Goal: Task Accomplishment & Management: Manage account settings

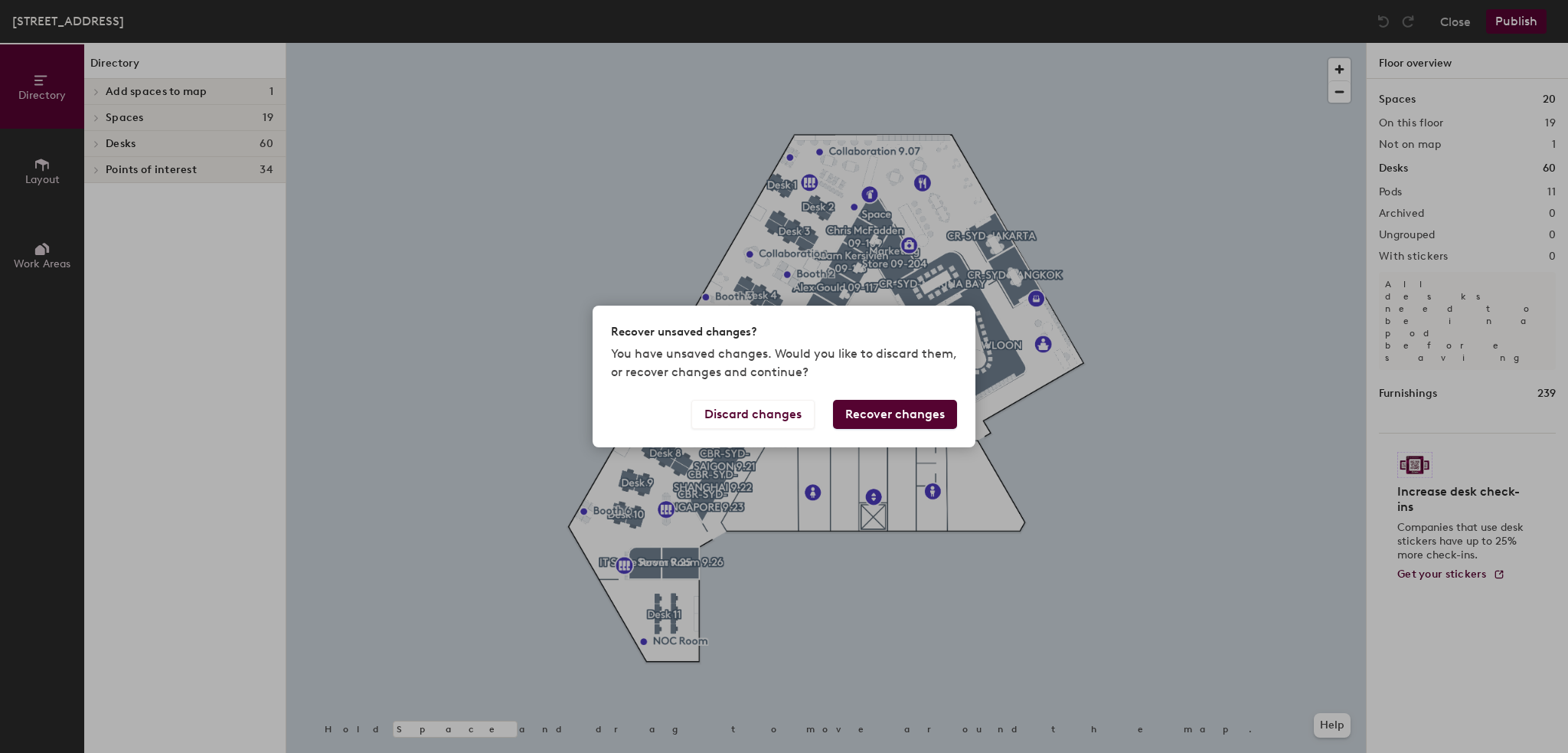
click at [859, 413] on button "Recover changes" at bounding box center [895, 414] width 124 height 29
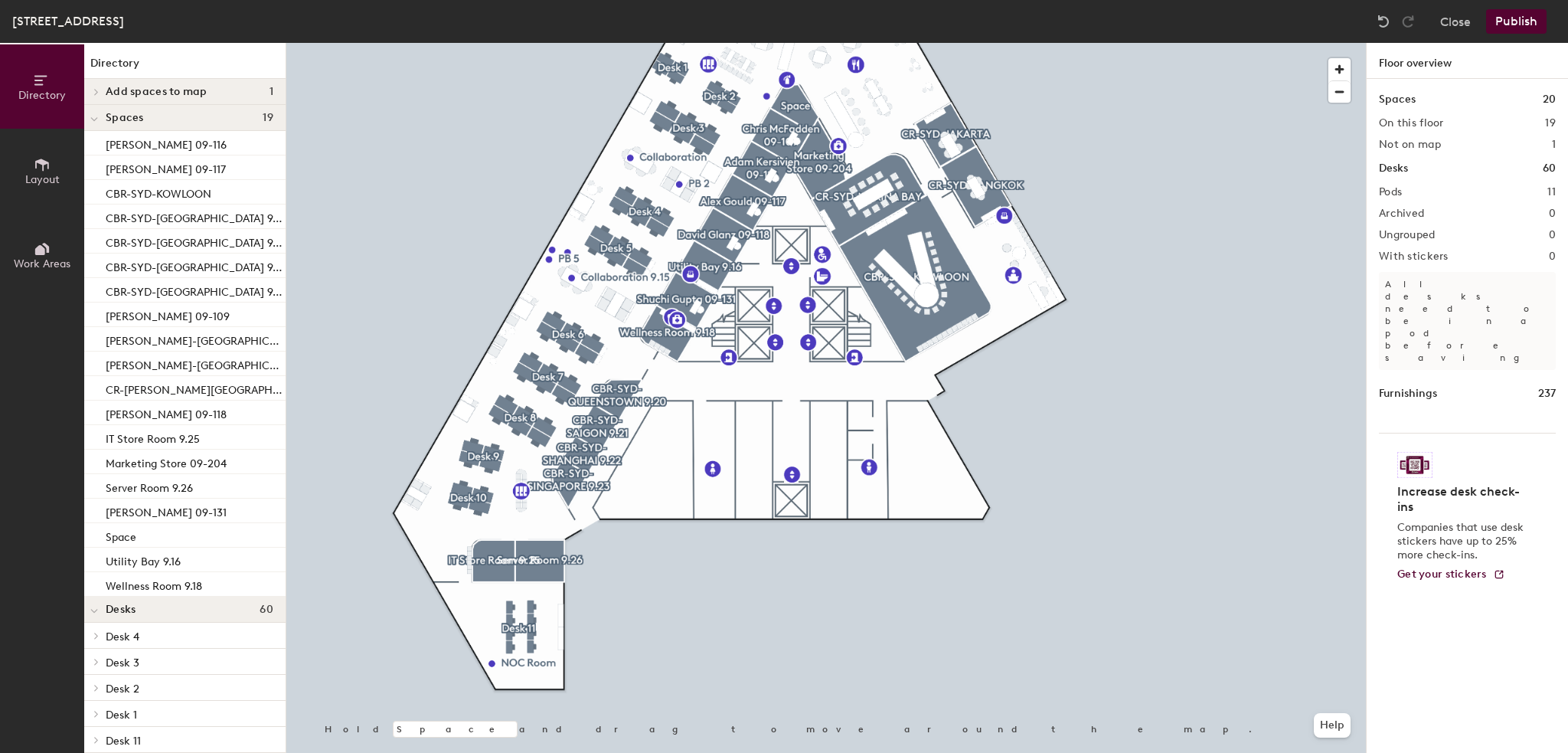
click at [1525, 24] on button "Publish" at bounding box center [1516, 22] width 60 height 25
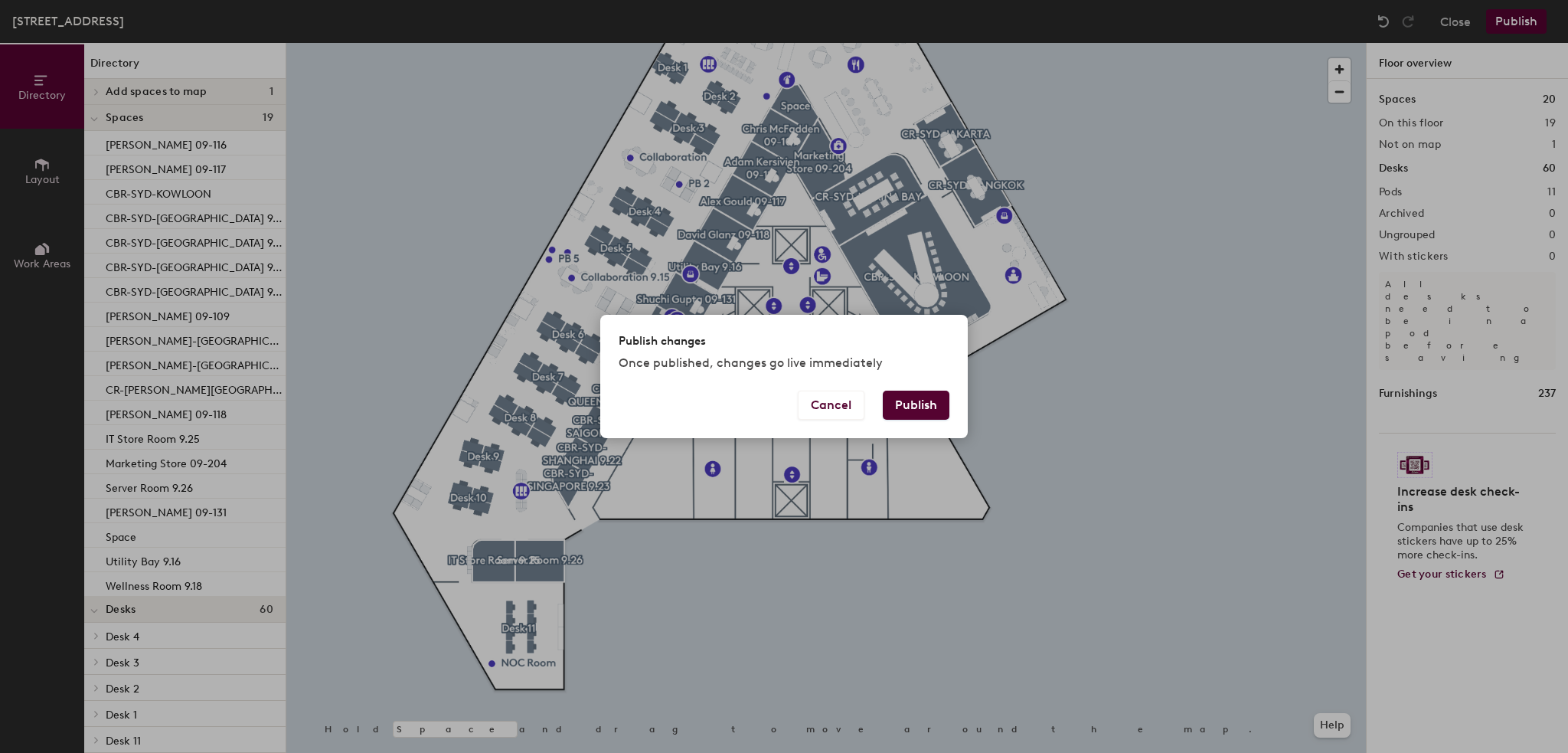
click at [918, 402] on button "Publish" at bounding box center [916, 405] width 66 height 29
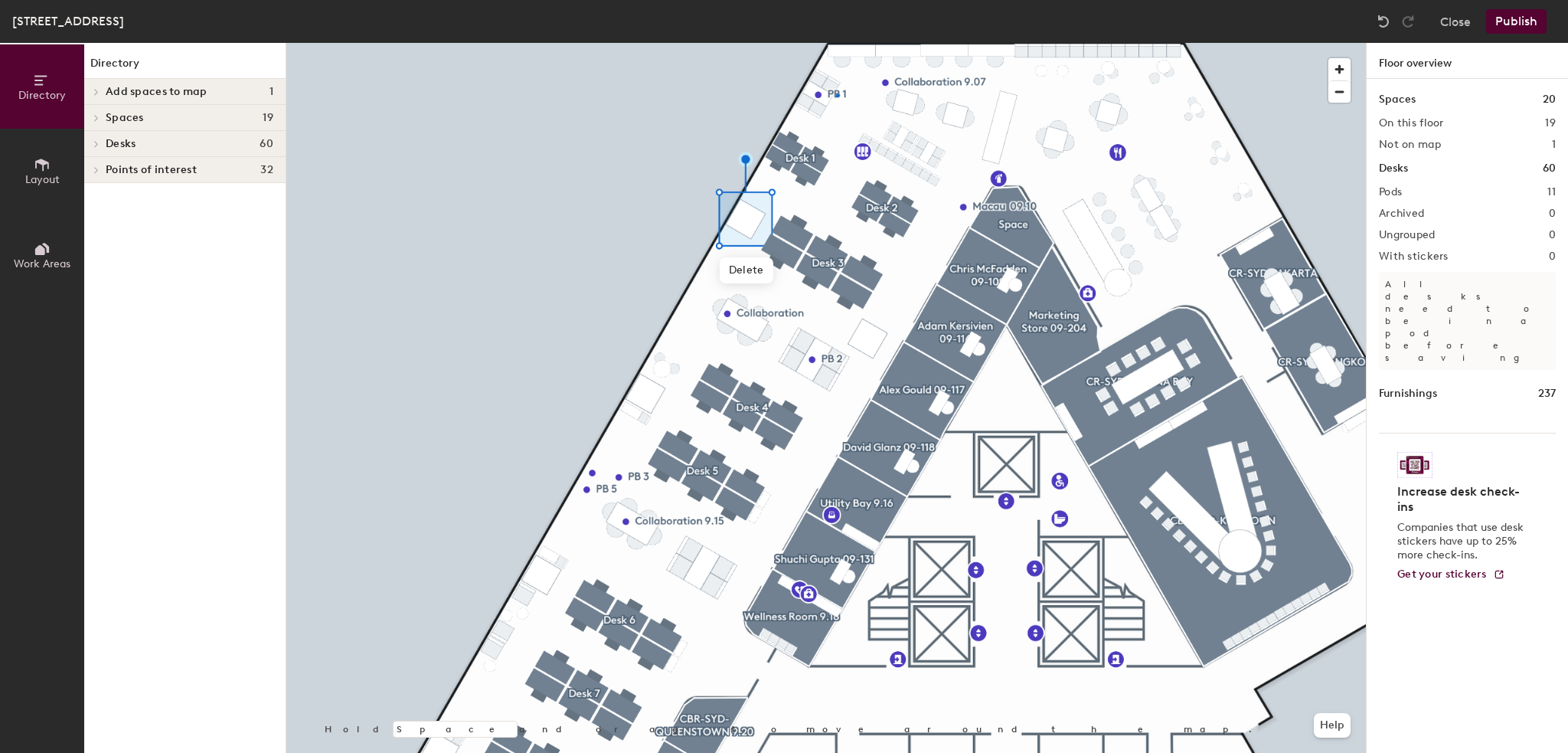
click at [836, 43] on div at bounding box center [826, 43] width 1080 height 0
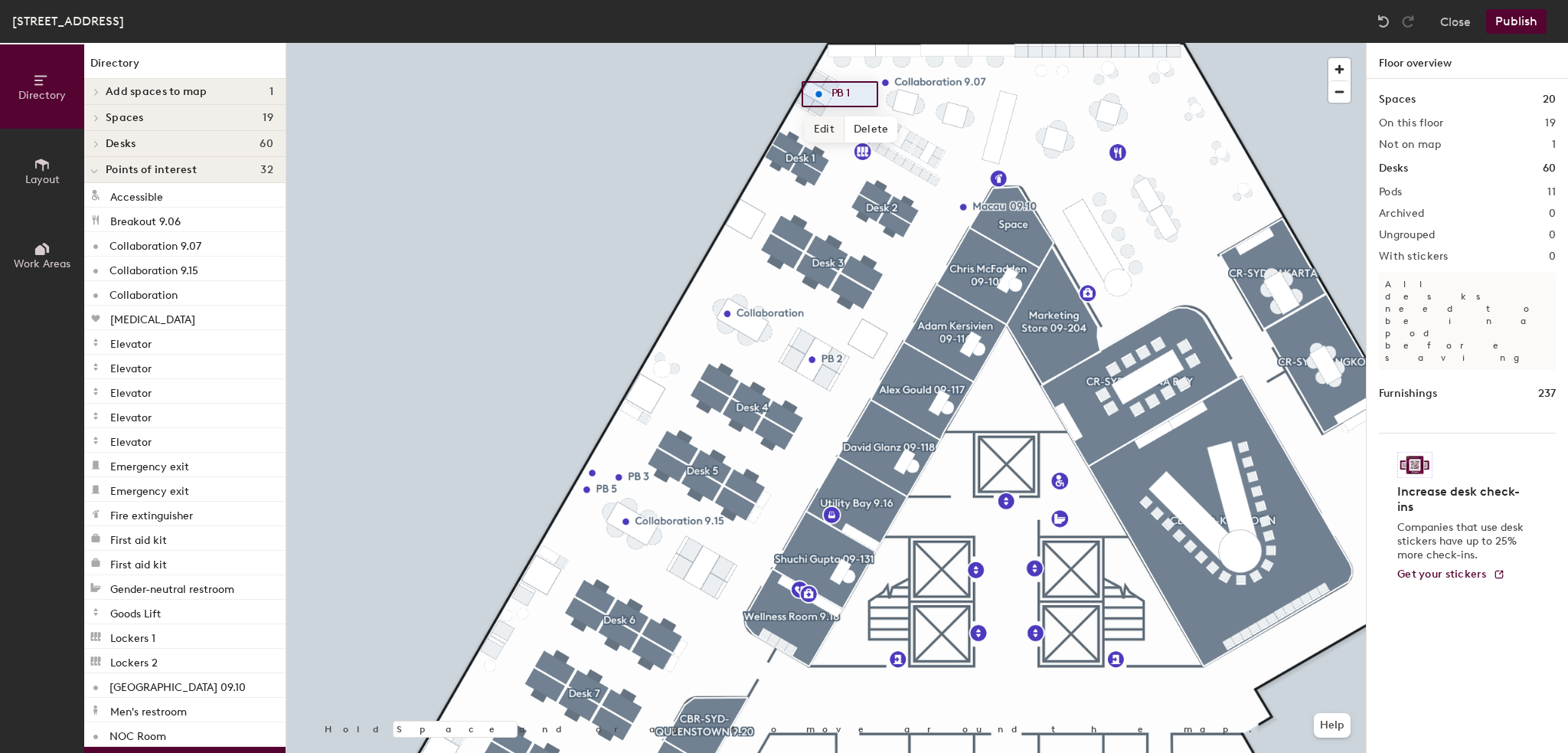
click at [823, 128] on span "Edit" at bounding box center [825, 129] width 40 height 26
click at [832, 89] on input "PB 1" at bounding box center [852, 94] width 49 height 22
click at [837, 91] on input "PB 1" at bounding box center [852, 94] width 49 height 22
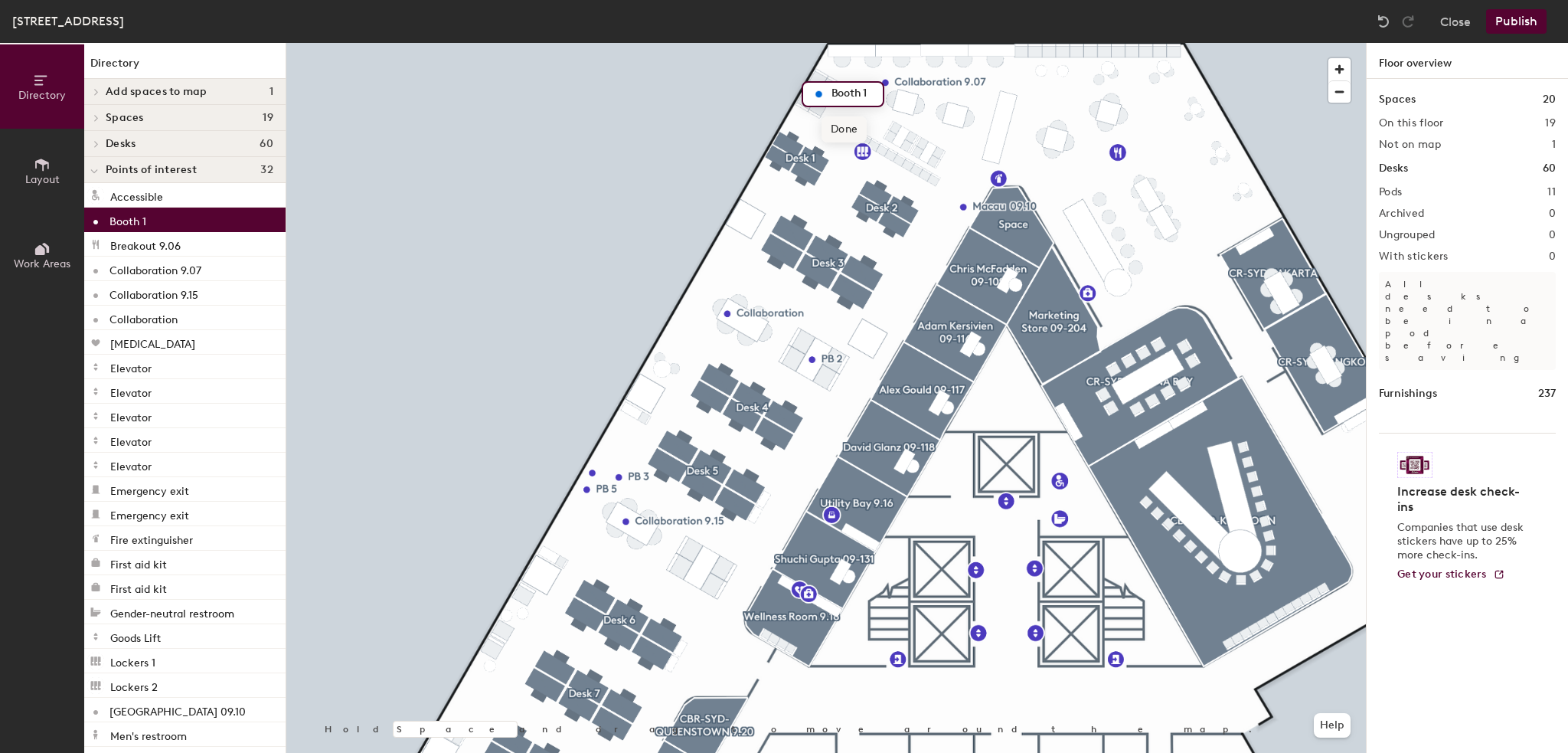
type input "Booth 1"
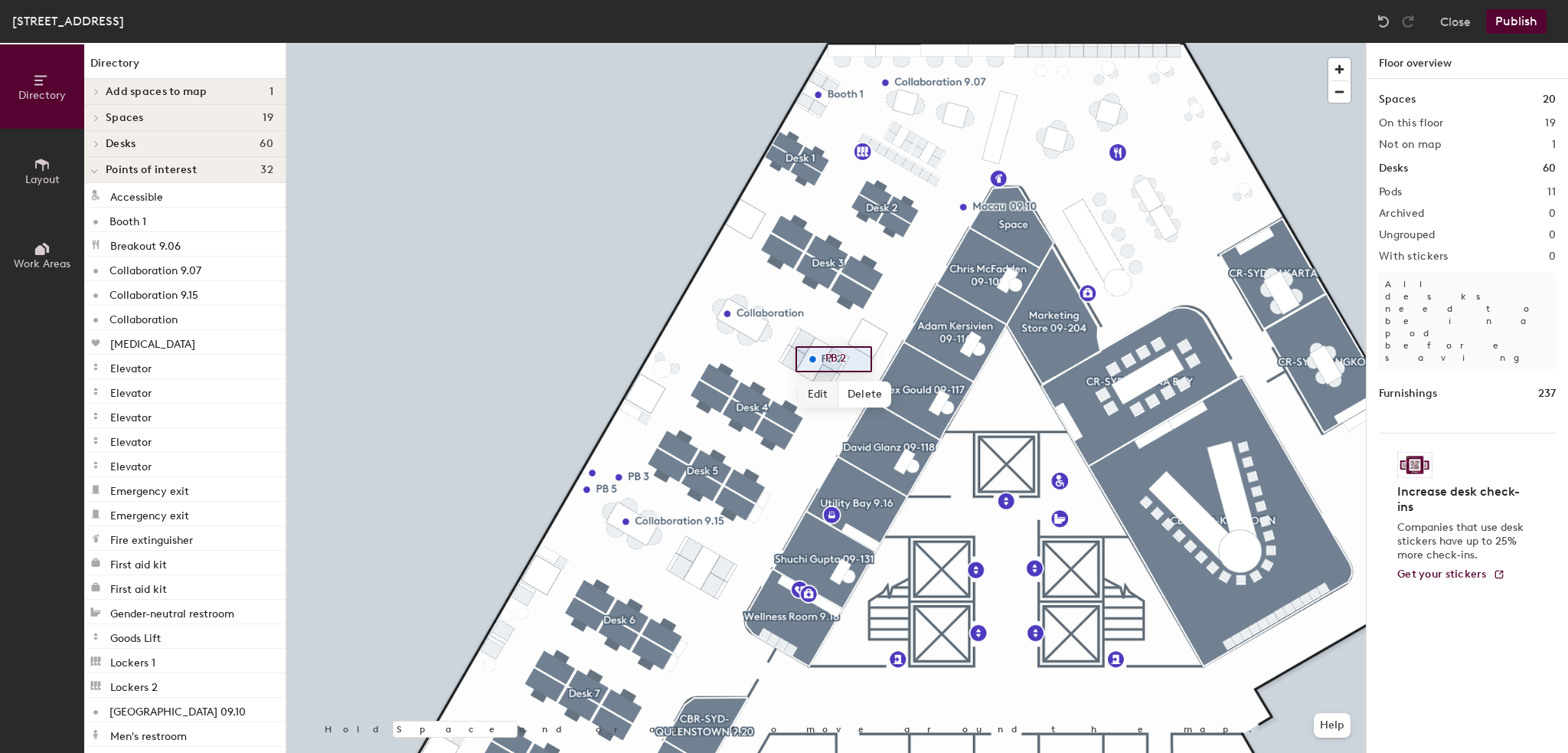
click at [813, 389] on span "Edit" at bounding box center [819, 394] width 40 height 26
click at [830, 355] on input "PB 2" at bounding box center [845, 360] width 49 height 22
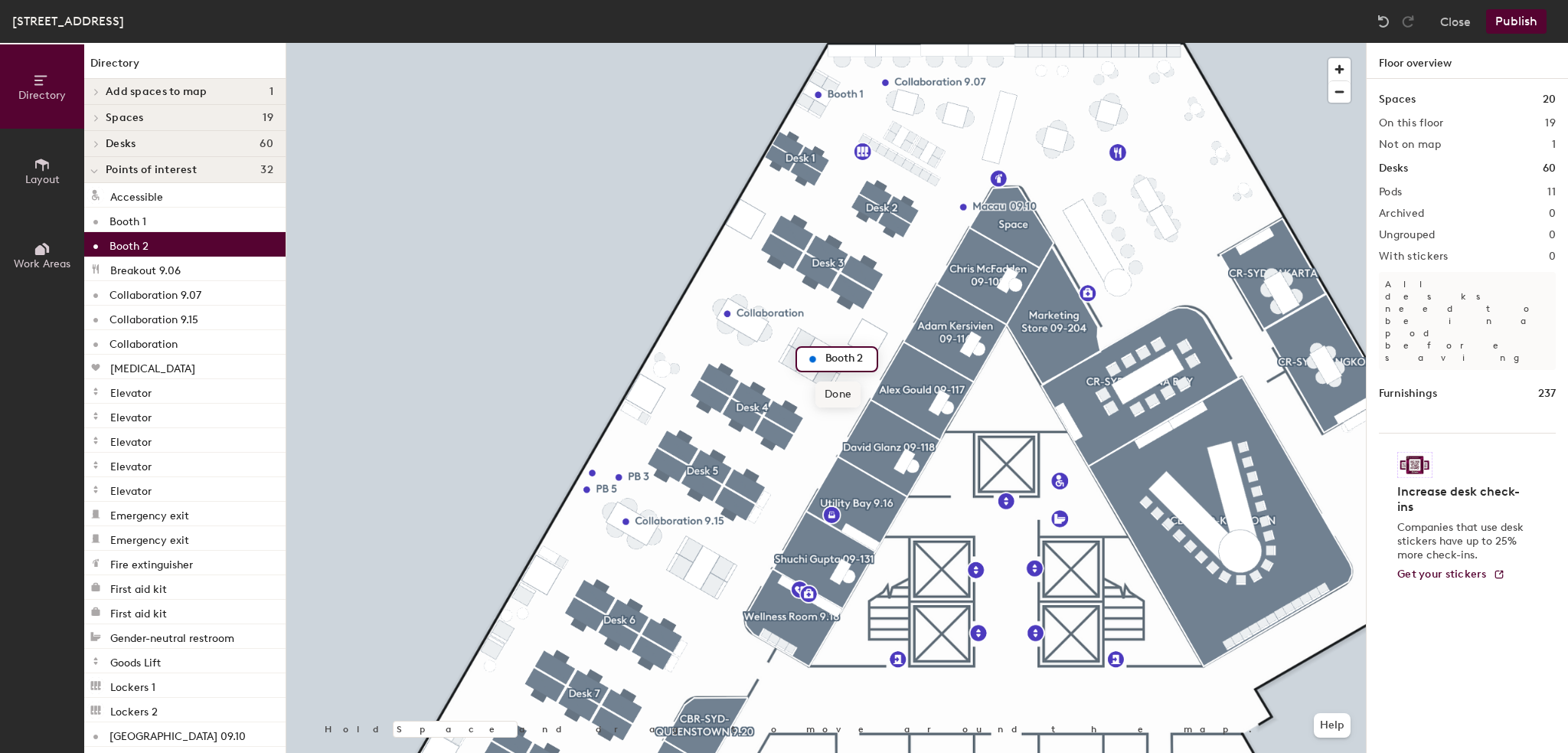
type input "Booth 2"
click at [833, 398] on span "Done" at bounding box center [838, 394] width 46 height 26
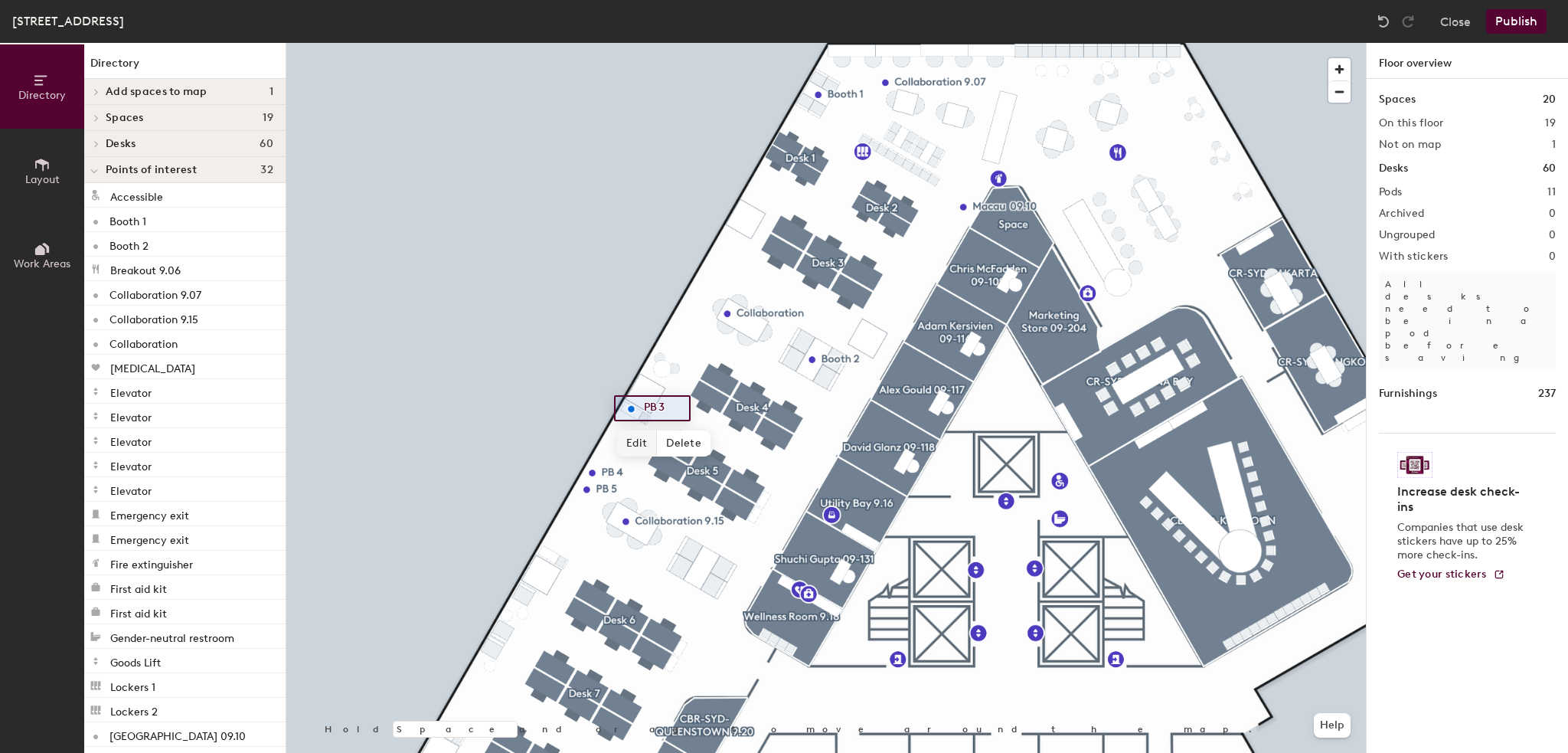
click at [637, 442] on span "Edit" at bounding box center [637, 443] width 40 height 26
click at [652, 408] on input "PB 3" at bounding box center [664, 408] width 49 height 22
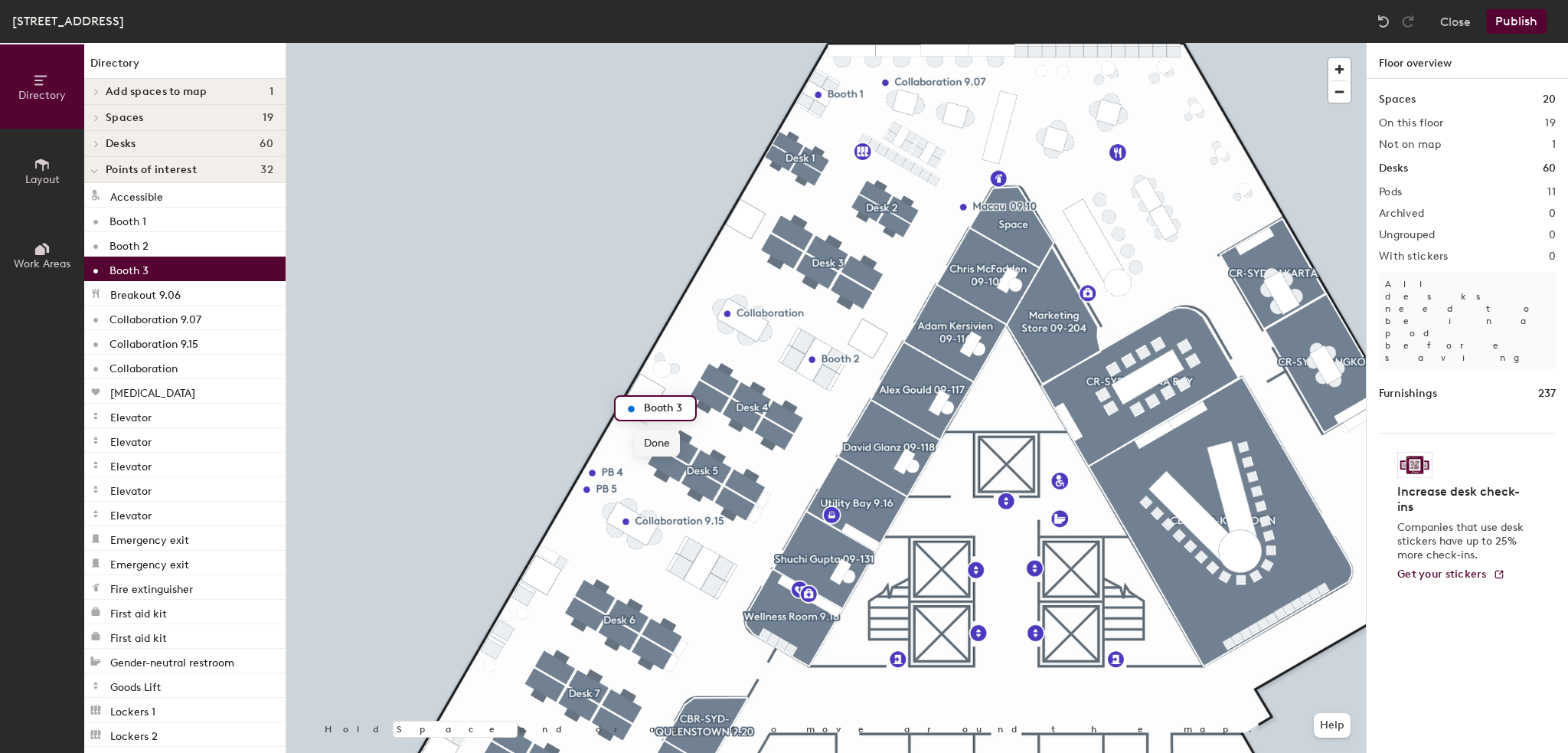
type input "Booth 3"
click at [644, 451] on span "Done" at bounding box center [657, 443] width 46 height 26
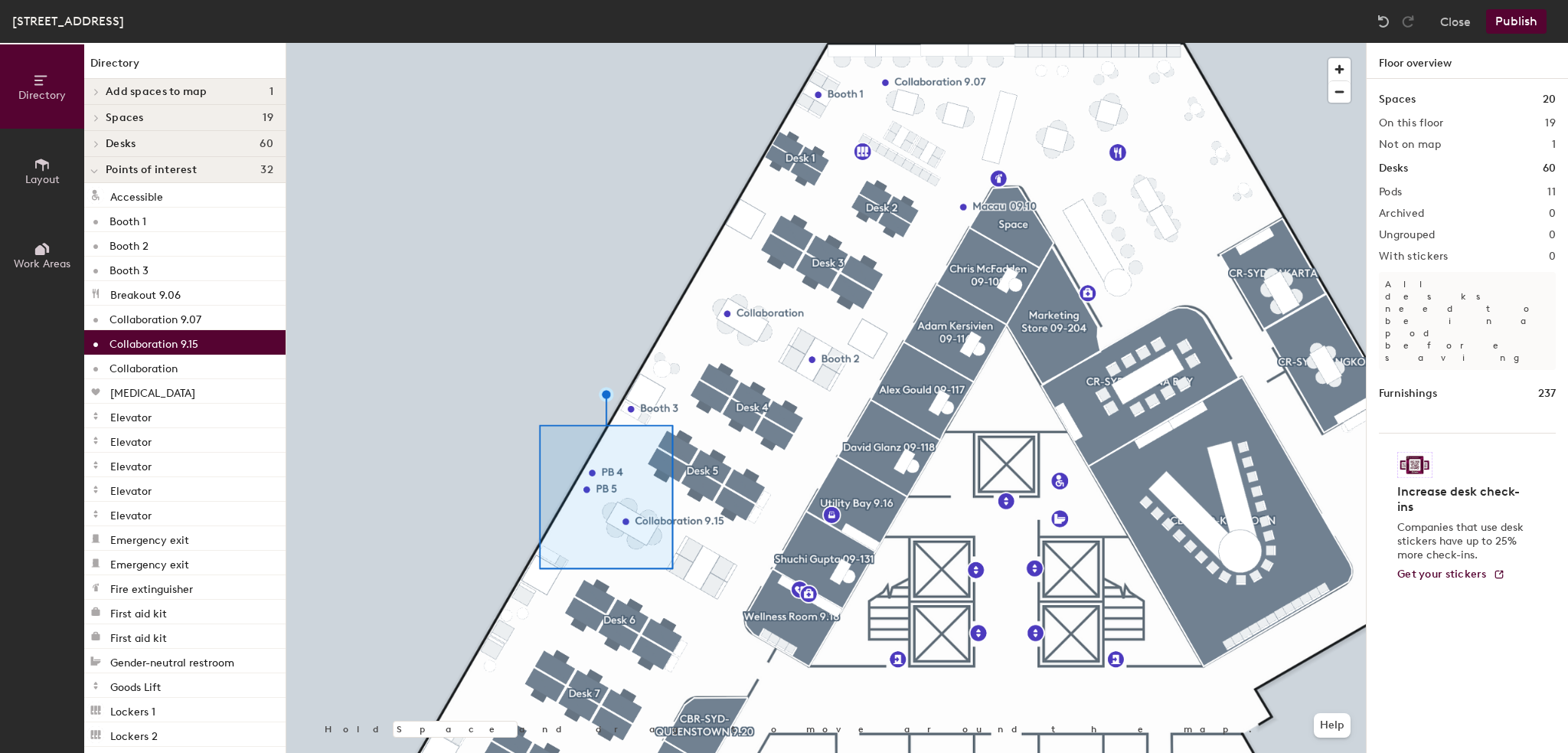
click at [752, 43] on div at bounding box center [826, 43] width 1080 height 0
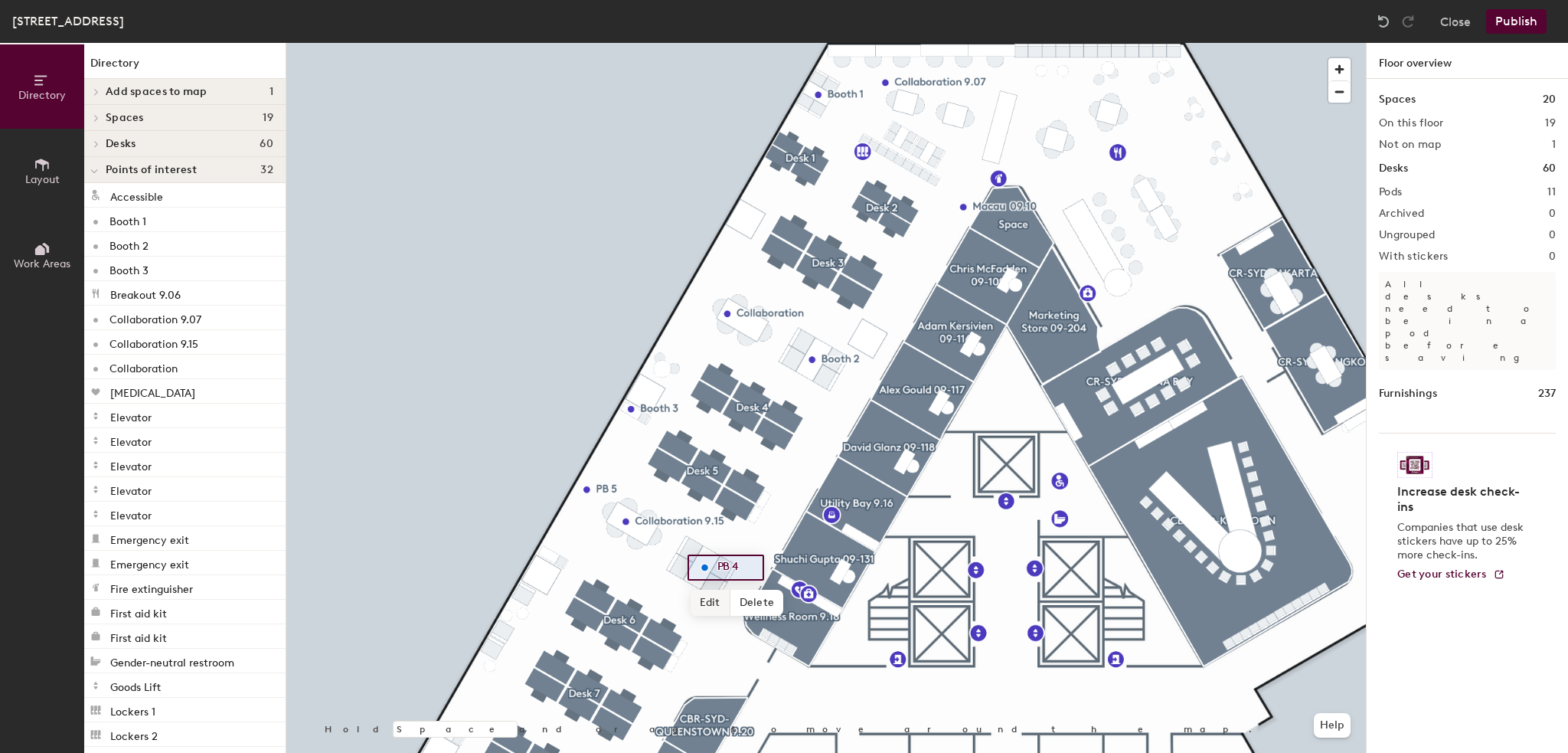
click at [705, 596] on span "Edit" at bounding box center [710, 602] width 40 height 26
click at [722, 564] on input "PB 4" at bounding box center [738, 567] width 49 height 22
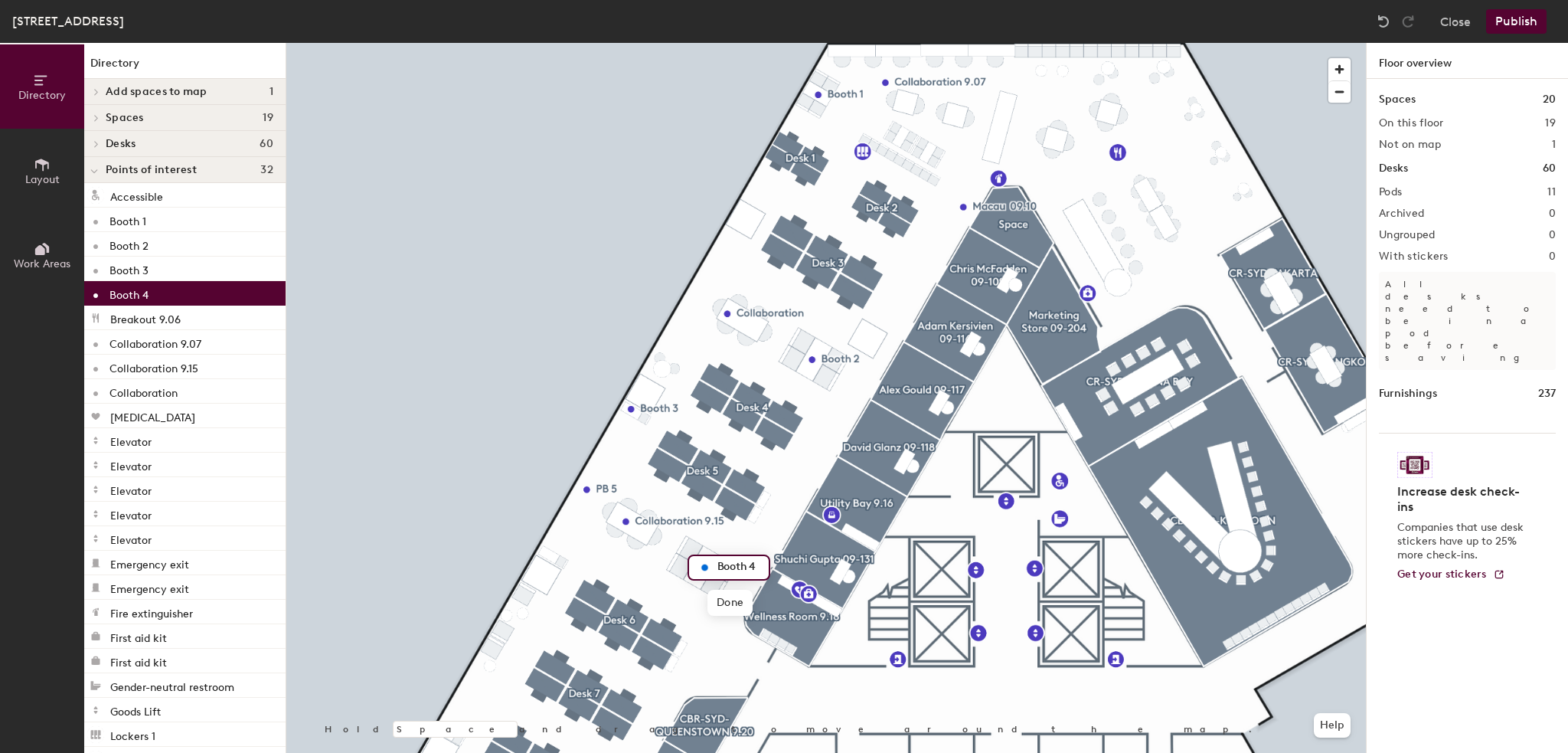
type input "Booth 4"
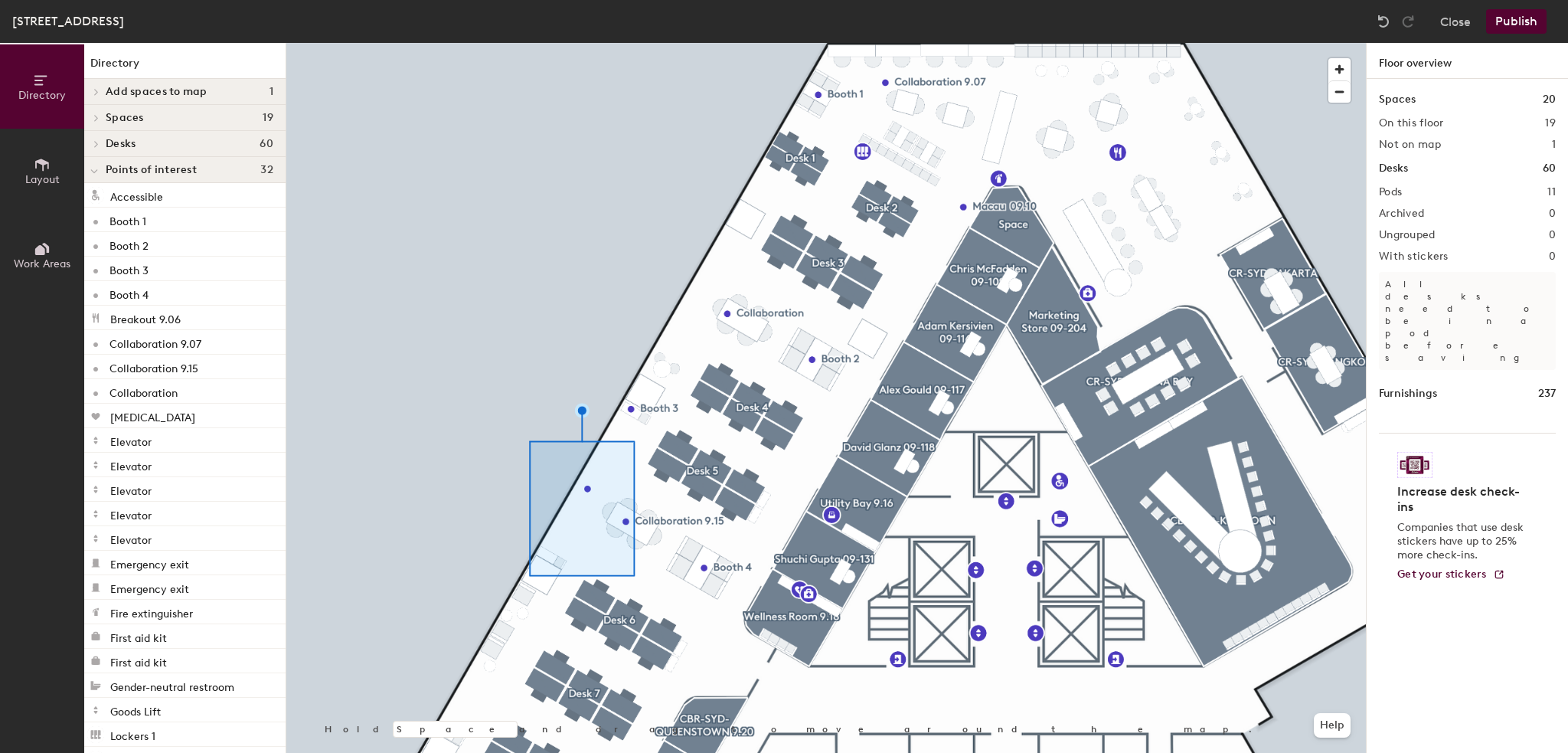
click at [599, 43] on div at bounding box center [826, 43] width 1080 height 0
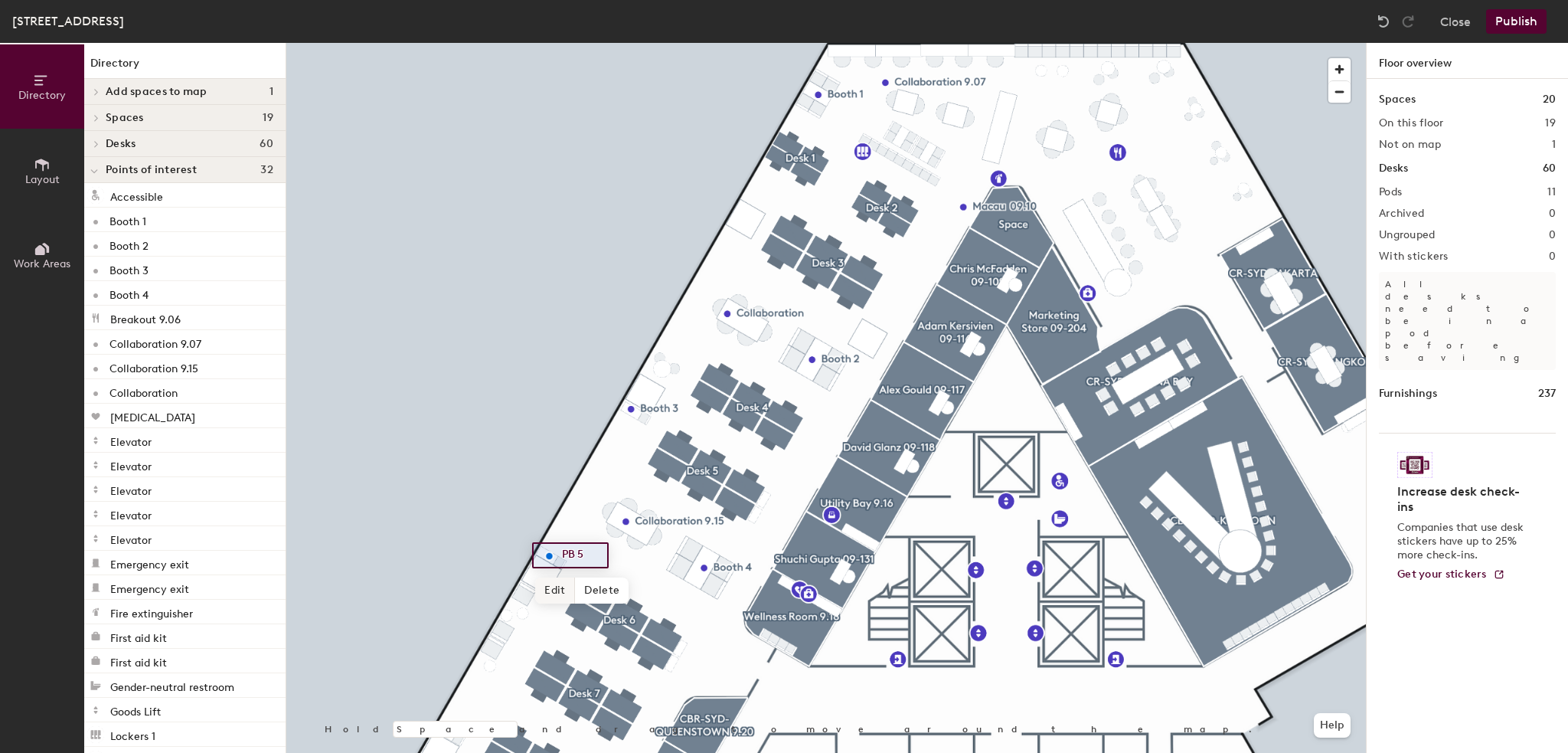
click at [551, 592] on span "Edit" at bounding box center [556, 590] width 40 height 26
click at [566, 554] on input "PB 5" at bounding box center [582, 556] width 49 height 22
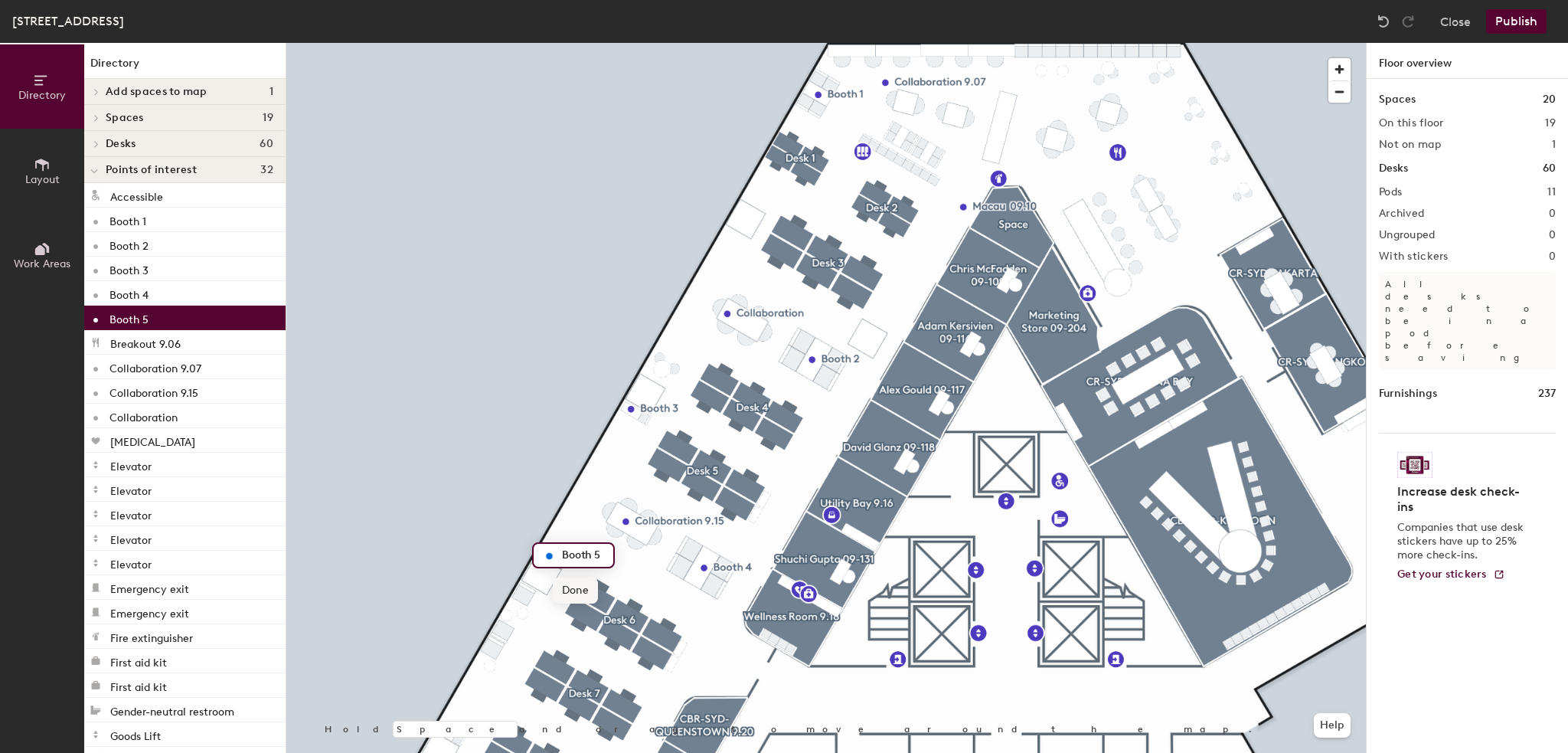
type input "Booth 5"
click at [564, 593] on span "Done" at bounding box center [575, 590] width 46 height 26
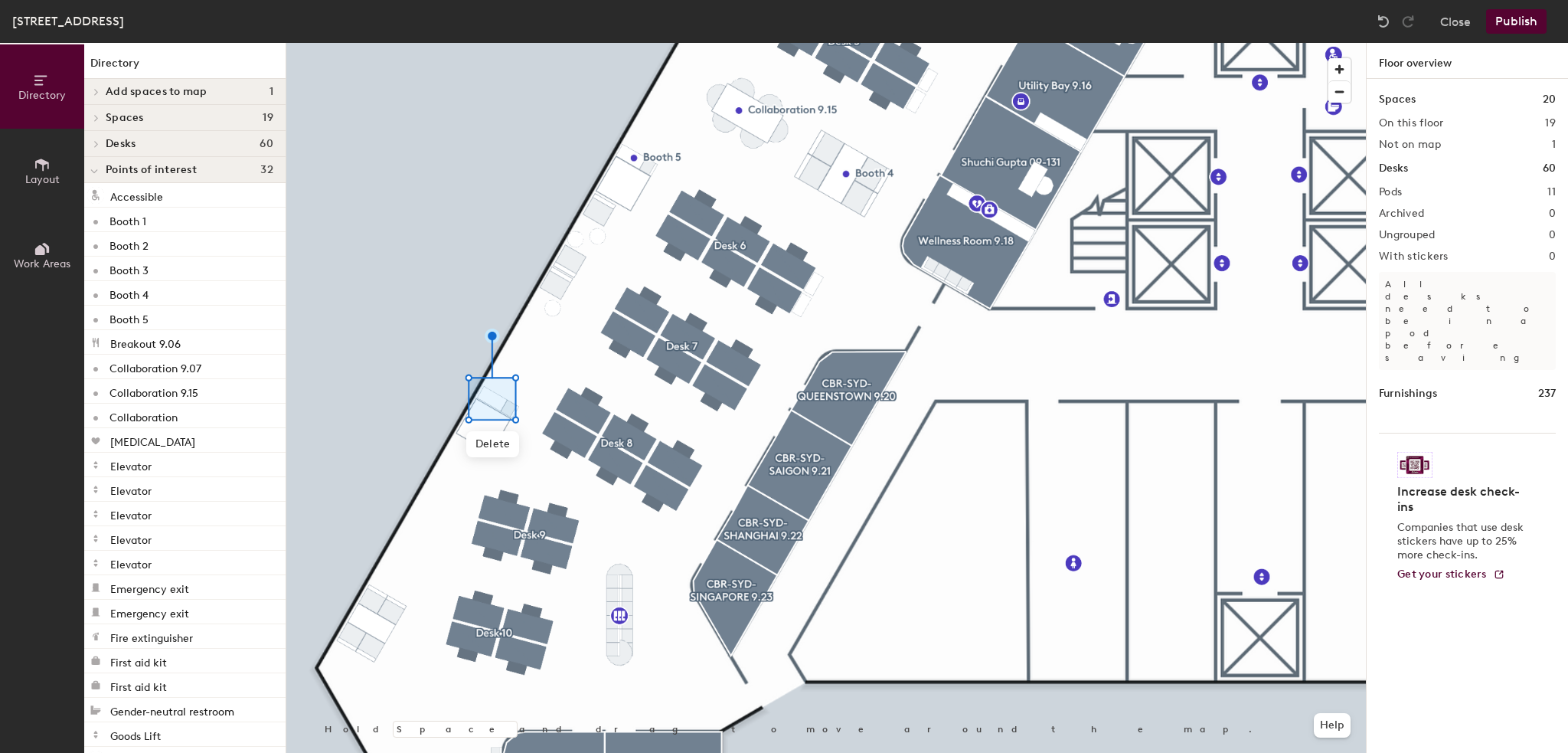
click at [65, 170] on button "Layout" at bounding box center [42, 171] width 84 height 84
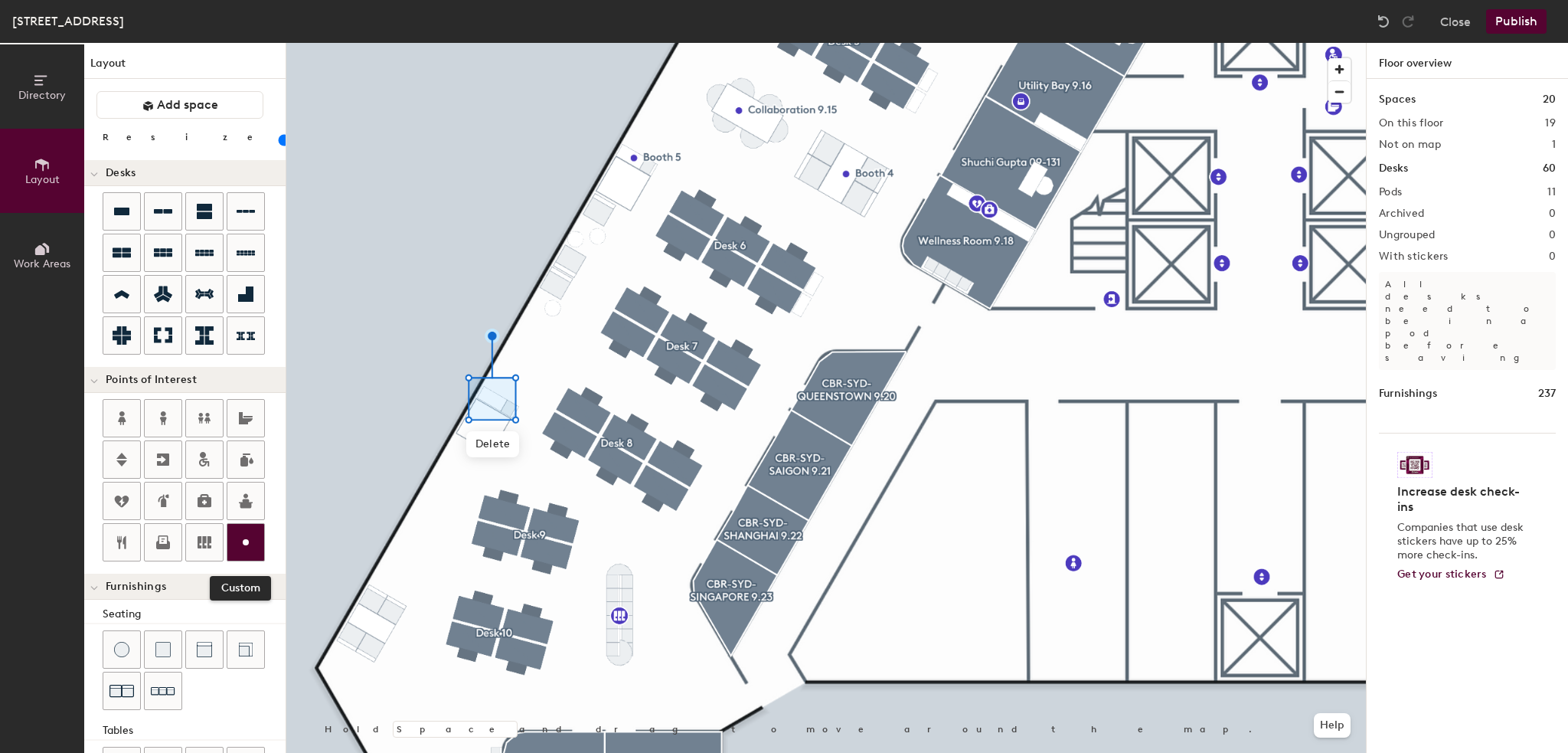
click at [251, 539] on icon at bounding box center [246, 543] width 18 height 18
type input "20"
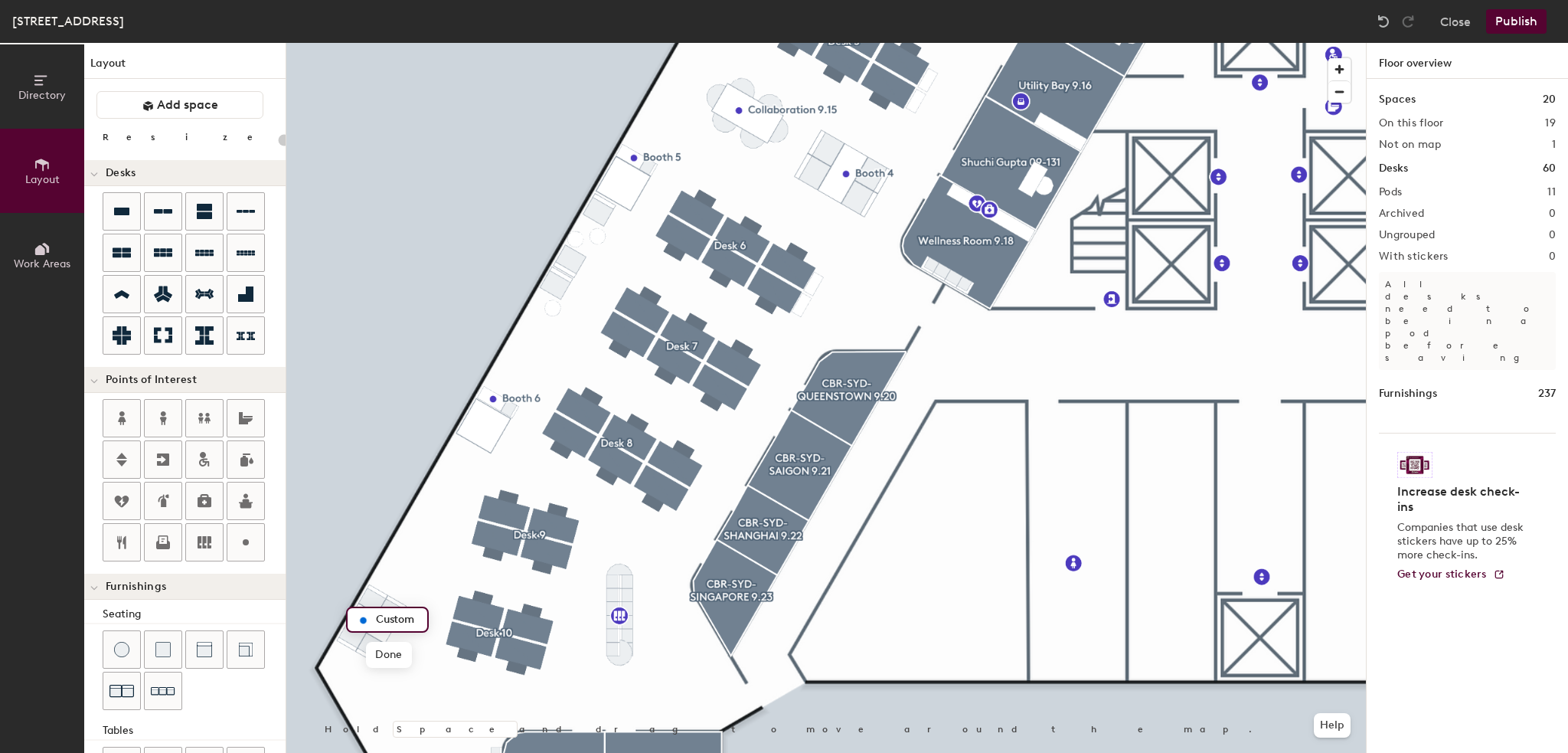
type input "20"
type input "Booth 7"
click at [386, 659] on span "Done" at bounding box center [388, 654] width 46 height 26
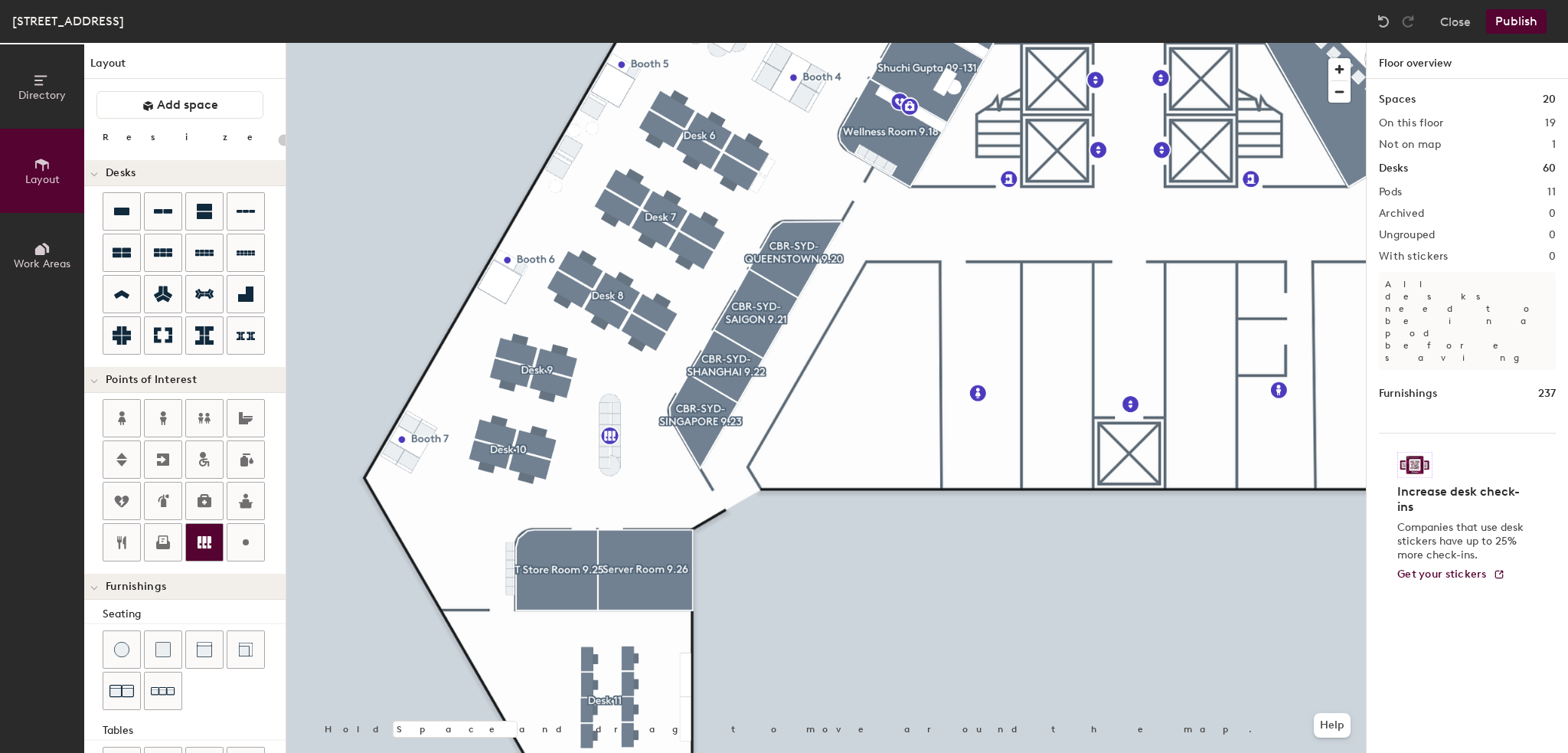
click at [198, 542] on icon at bounding box center [204, 542] width 14 height 12
type input "20"
click at [556, 567] on input "Lockers" at bounding box center [532, 567] width 49 height 22
type input "Lockers 3"
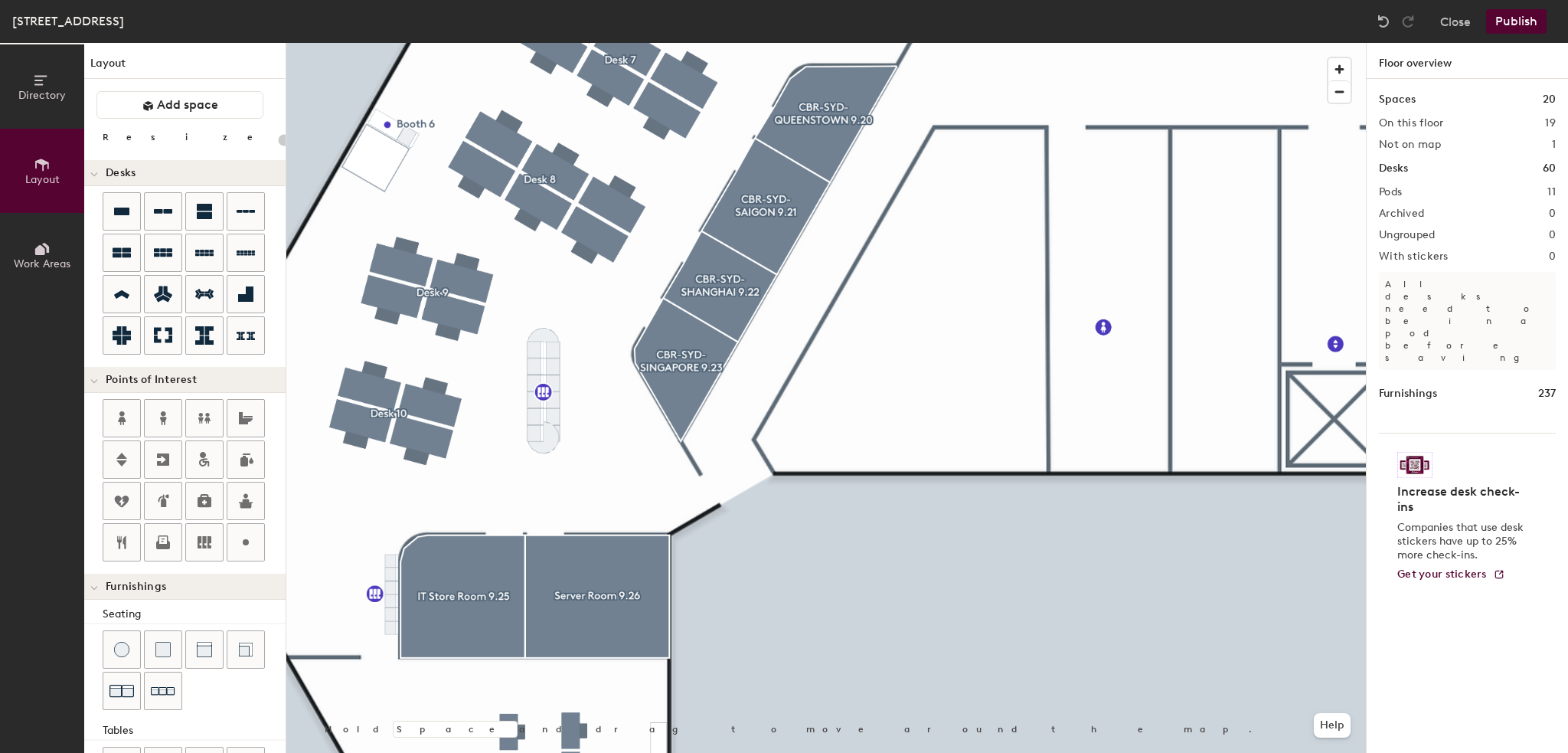
click at [422, 752] on html "Skip navigation Schedule Office People Analytics Visits Deliveries Services Man…" at bounding box center [784, 376] width 1568 height 753
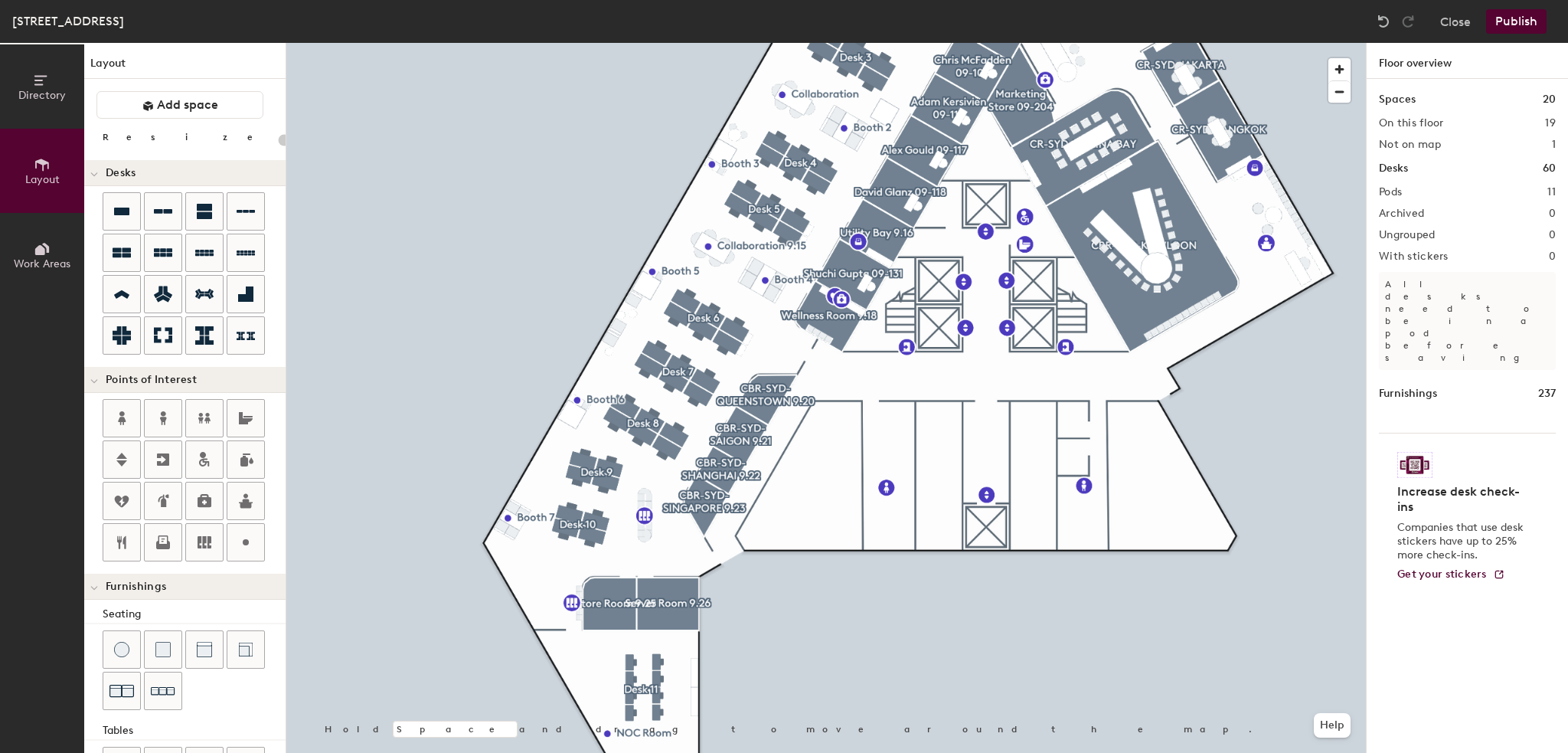
type input "100"
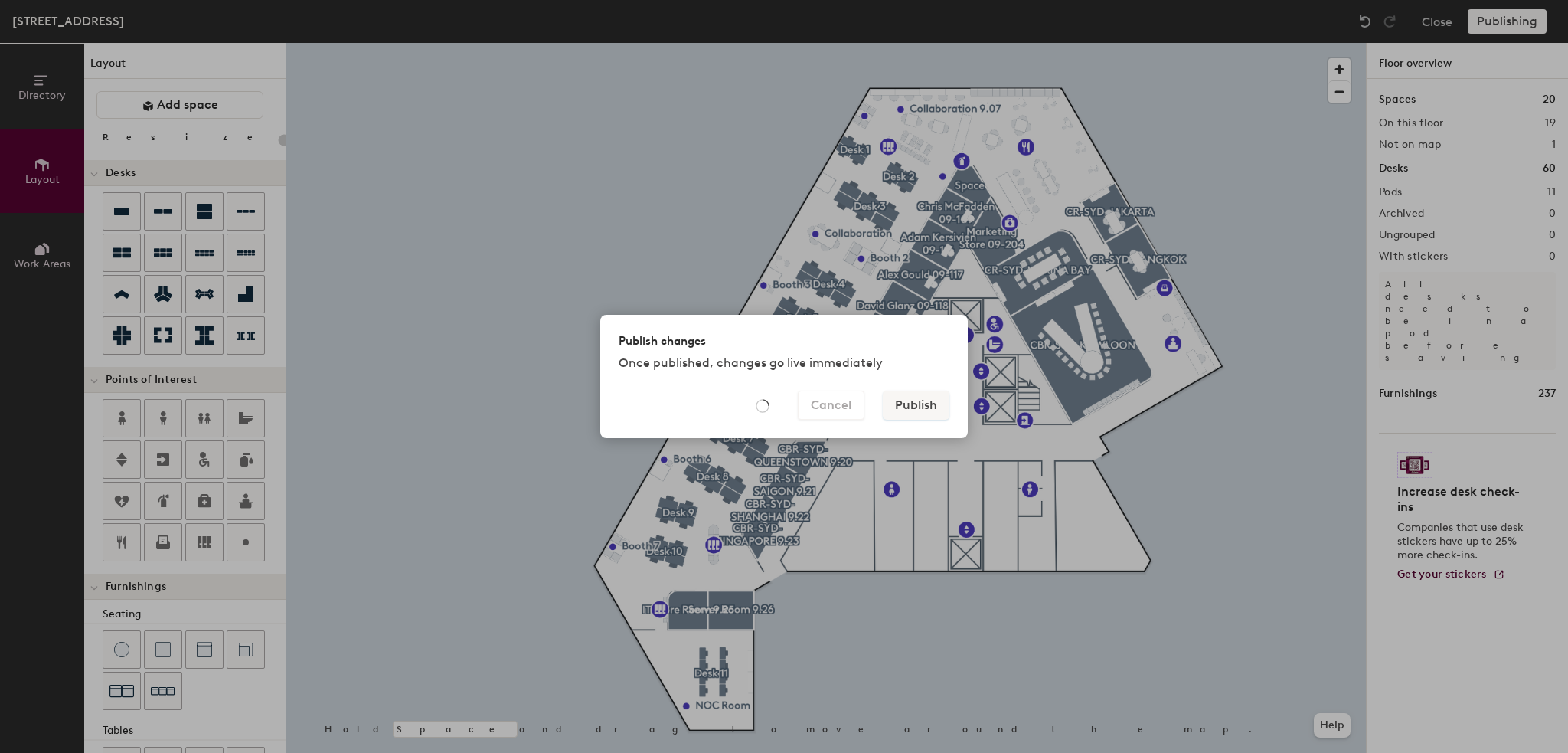
type input "20"
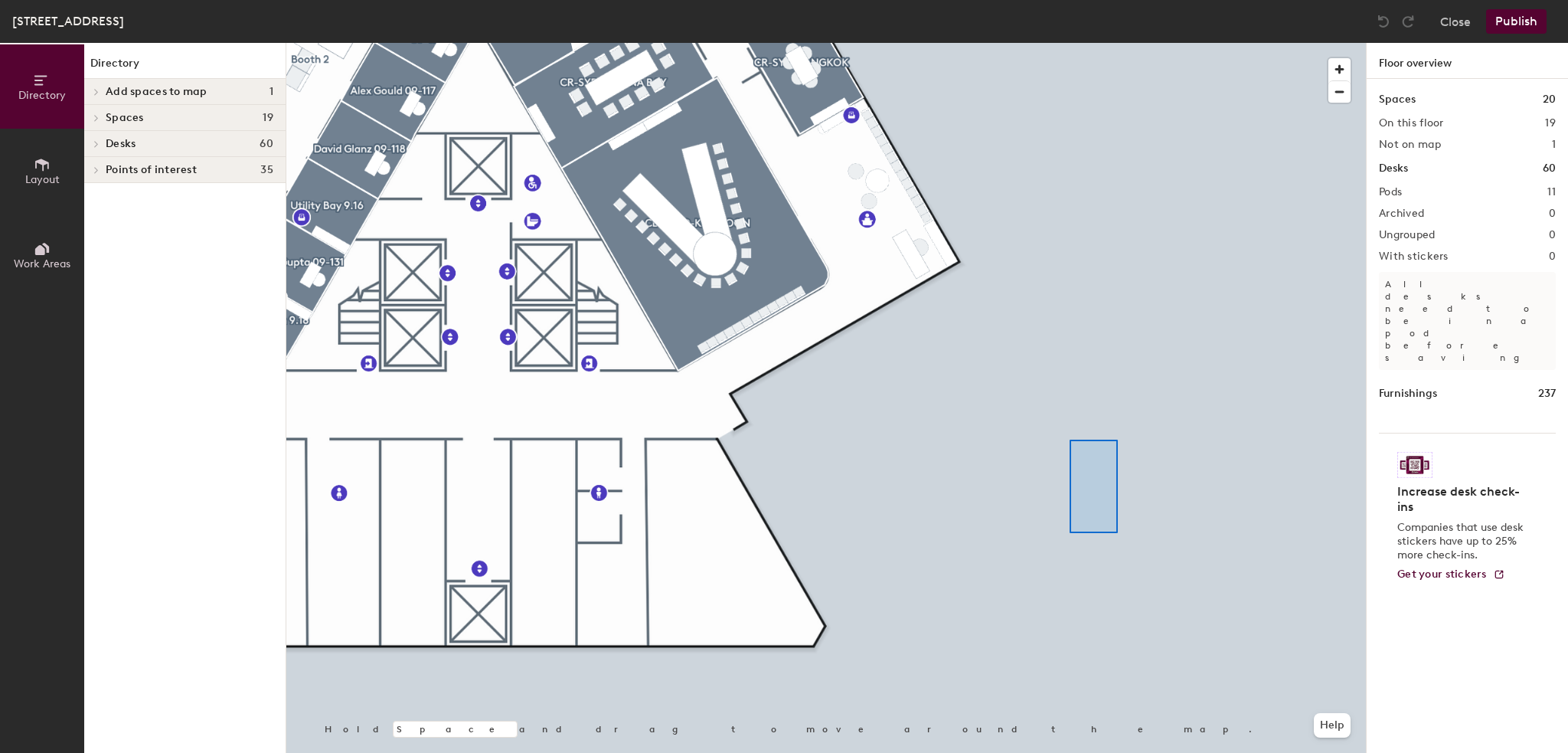
click at [1114, 43] on div at bounding box center [826, 43] width 1080 height 0
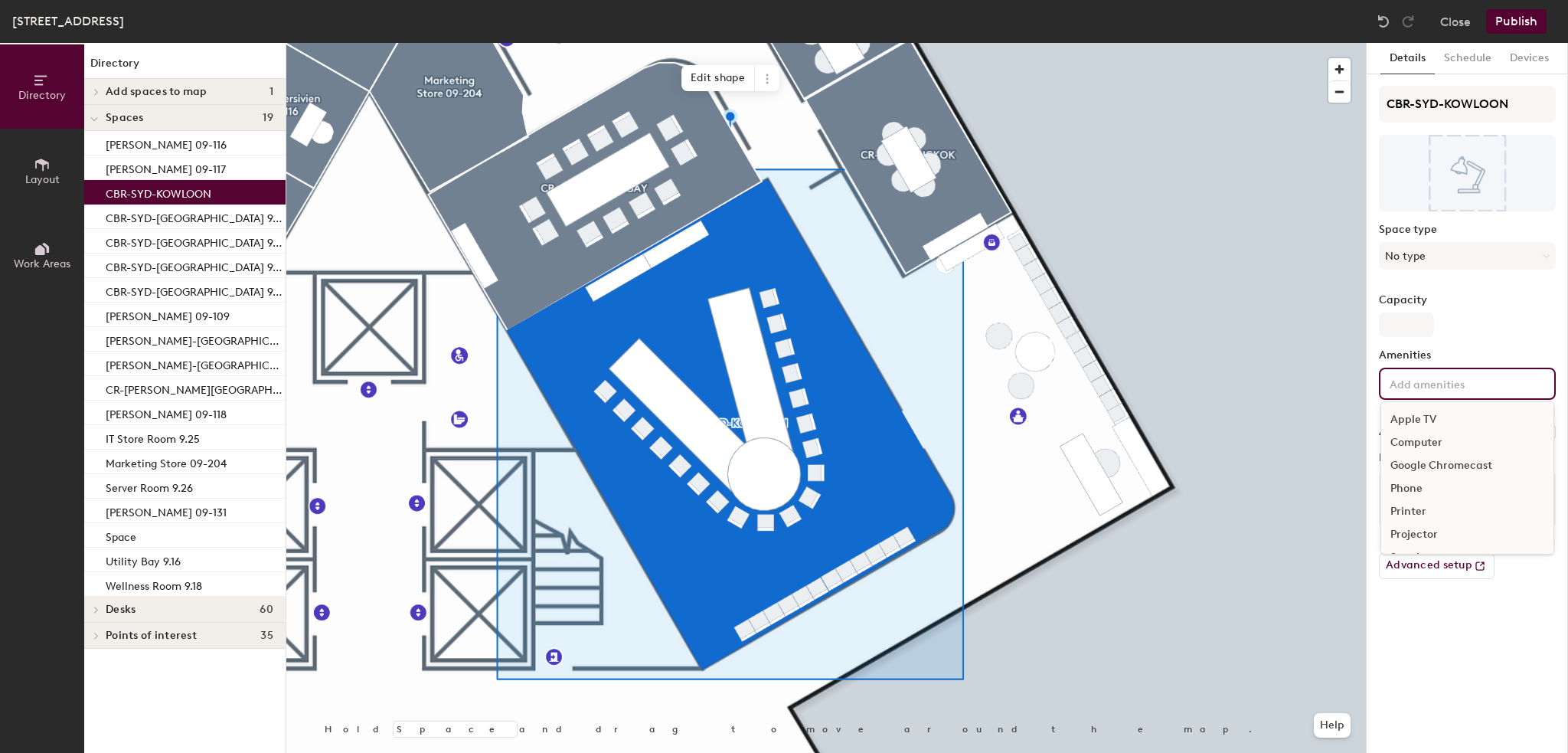
click at [1441, 379] on input at bounding box center [1455, 383] width 137 height 18
click at [1436, 500] on div "Television" at bounding box center [1468, 504] width 172 height 23
click at [1431, 541] on div "Video Conferencing" at bounding box center [1468, 537] width 172 height 23
click at [1429, 577] on div "Whiteboard" at bounding box center [1468, 583] width 172 height 23
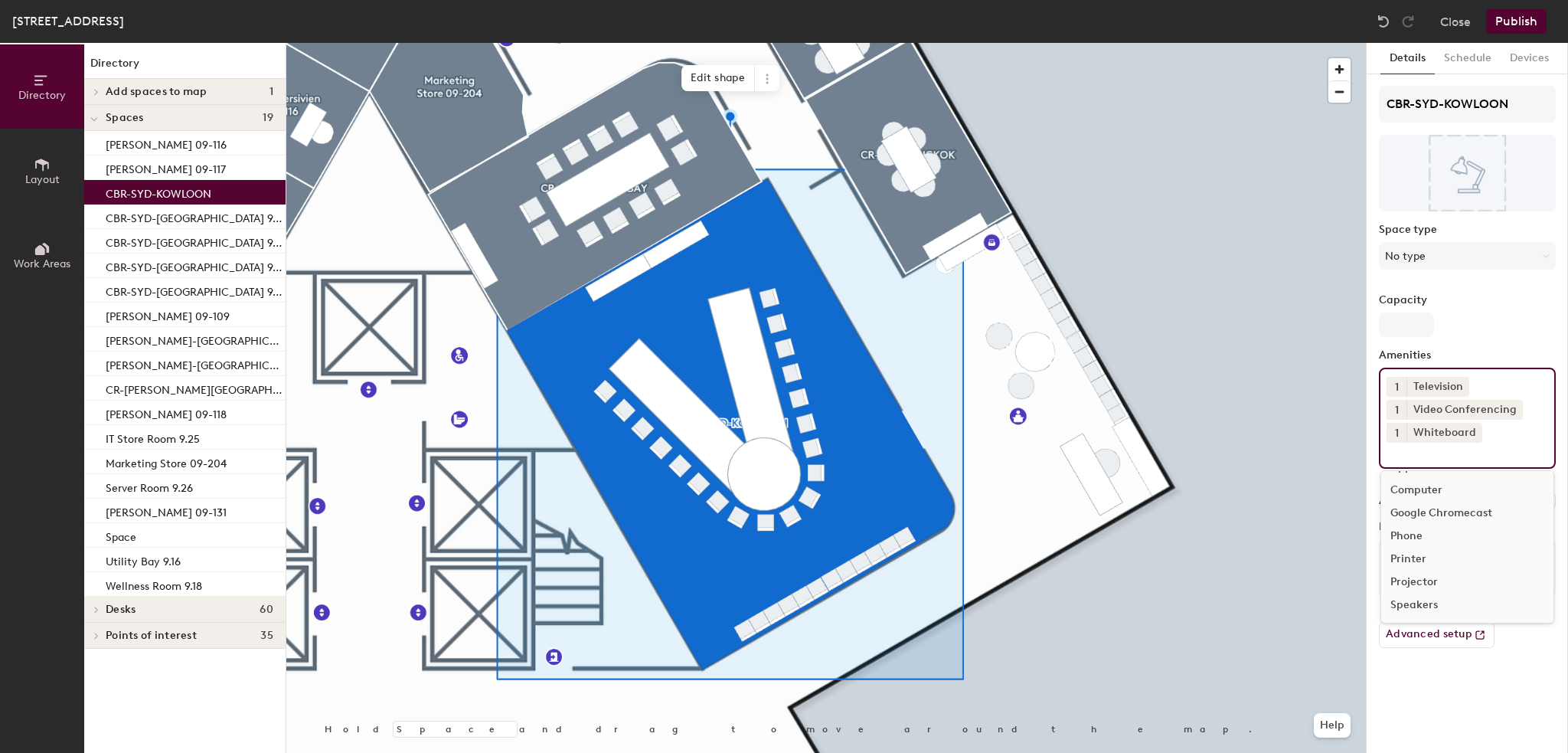
scroll to position [22, 0]
click at [1412, 601] on div "Speakers" at bounding box center [1468, 606] width 172 height 23
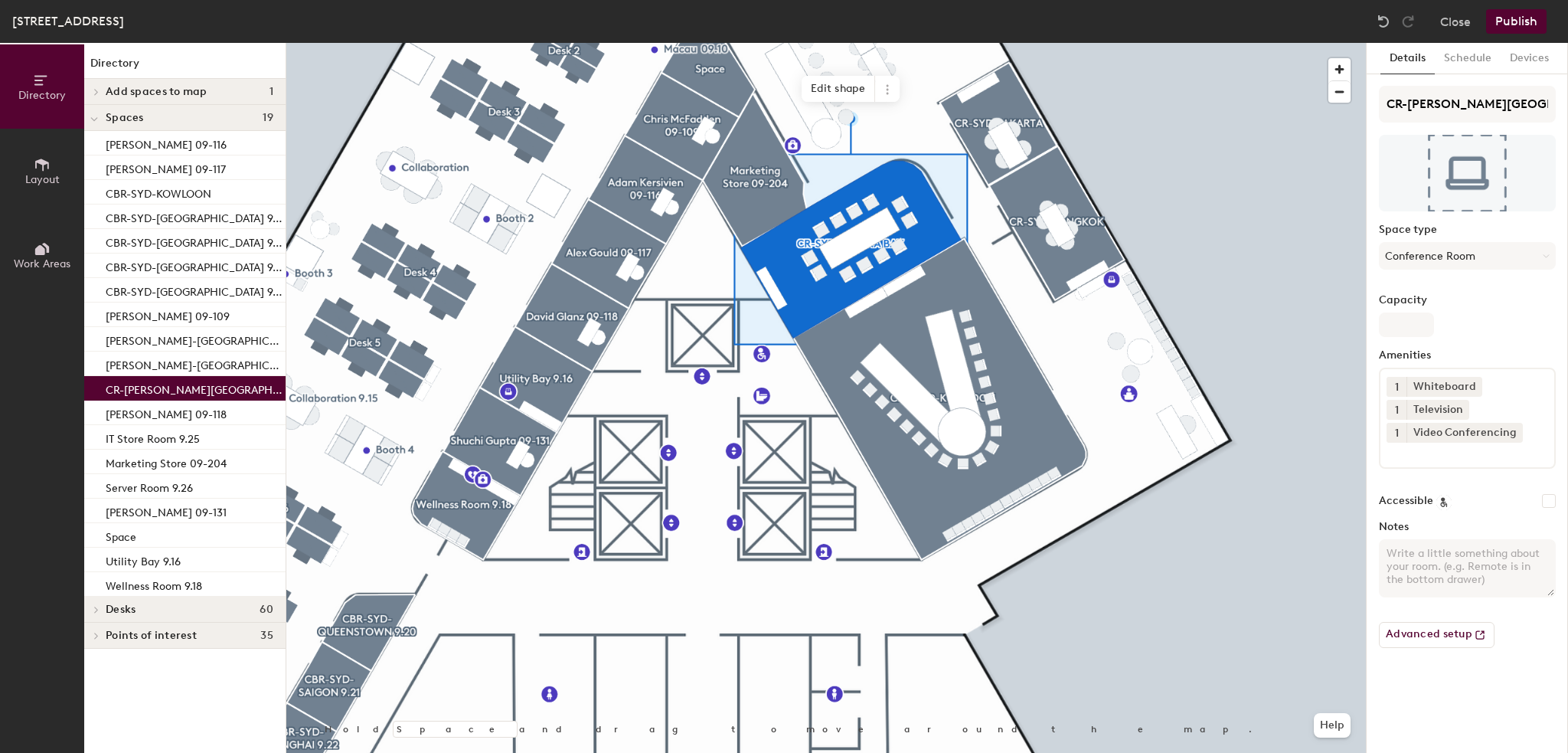
click at [1417, 449] on input at bounding box center [1455, 452] width 137 height 18
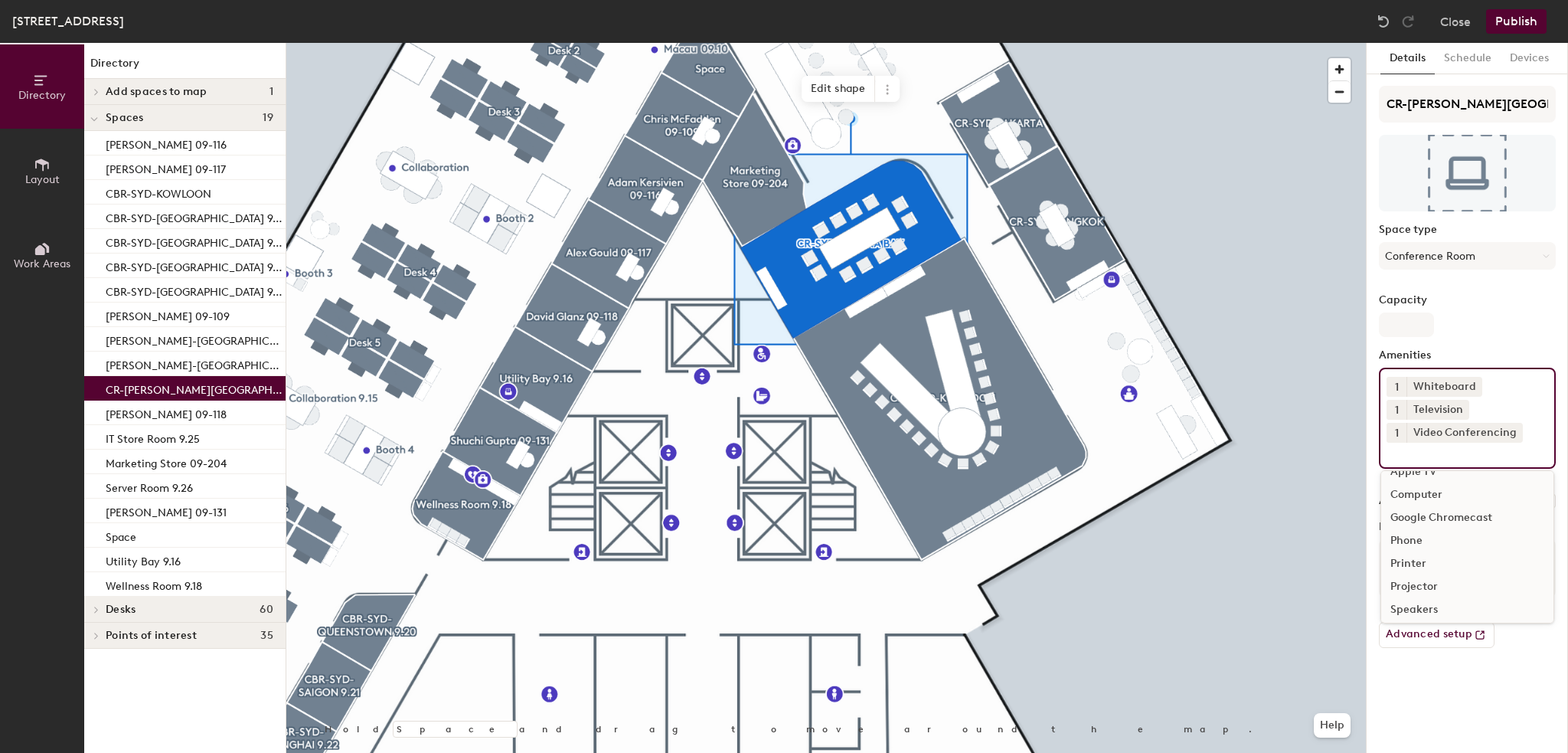
scroll to position [22, 0]
click at [1445, 600] on div "Speakers" at bounding box center [1468, 606] width 172 height 23
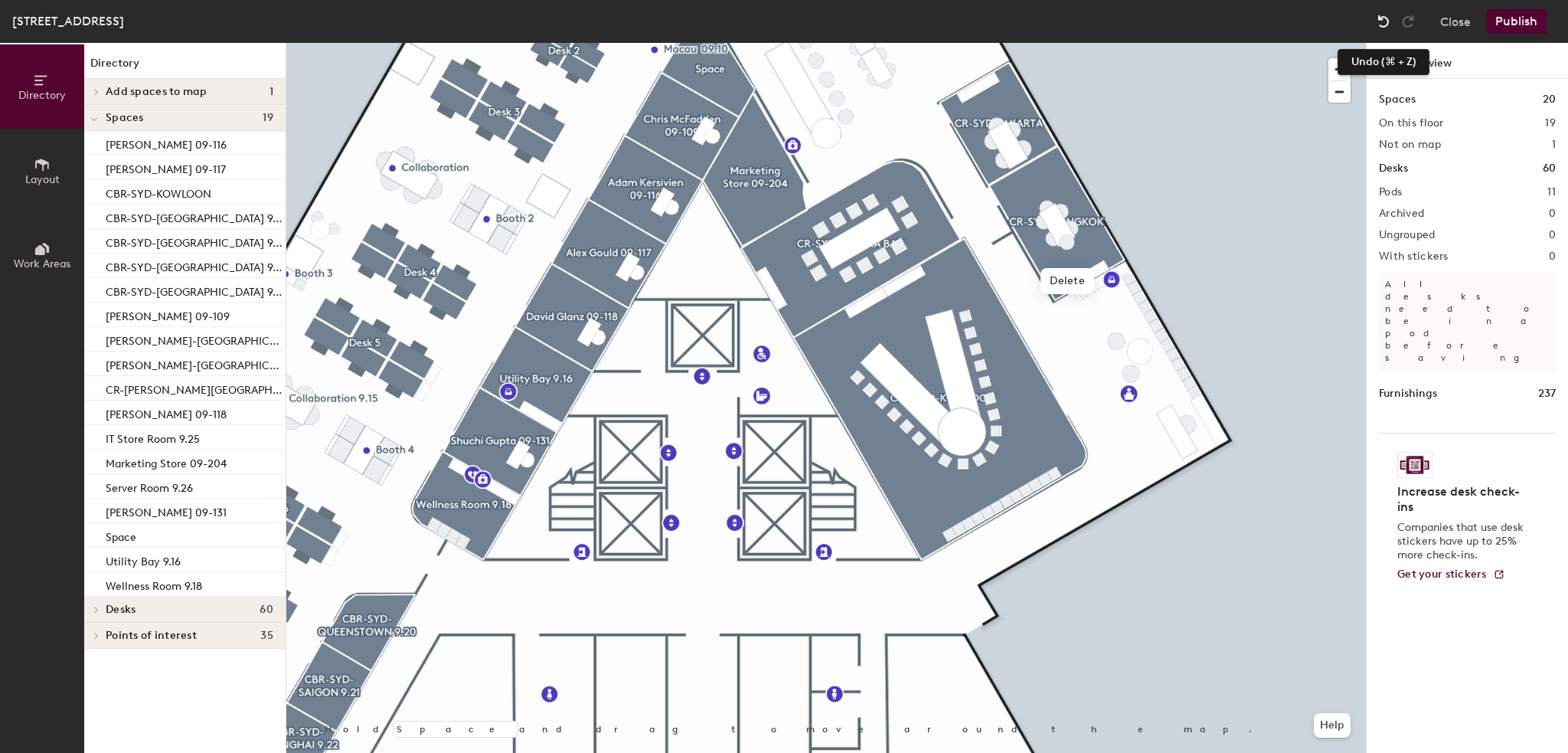
click at [1388, 18] on img at bounding box center [1383, 22] width 15 height 15
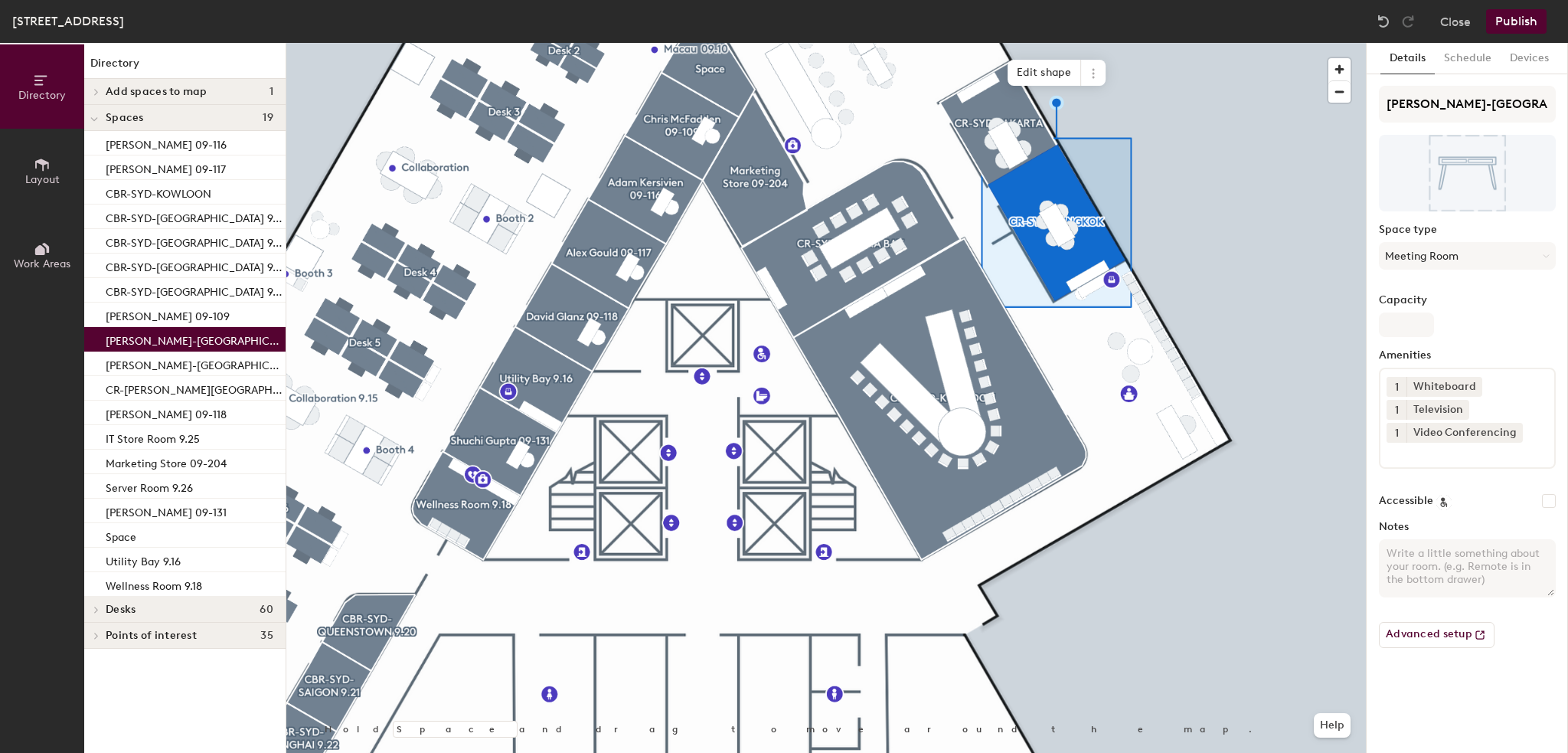
click at [1416, 459] on input at bounding box center [1455, 452] width 137 height 18
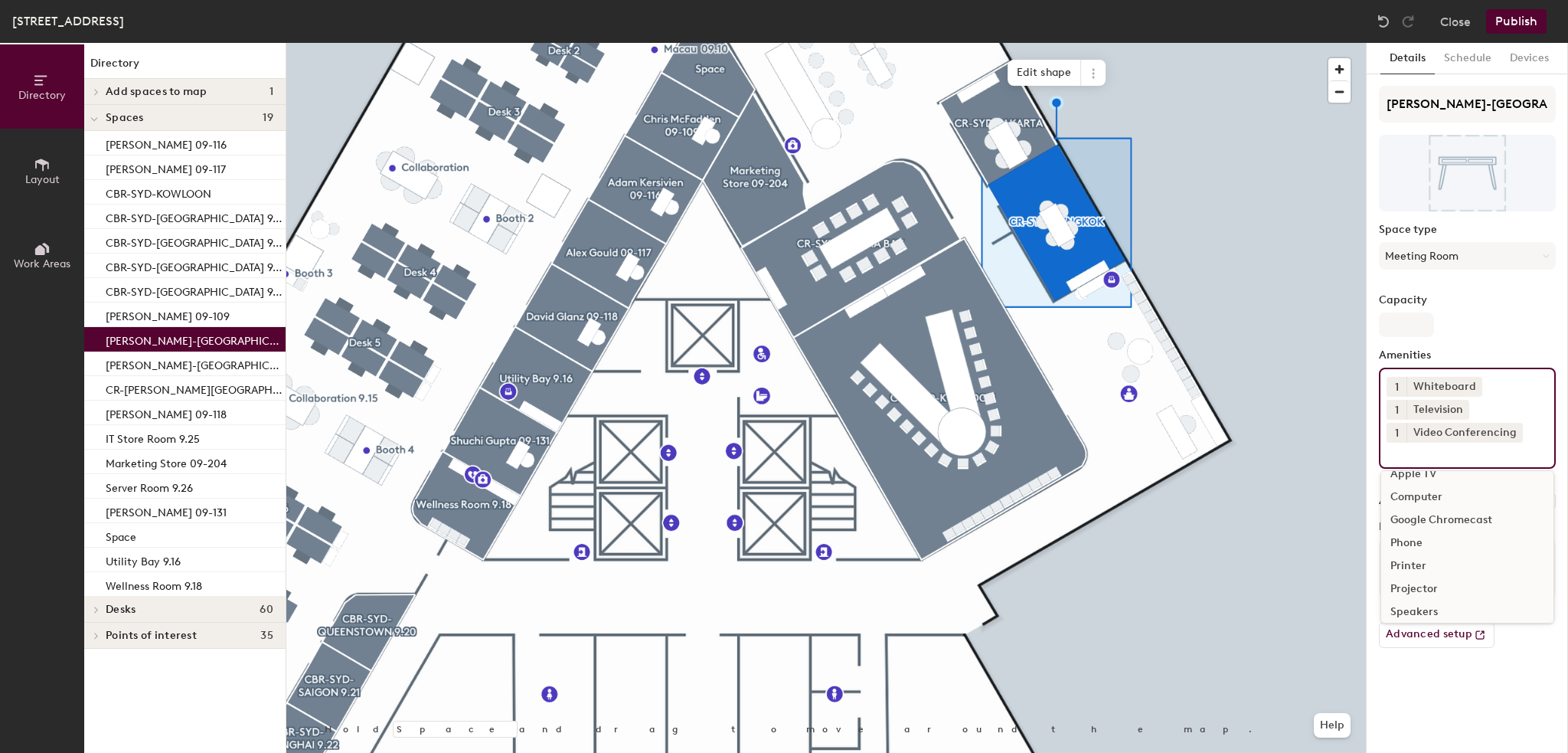
scroll to position [22, 0]
click at [1412, 601] on div "Speakers" at bounding box center [1468, 606] width 172 height 23
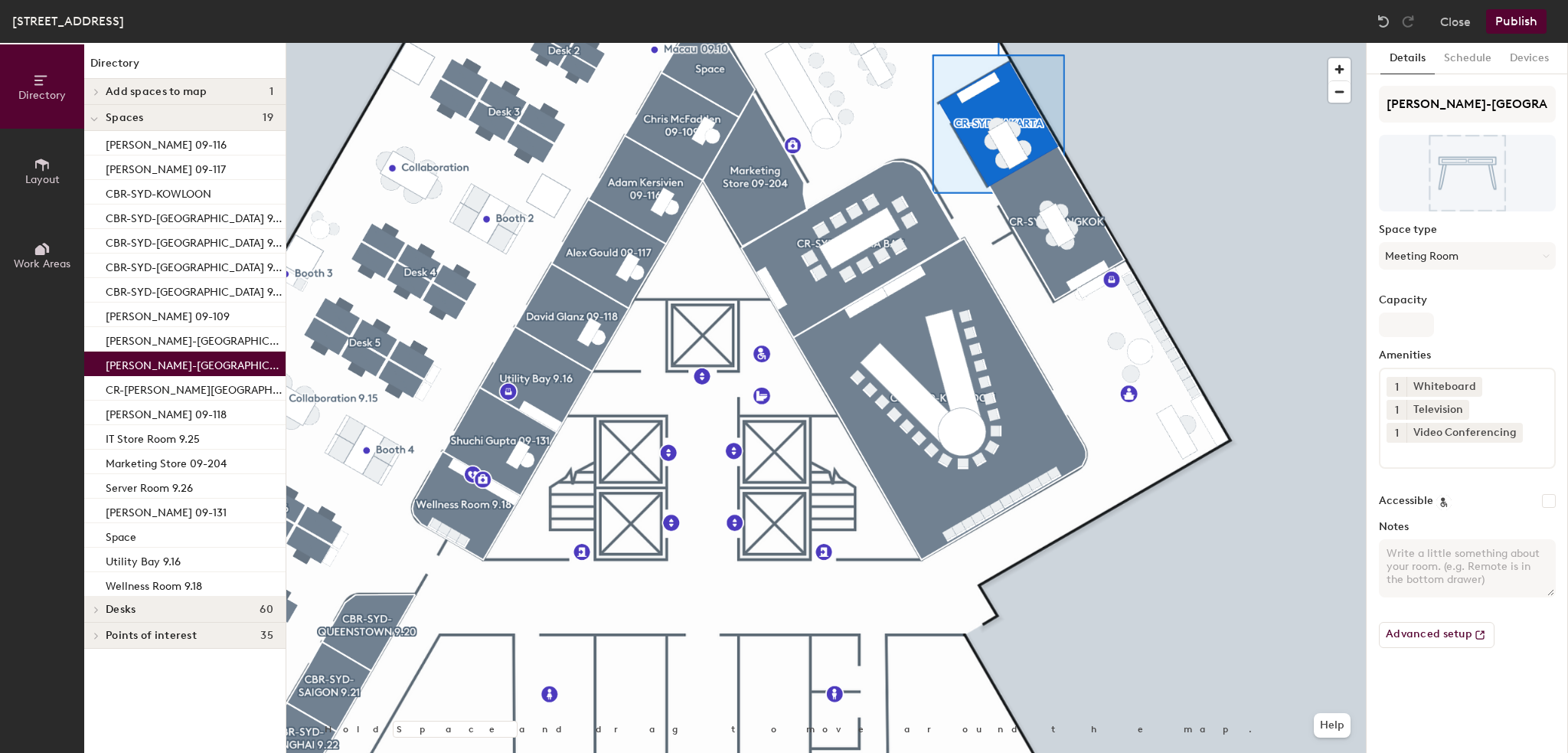
click at [1431, 458] on input at bounding box center [1455, 452] width 137 height 18
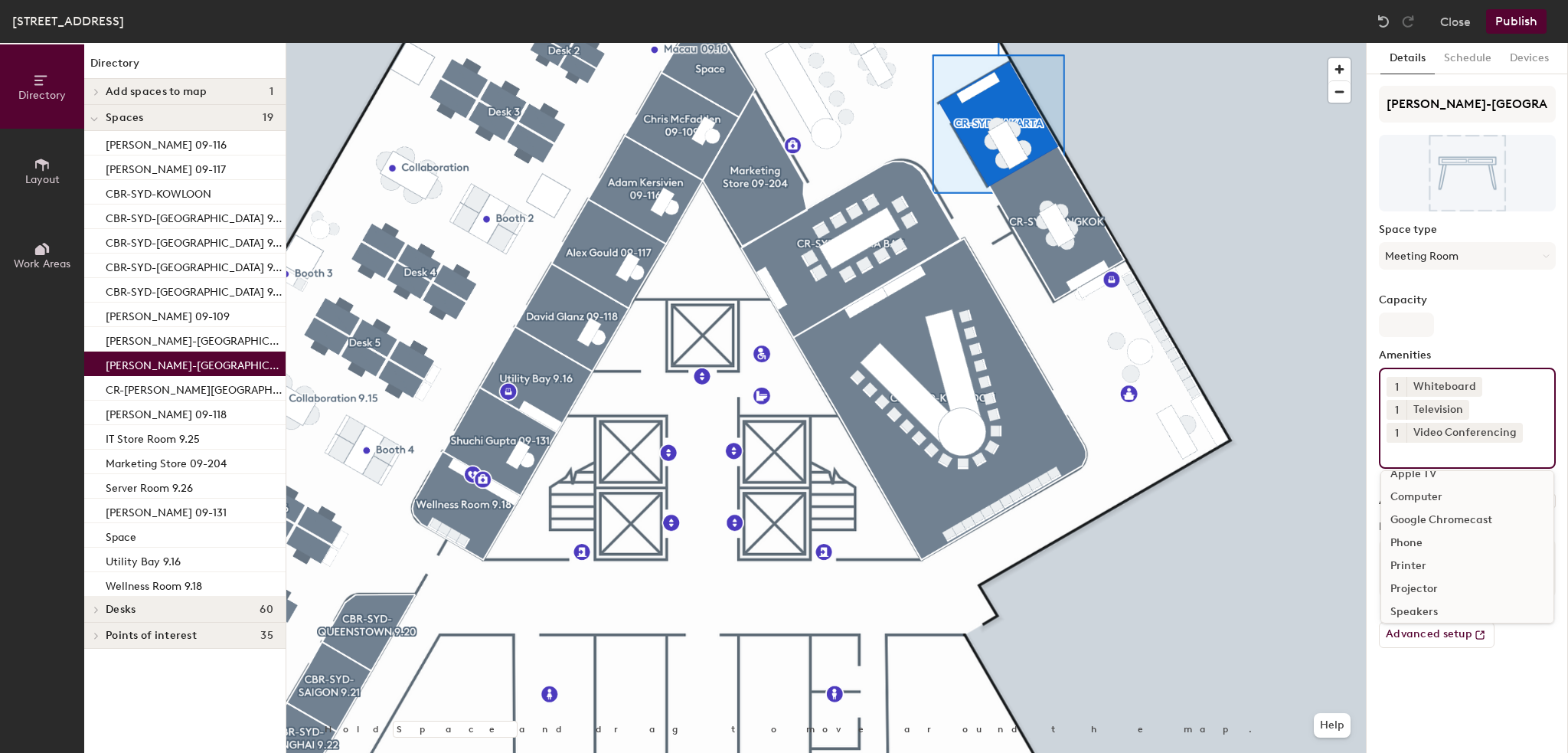
scroll to position [22, 0]
click at [1433, 596] on div "Speakers" at bounding box center [1468, 606] width 172 height 23
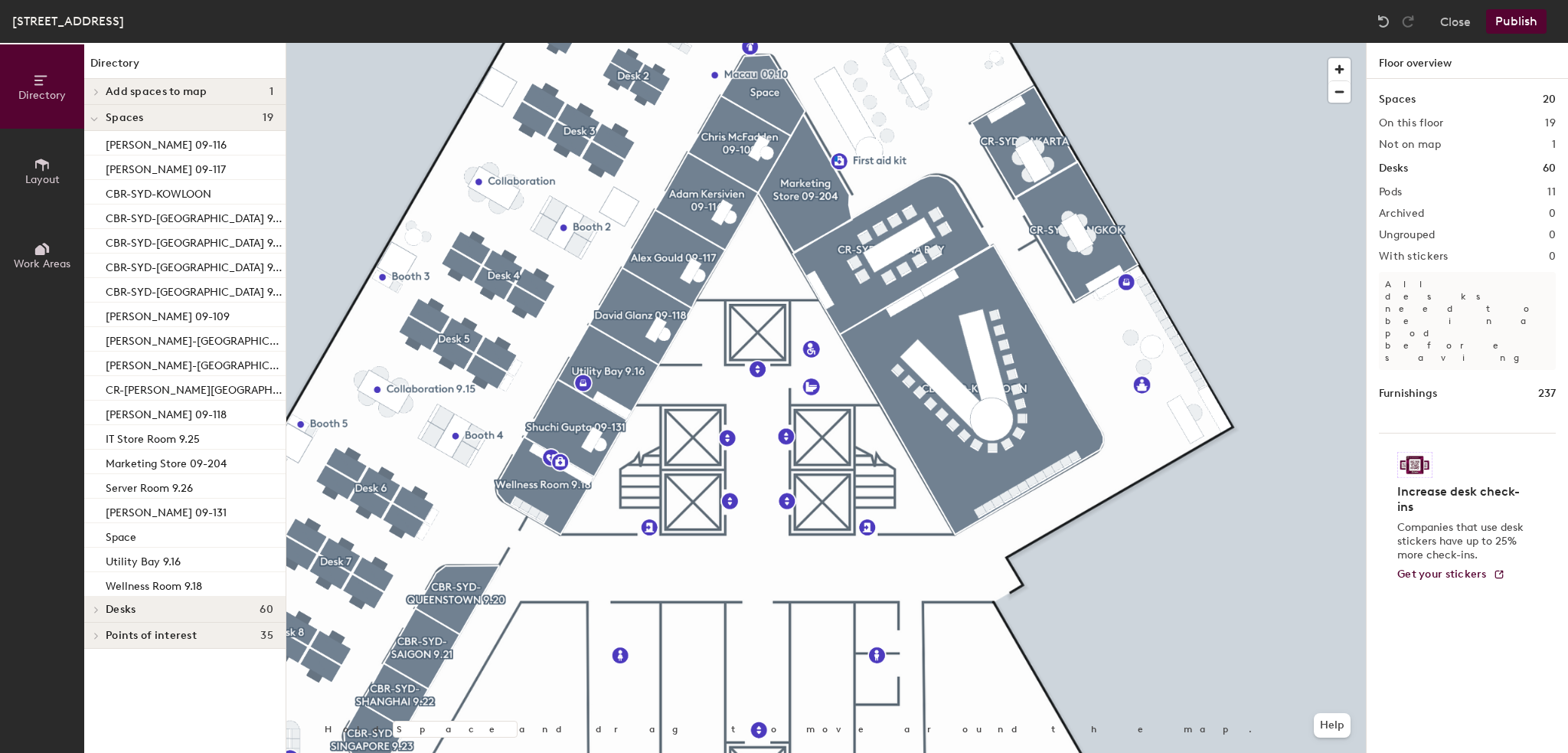
click at [835, 43] on div at bounding box center [826, 43] width 1080 height 0
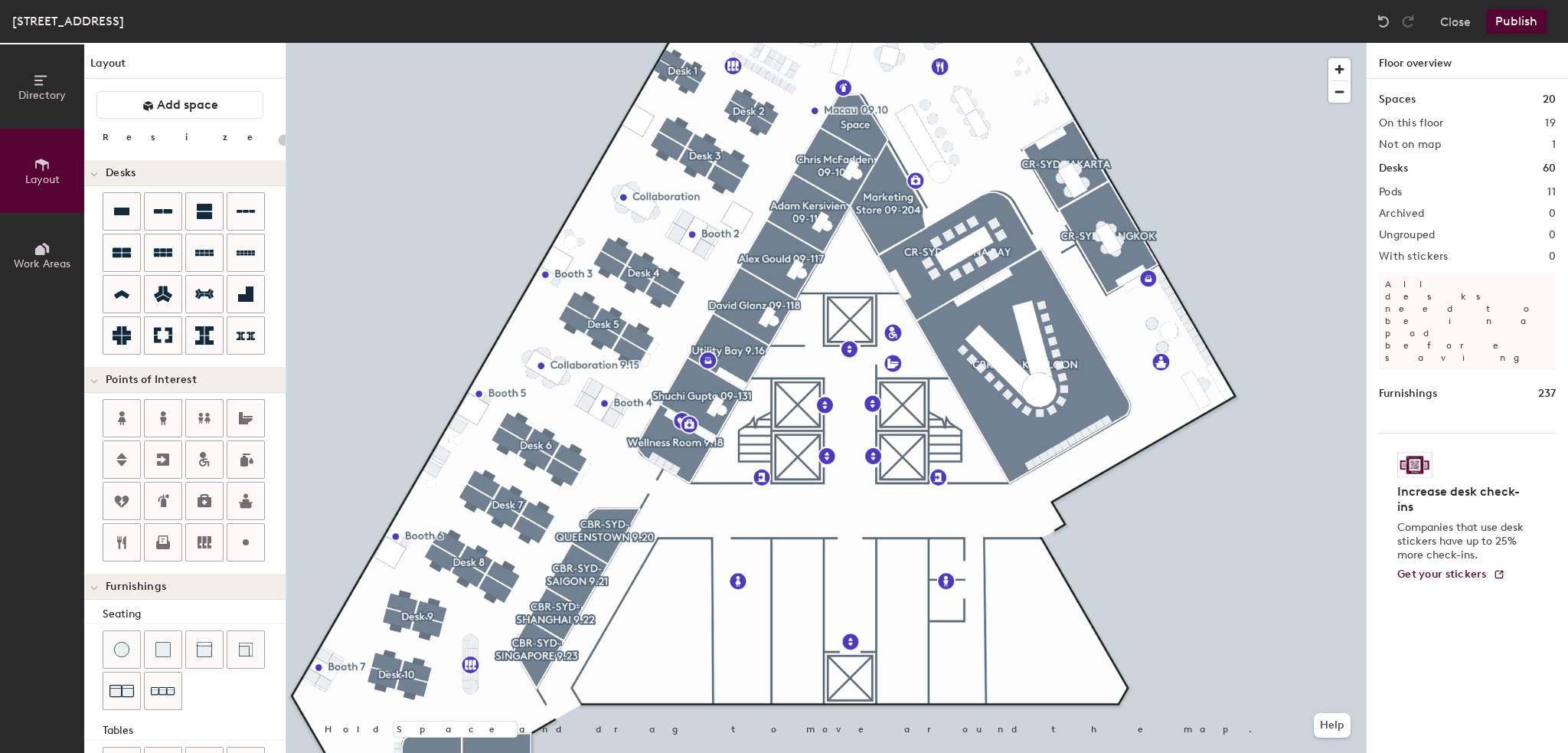
scroll to position [153, 0]
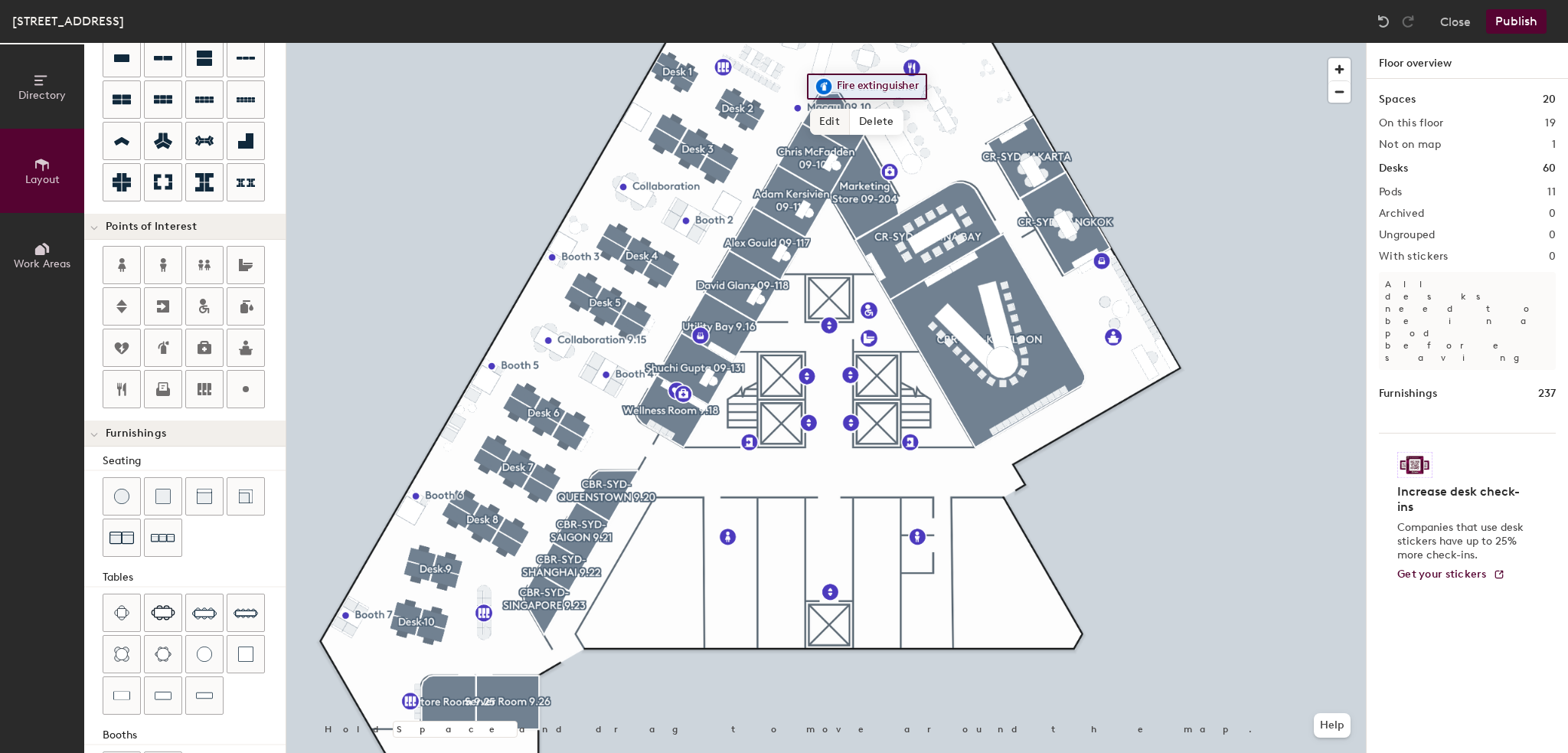
type input "20"
click at [832, 118] on span "Edit" at bounding box center [830, 121] width 40 height 26
click at [837, 84] on input "Fire extinguisher" at bounding box center [892, 87] width 118 height 22
drag, startPoint x: 837, startPoint y: 84, endPoint x: 934, endPoint y: 84, distance: 97.0
click at [934, 84] on input "Fire extinguisher" at bounding box center [892, 87] width 118 height 22
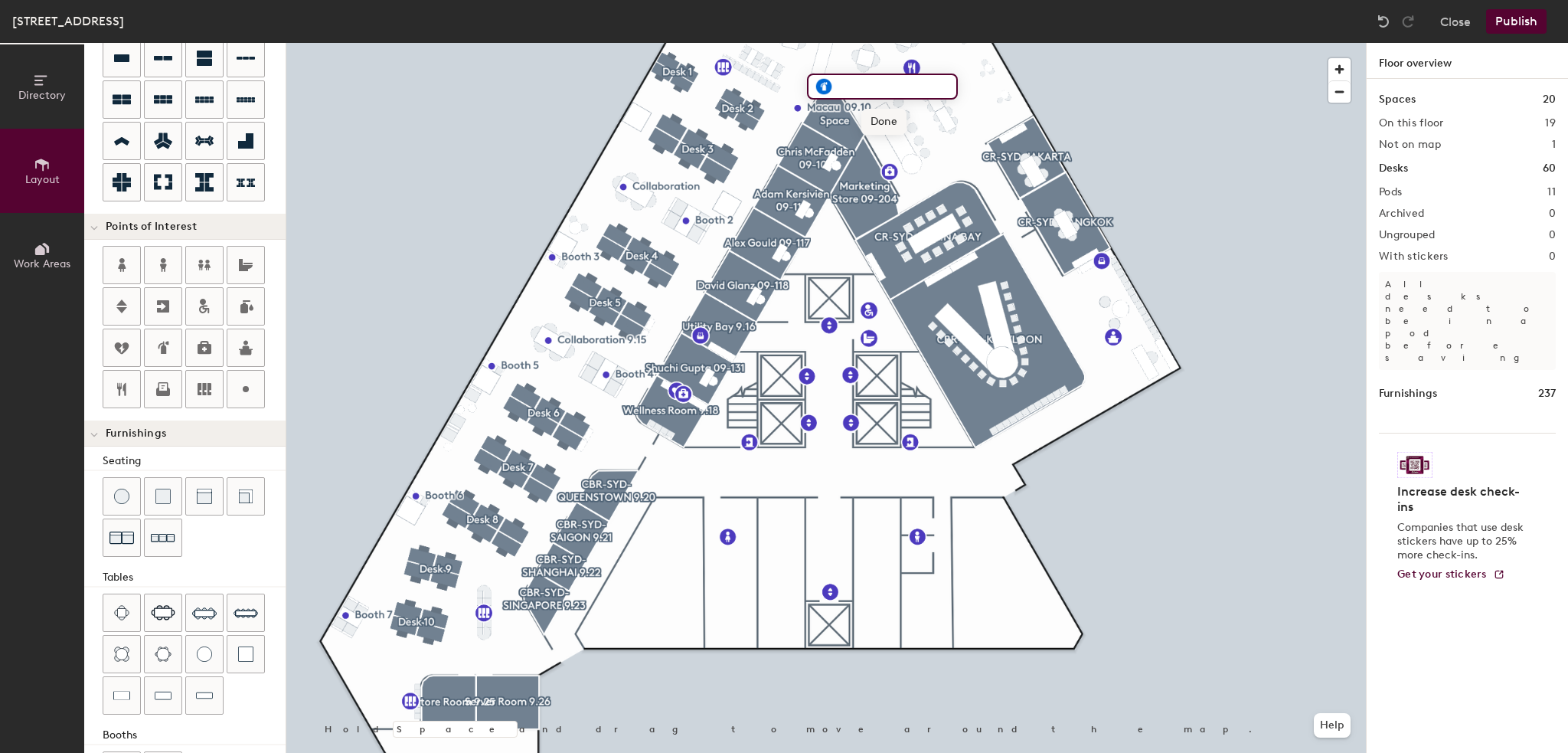
click at [887, 123] on span "Done" at bounding box center [884, 121] width 46 height 26
type input "20"
click at [900, 214] on span "Edit" at bounding box center [896, 205] width 40 height 26
click at [937, 205] on span "Done" at bounding box center [936, 205] width 46 height 26
click at [878, 211] on span "Edit" at bounding box center [896, 205] width 40 height 26
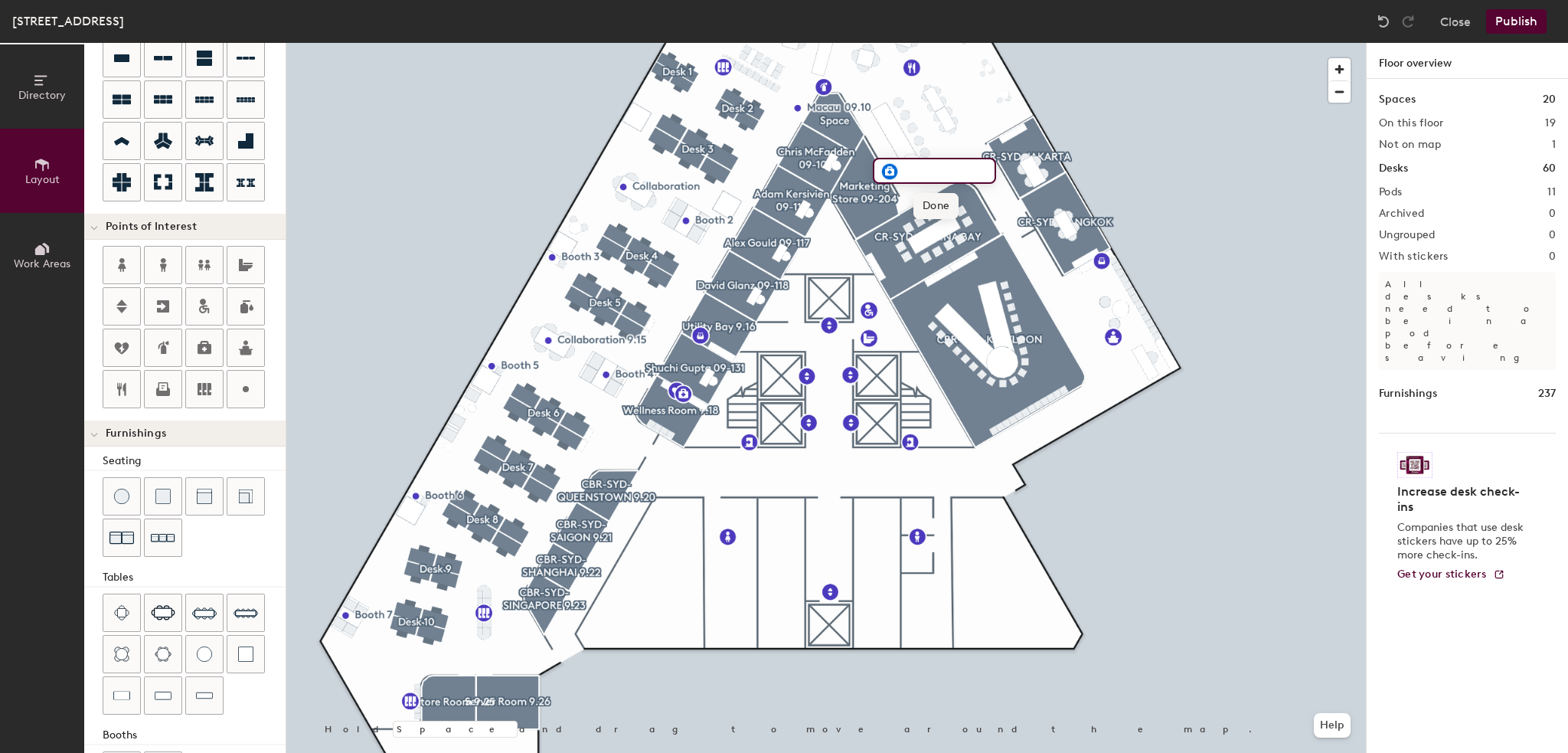
click at [945, 203] on span "Done" at bounding box center [936, 205] width 46 height 26
type input "20"
click at [825, 118] on span "Edit" at bounding box center [830, 121] width 40 height 26
click at [838, 88] on input "Fire extinguisher" at bounding box center [892, 87] width 118 height 22
drag, startPoint x: 838, startPoint y: 86, endPoint x: 937, endPoint y: 88, distance: 99.0
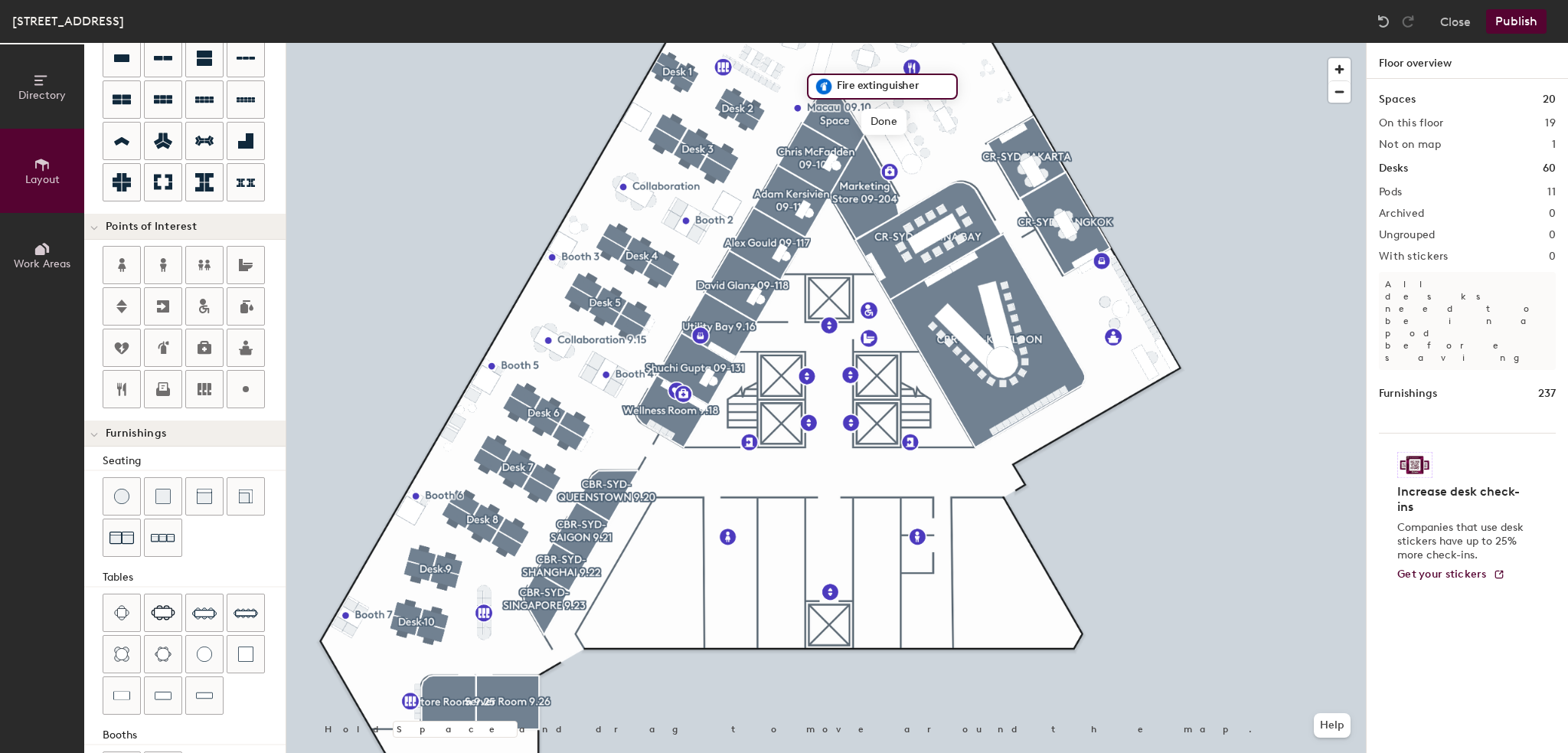
click at [937, 88] on input "Fire extinguisher" at bounding box center [892, 87] width 118 height 22
click at [877, 119] on span "Done" at bounding box center [884, 121] width 46 height 26
click at [863, 125] on span "Delete" at bounding box center [877, 121] width 54 height 26
click at [166, 355] on div at bounding box center [163, 348] width 36 height 36
click at [902, 123] on span "Done" at bounding box center [908, 128] width 46 height 26
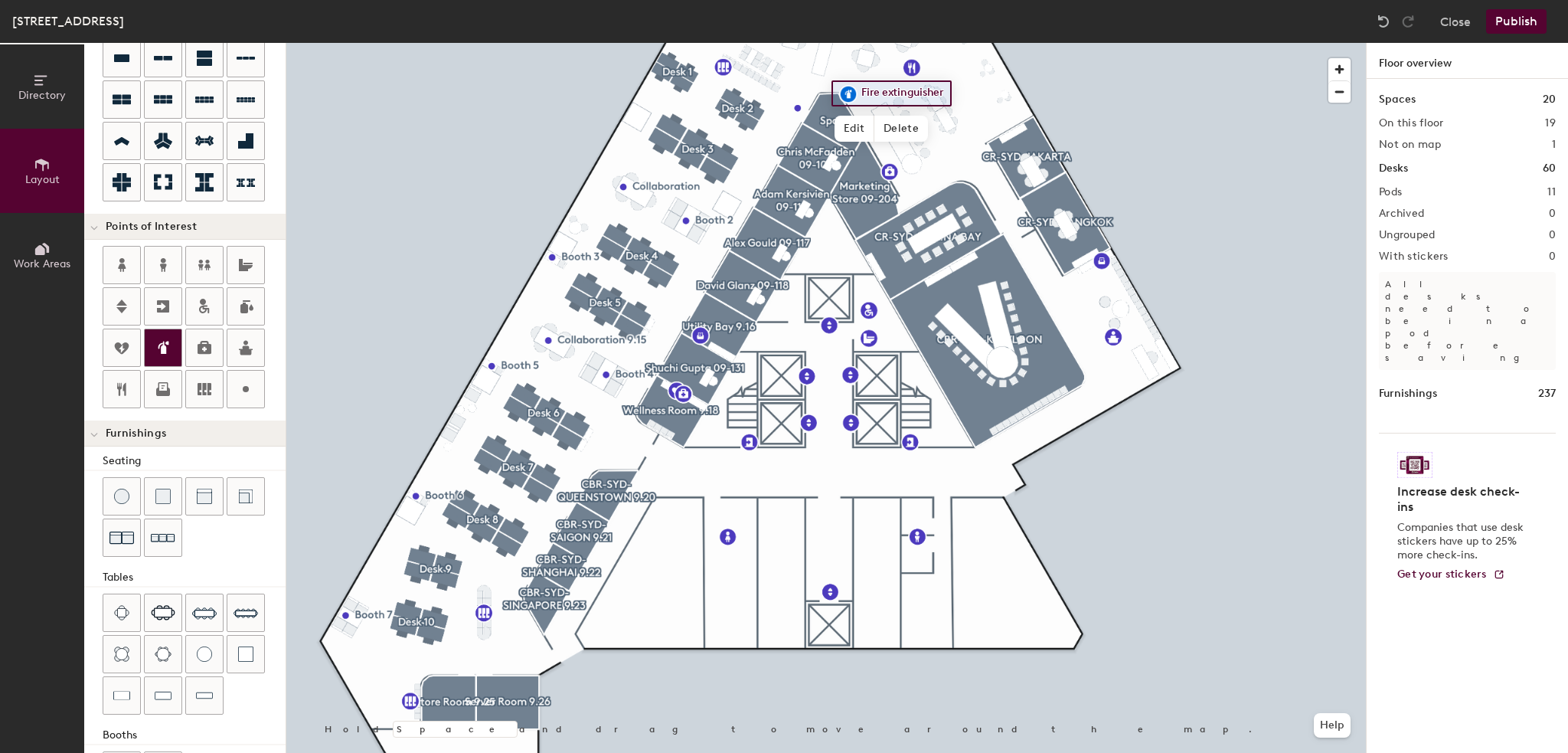
click at [1137, 43] on div at bounding box center [826, 43] width 1080 height 0
click at [1290, 43] on div at bounding box center [826, 43] width 1080 height 0
type input "20"
click at [845, 136] on span "Edit" at bounding box center [854, 128] width 40 height 26
click at [964, 95] on input "Fire extinguisher" at bounding box center [916, 94] width 118 height 22
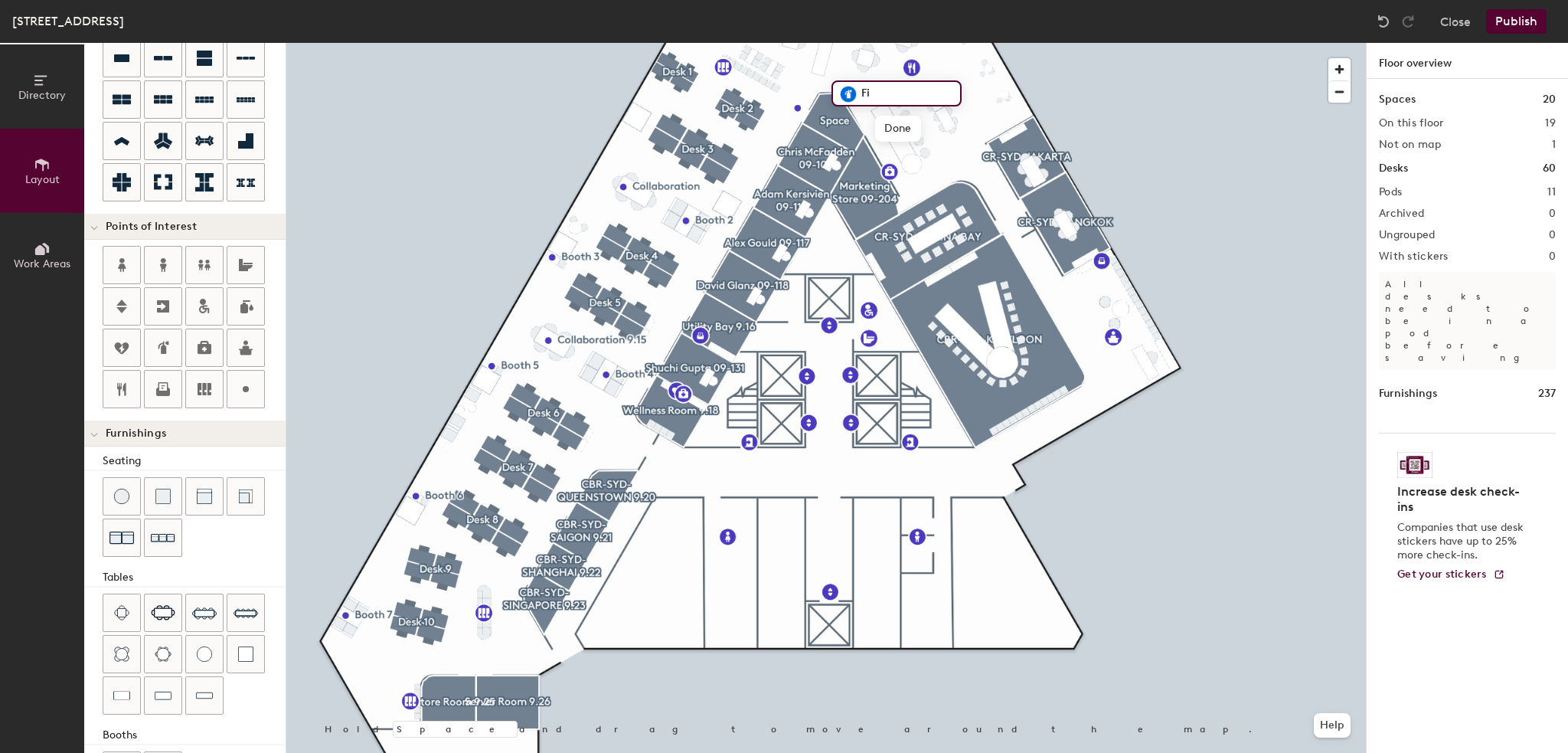
type input "F"
click at [882, 123] on span "Done" at bounding box center [874, 128] width 46 height 26
click at [845, 126] on span "Edit" at bounding box center [854, 128] width 40 height 26
click at [874, 123] on span "Done" at bounding box center [874, 128] width 46 height 26
click at [854, 130] on span "Edit" at bounding box center [854, 128] width 40 height 26
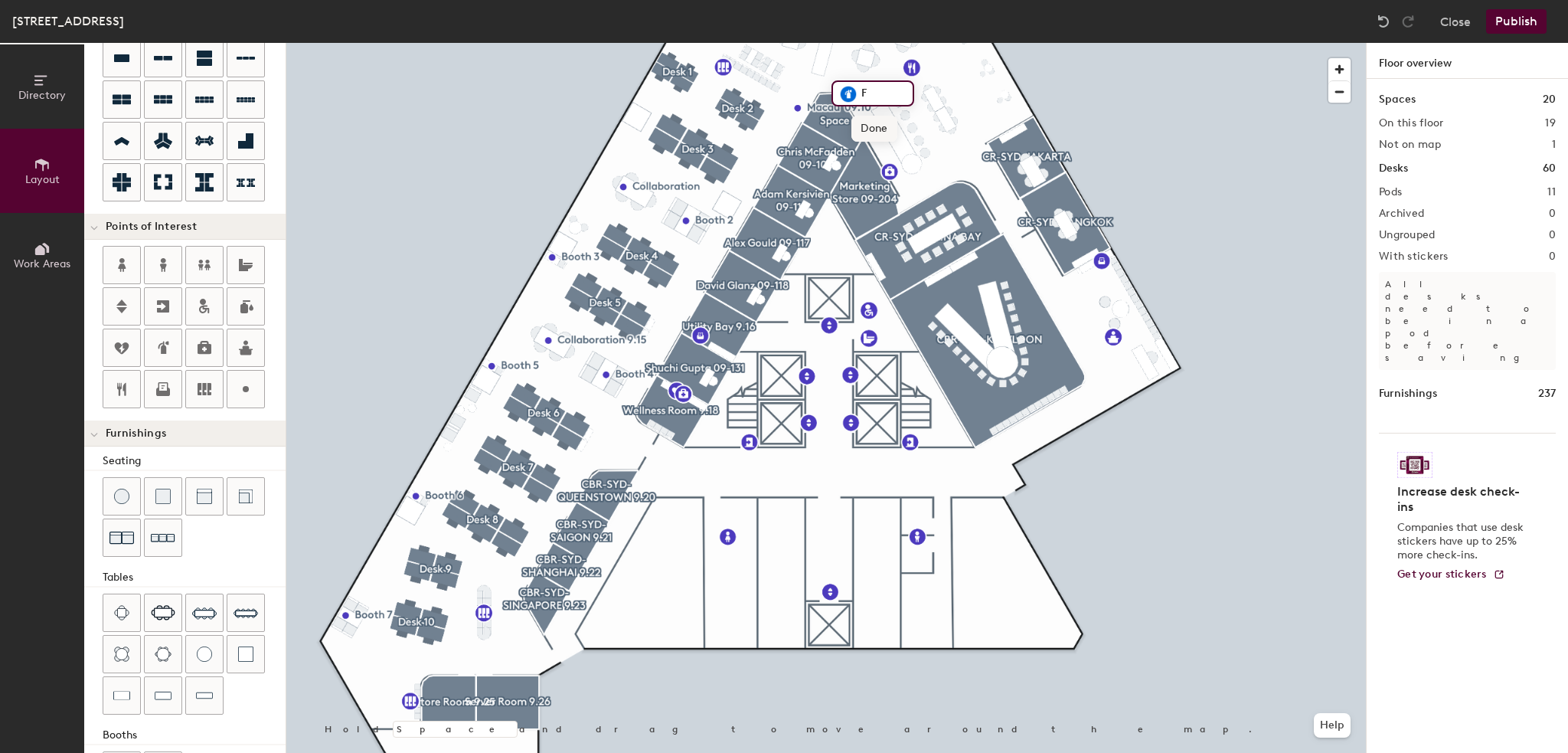
type input "20"
click at [871, 94] on input "F" at bounding box center [882, 94] width 49 height 22
click at [867, 125] on span "Done" at bounding box center [874, 128] width 46 height 26
click at [862, 125] on span "Edit" at bounding box center [854, 128] width 40 height 26
type input "20"
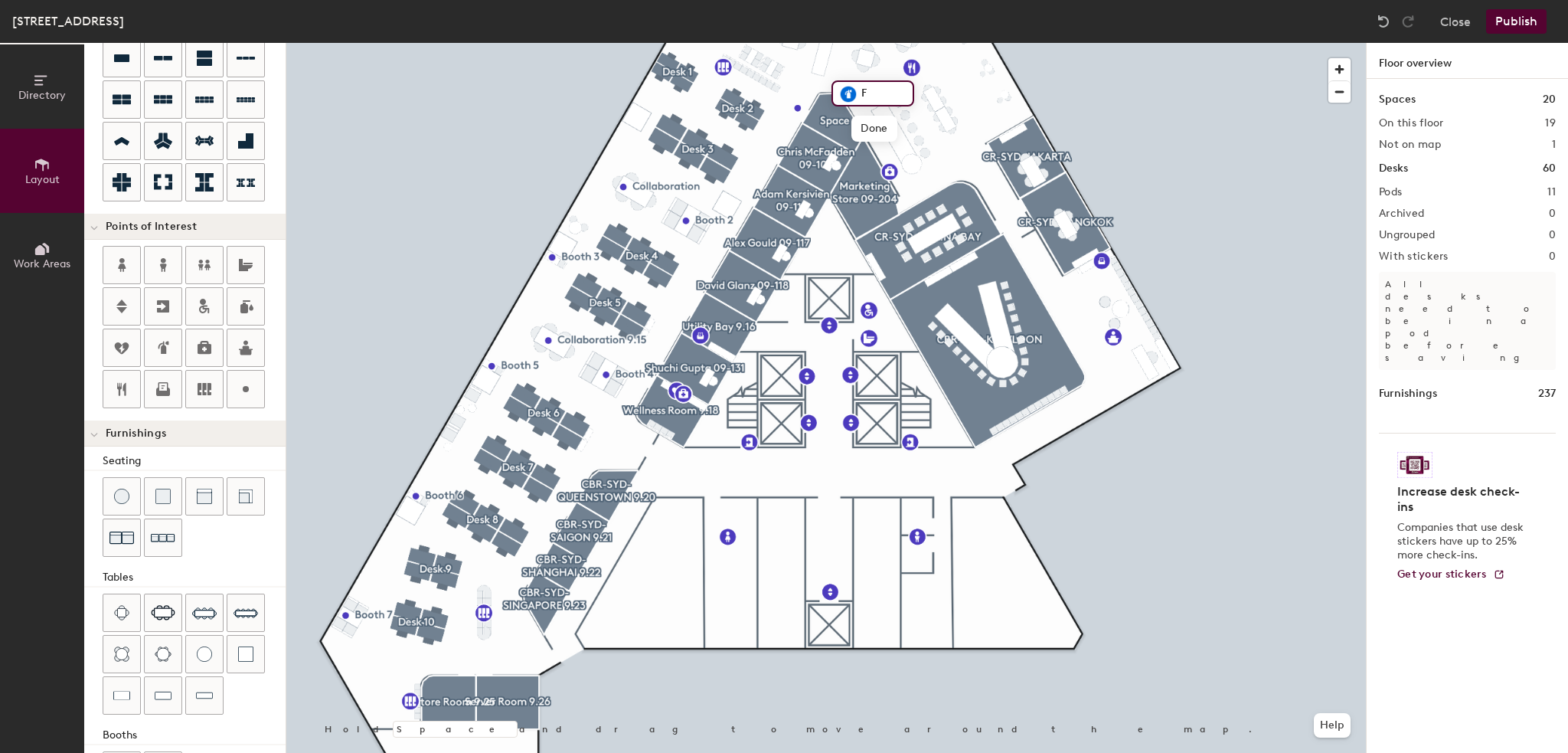
click at [894, 97] on input "F" at bounding box center [882, 94] width 49 height 22
click at [883, 123] on span "Done" at bounding box center [874, 128] width 46 height 26
click at [883, 123] on span "Delete" at bounding box center [901, 128] width 54 height 26
click at [167, 347] on icon at bounding box center [163, 348] width 18 height 18
type input "20"
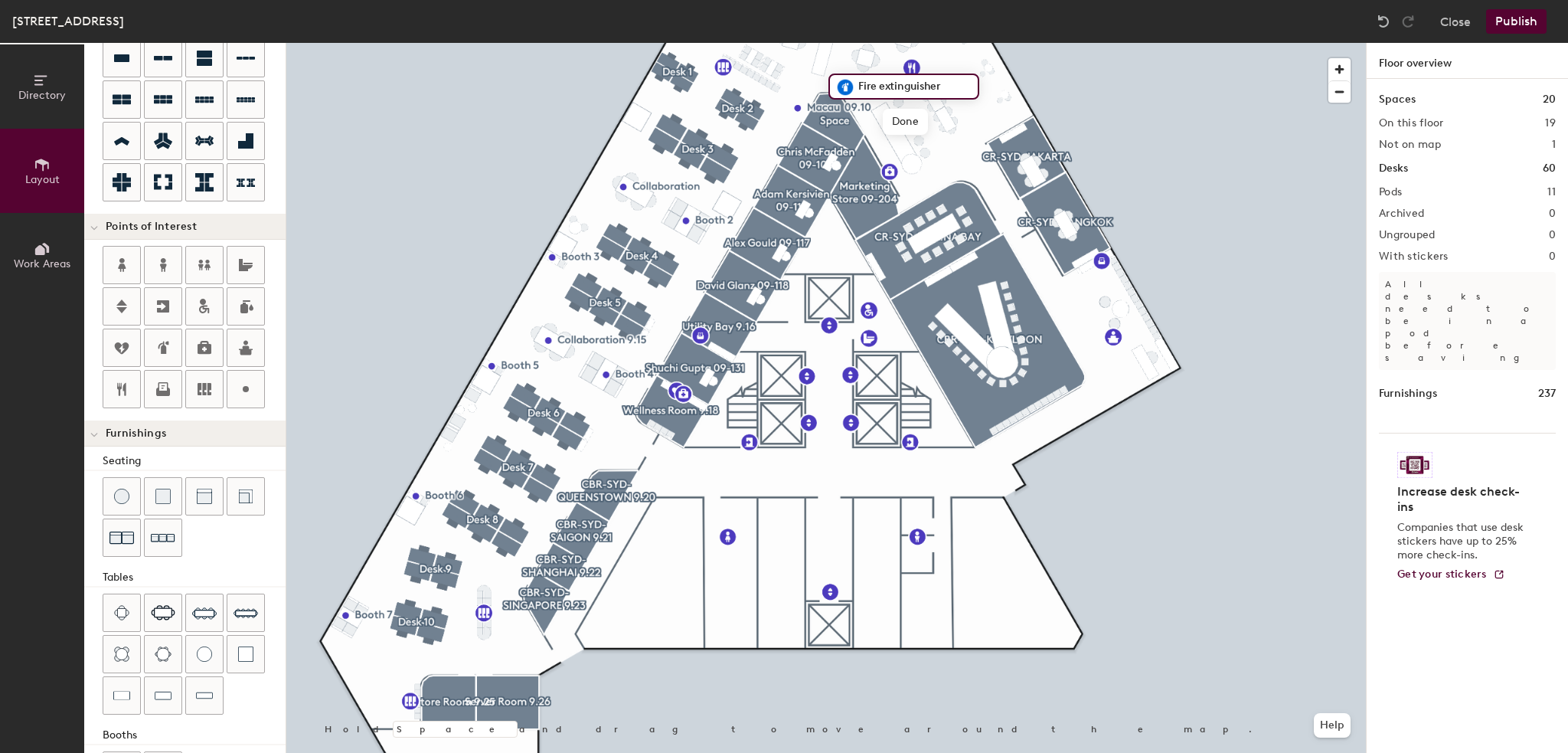
click at [949, 85] on input "Fire extinguisher" at bounding box center [913, 87] width 118 height 22
click at [962, 82] on input "Fire extinguisher" at bounding box center [913, 87] width 118 height 22
type input "F"
click at [862, 119] on span "Done" at bounding box center [871, 121] width 46 height 26
click at [1152, 43] on div at bounding box center [826, 43] width 1080 height 0
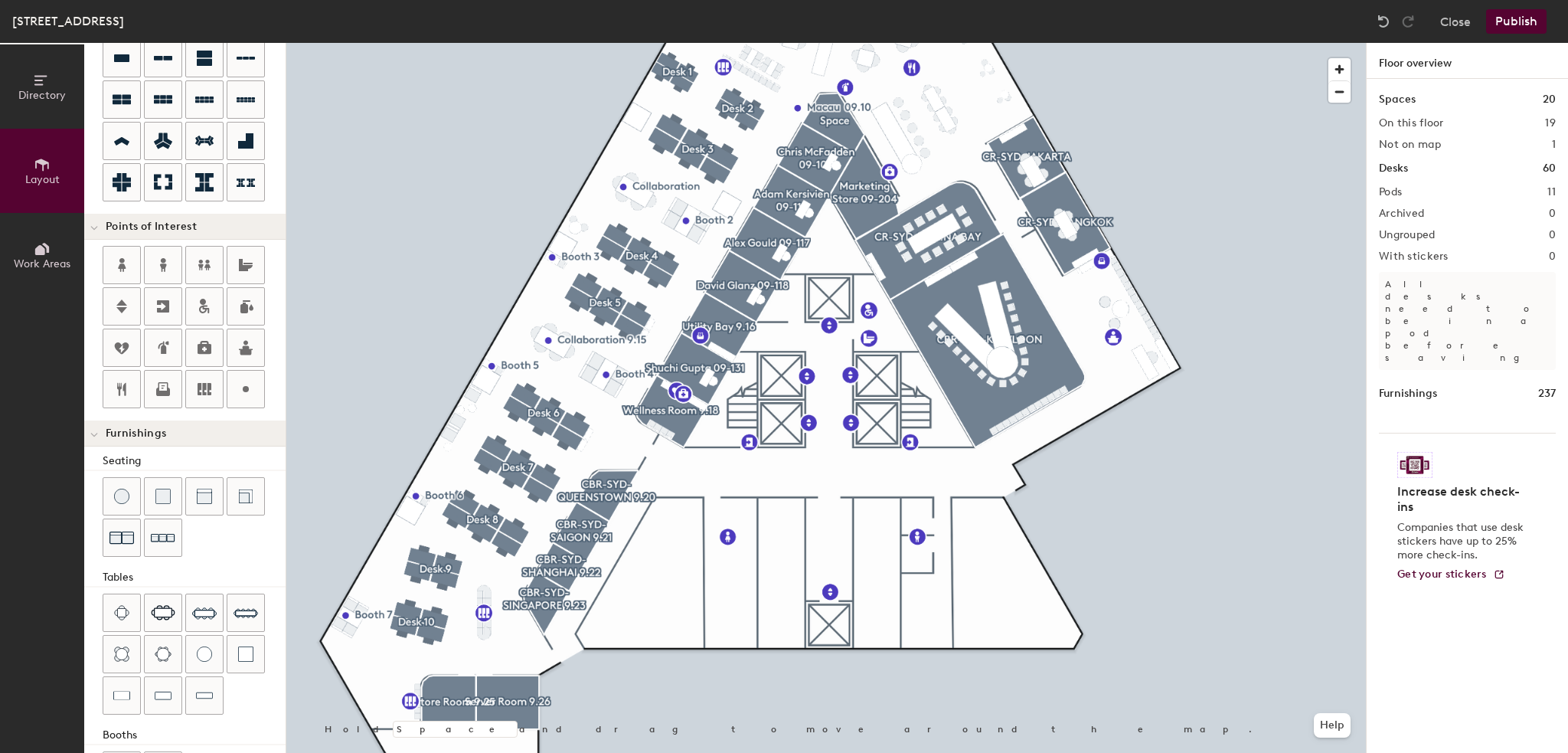
type input "20"
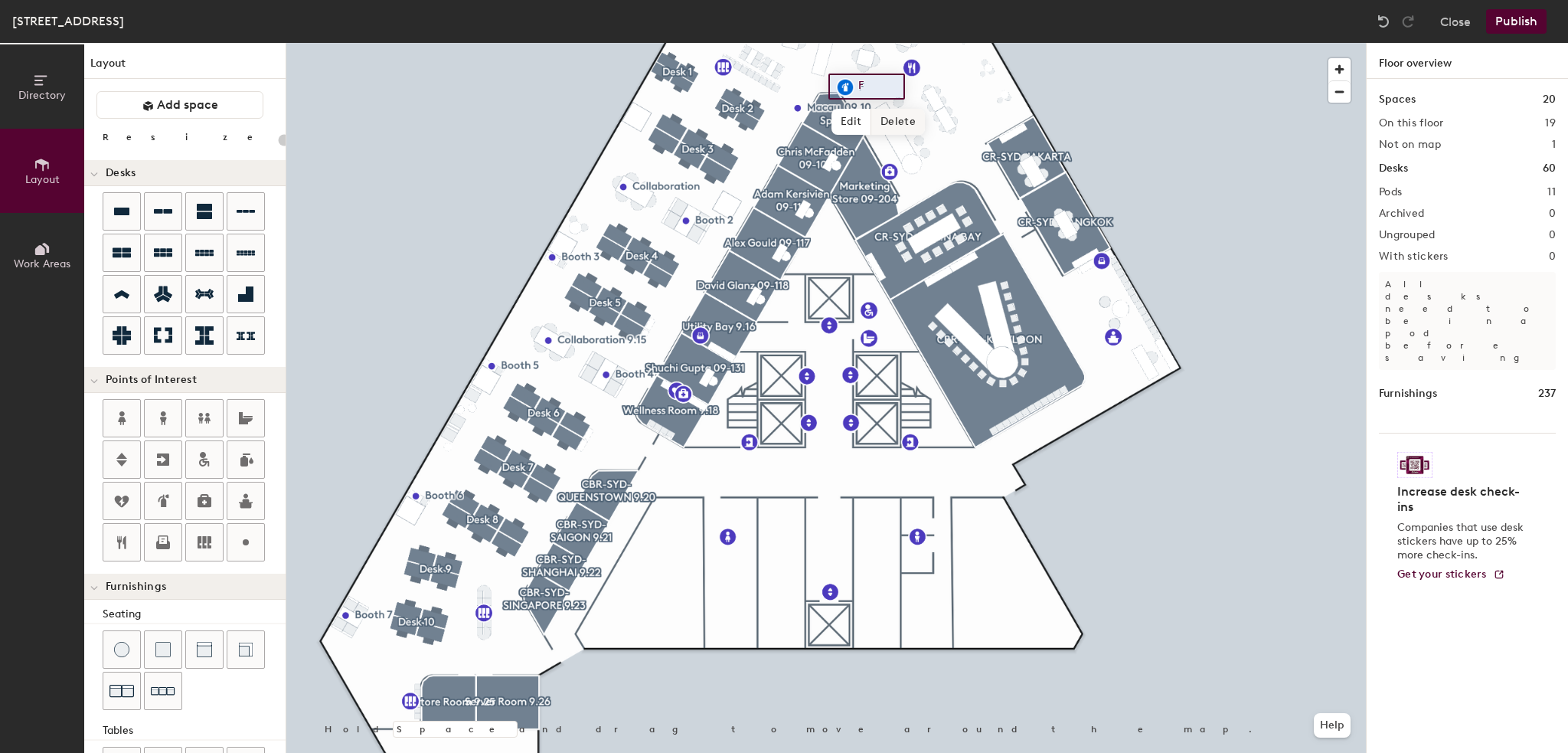
scroll to position [153, 0]
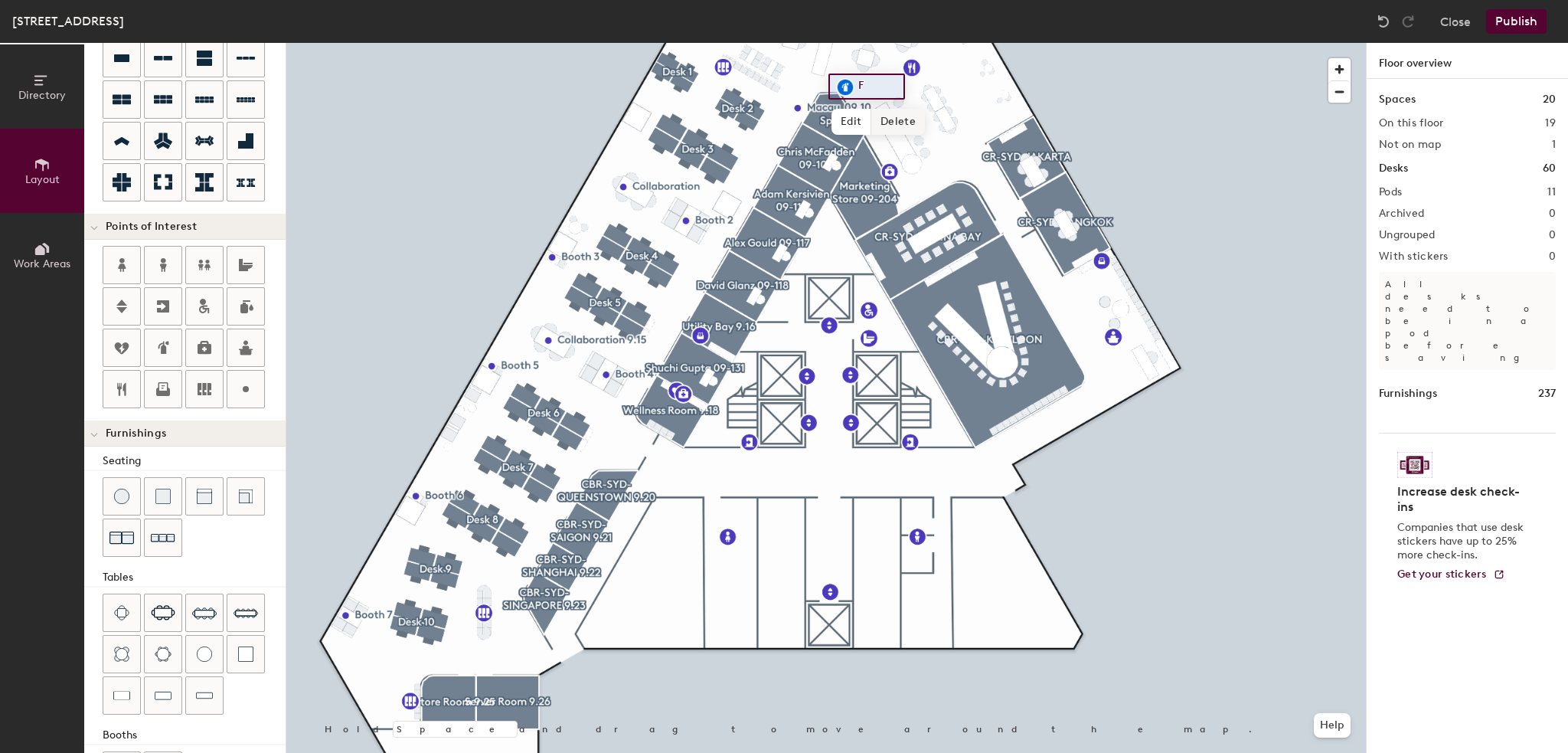
click at [890, 118] on span "Delete" at bounding box center [898, 121] width 54 height 26
click at [1502, 21] on button "Publish" at bounding box center [1516, 22] width 60 height 25
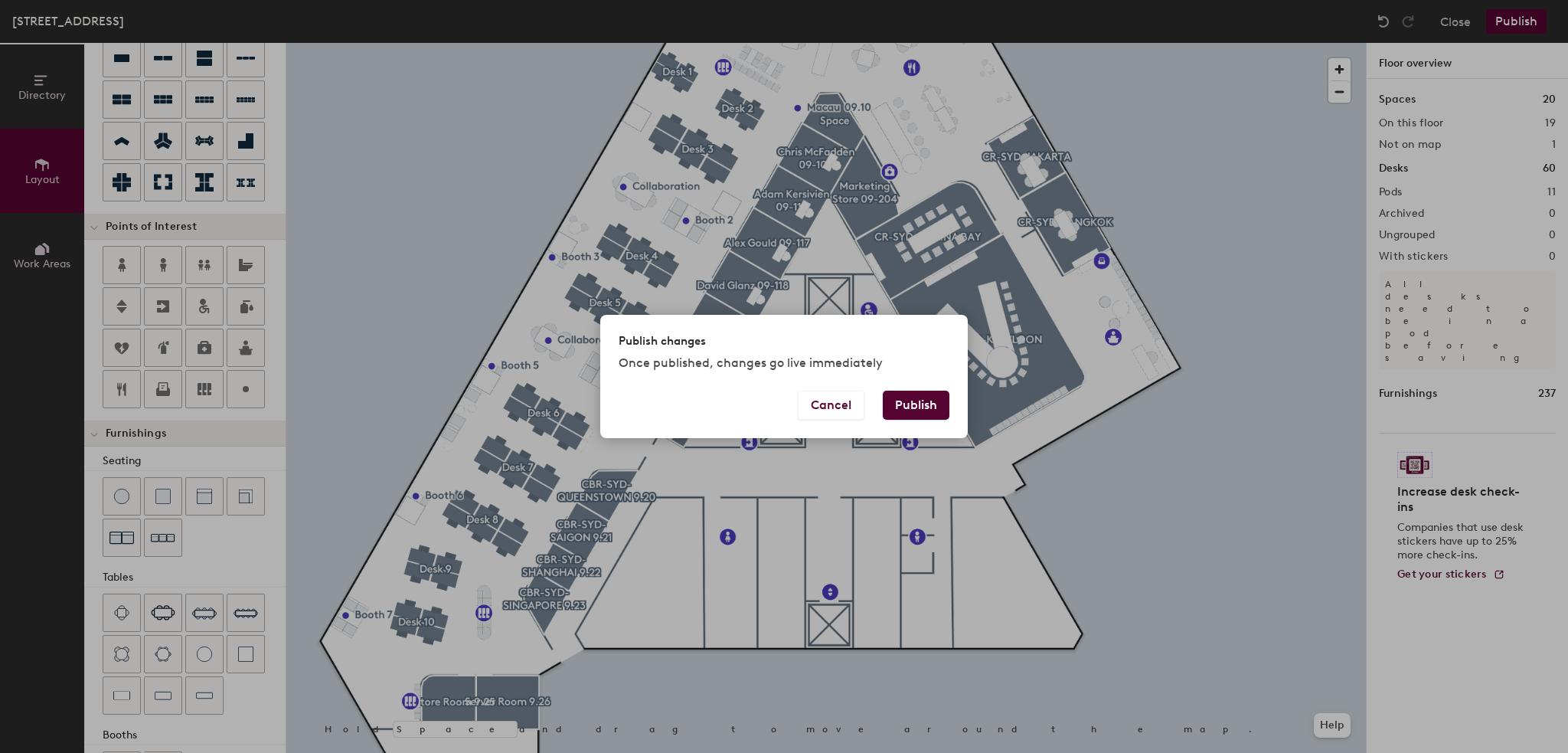
click at [917, 402] on button "Publish" at bounding box center [916, 405] width 66 height 29
type input "20"
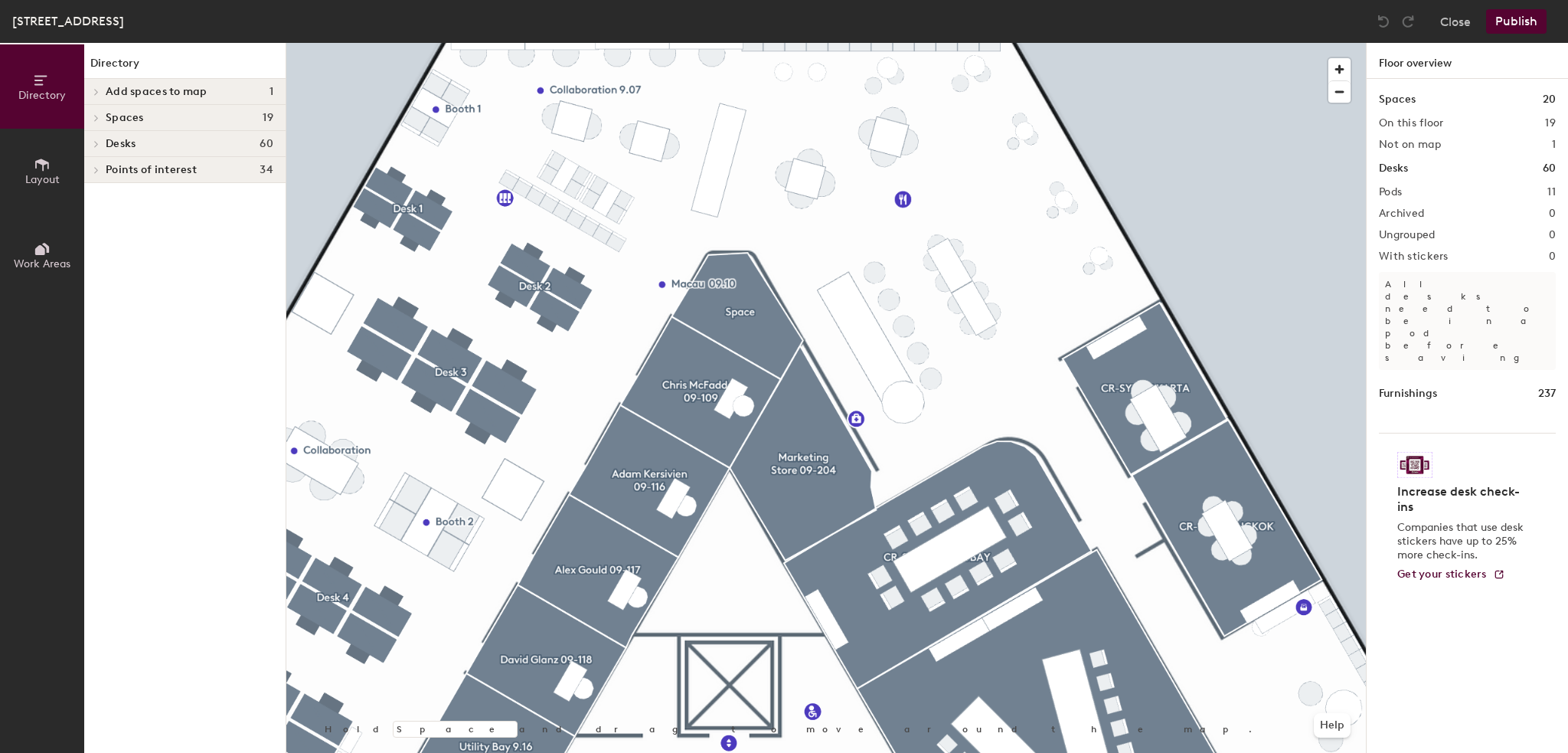
click at [21, 171] on button "Layout" at bounding box center [42, 171] width 84 height 84
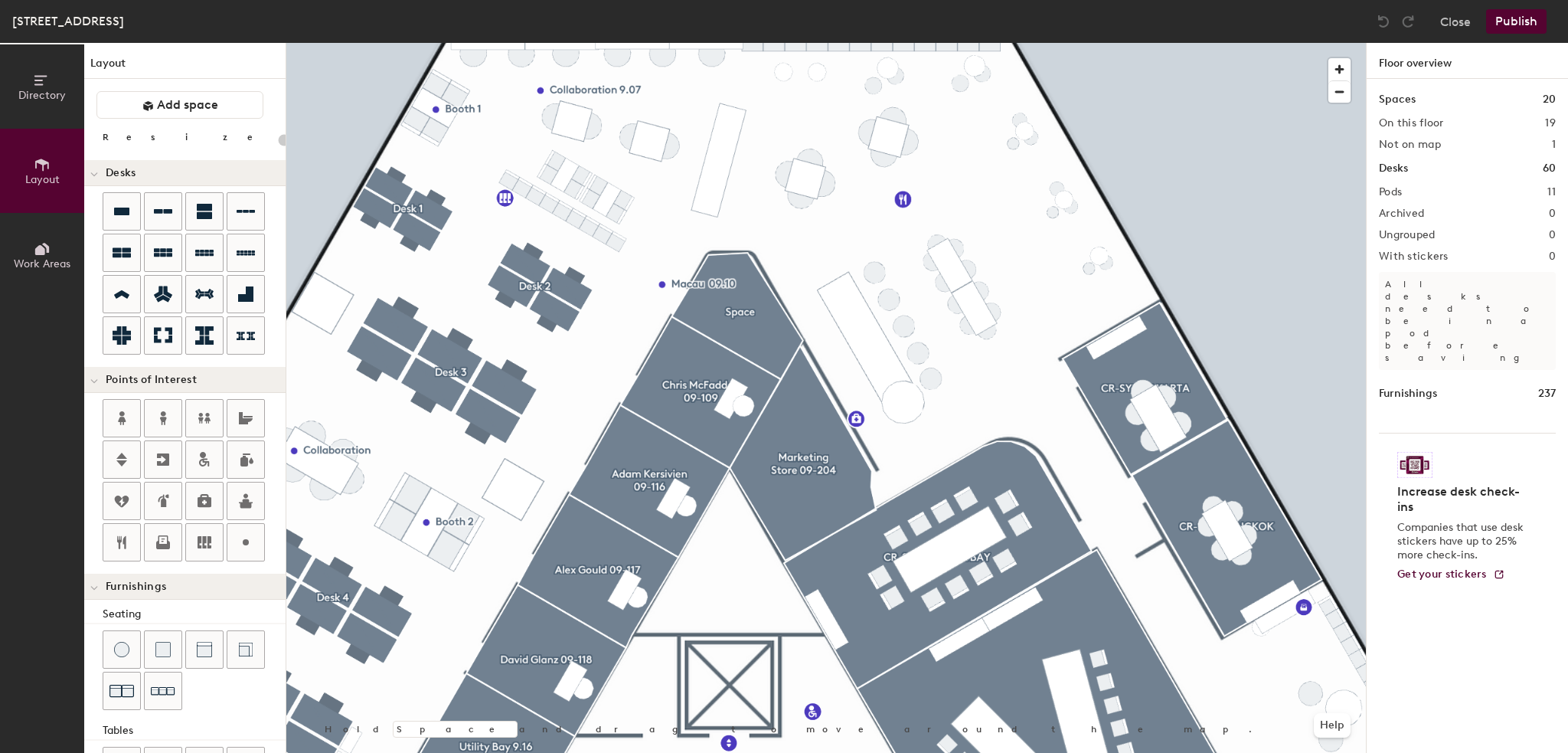
drag, startPoint x: 171, startPoint y: 502, endPoint x: 267, endPoint y: 429, distance: 120.6
click at [172, 502] on div at bounding box center [163, 501] width 36 height 36
type input "20"
click at [753, 240] on input "Fire extinguisher" at bounding box center [809, 242] width 118 height 22
drag, startPoint x: 753, startPoint y: 240, endPoint x: 836, endPoint y: 238, distance: 83.0
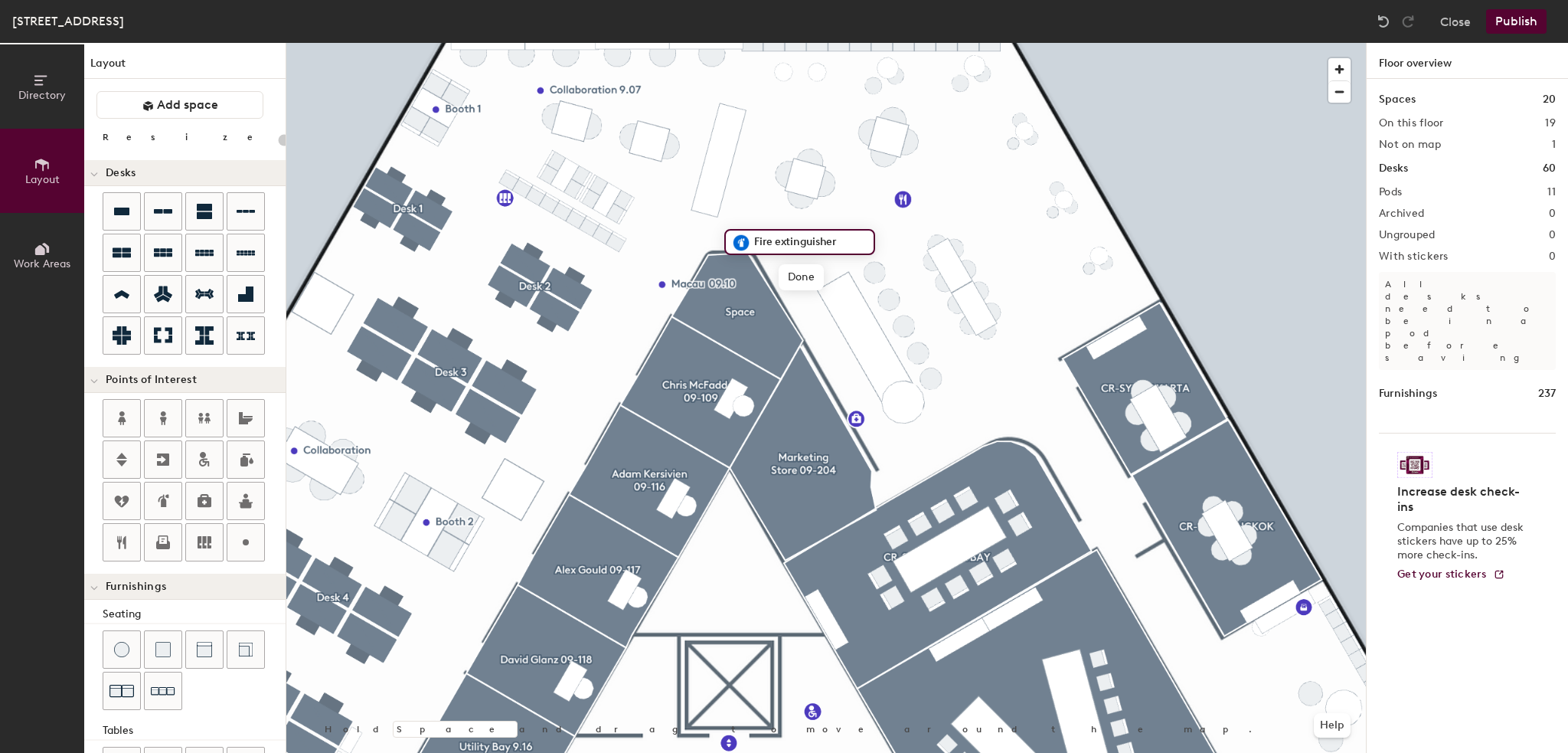
click at [836, 238] on input "Fire extinguisher" at bounding box center [809, 242] width 118 height 22
click at [836, 238] on input at bounding box center [809, 242] width 118 height 22
click at [789, 271] on span "Done" at bounding box center [801, 277] width 46 height 26
click at [753, 273] on span "Edit" at bounding box center [748, 277] width 40 height 26
click at [845, 235] on input "Fire extinguisher" at bounding box center [809, 242] width 118 height 22
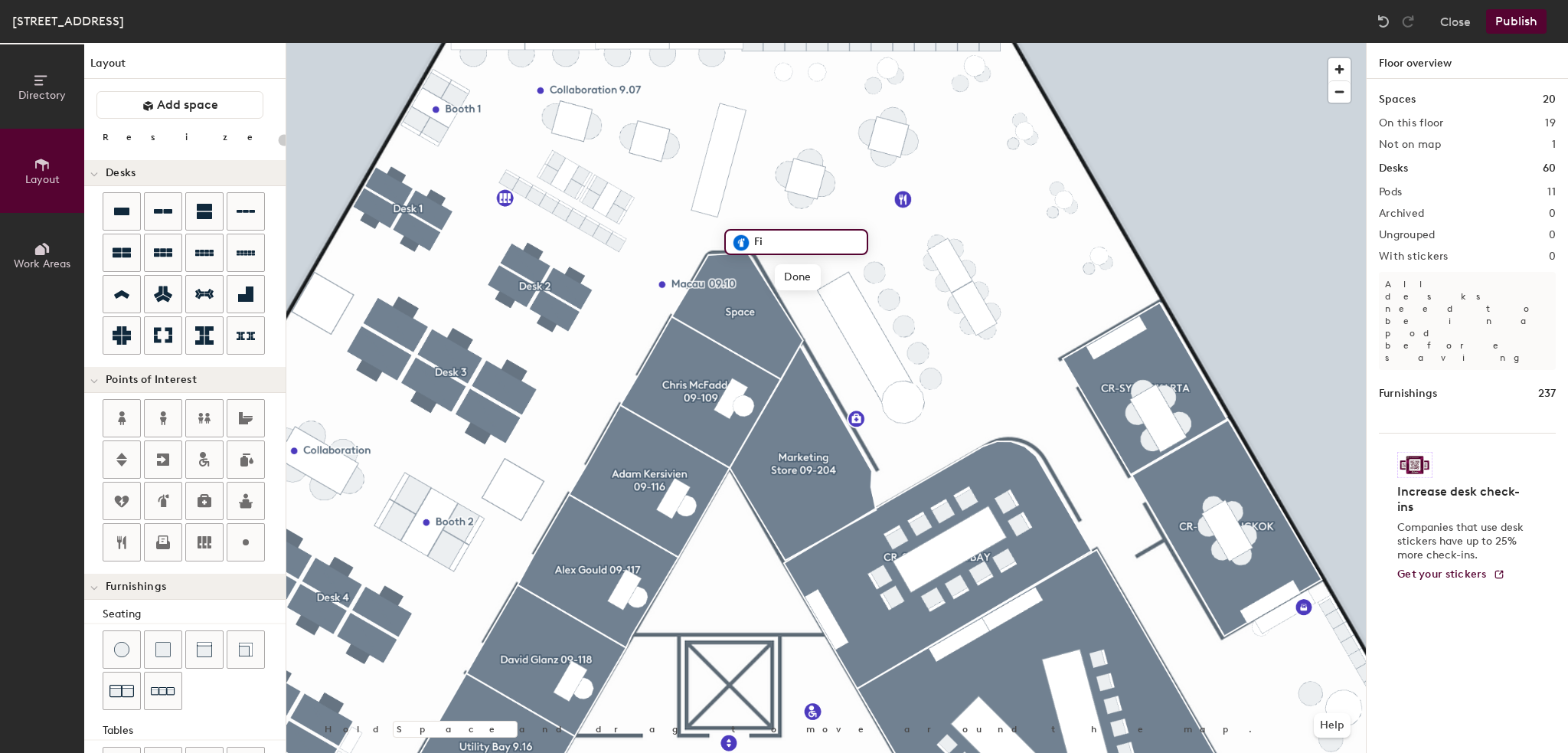
type input "F"
click at [755, 281] on span "Done" at bounding box center [767, 277] width 46 height 26
click at [802, 275] on span "Delete" at bounding box center [794, 277] width 54 height 26
click at [738, 241] on div "Directory Layout Work Areas Layout Add space Resize Desks Points of Interest Fu…" at bounding box center [784, 398] width 1568 height 710
click at [796, 268] on span "Done" at bounding box center [798, 275] width 46 height 26
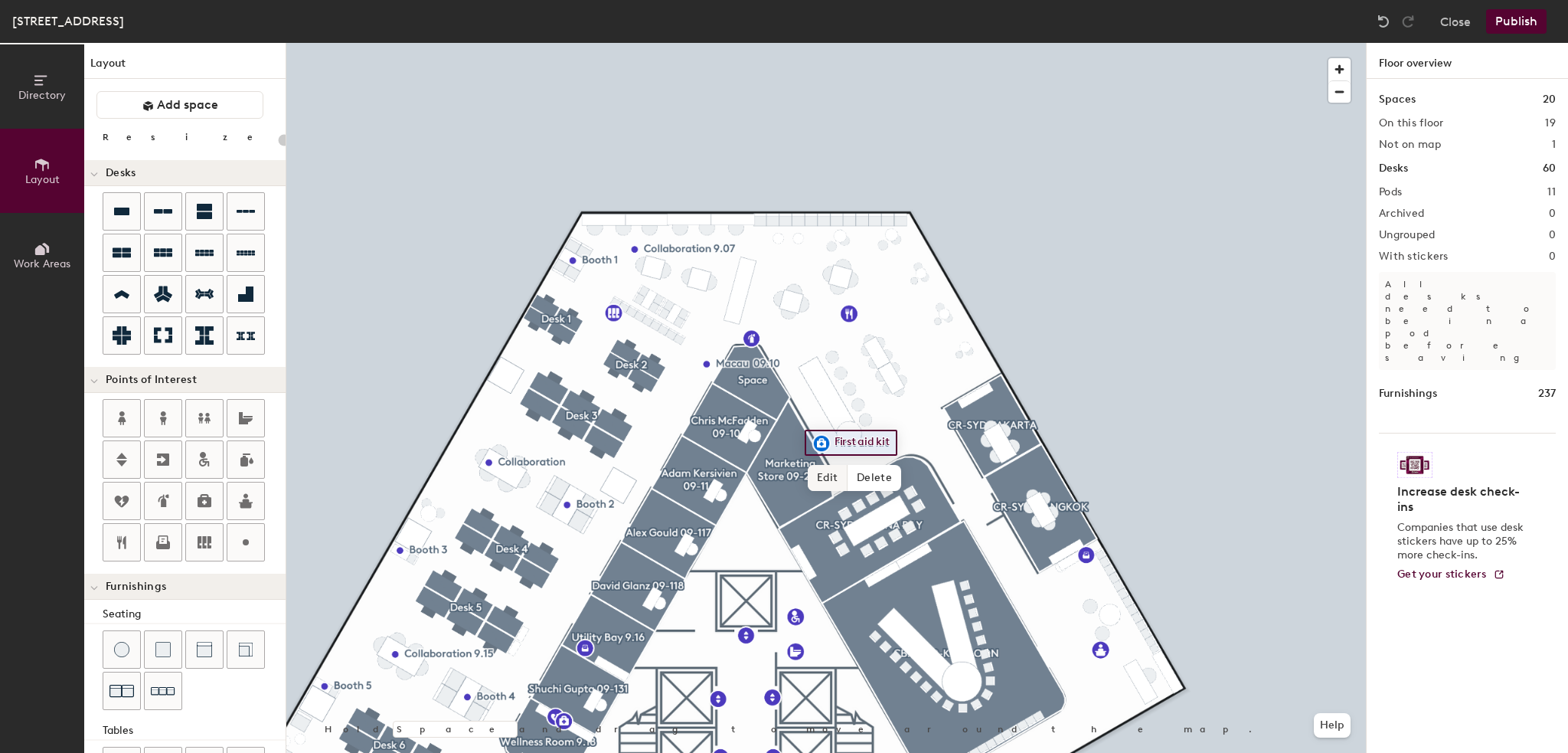
click at [824, 476] on span "Edit" at bounding box center [828, 477] width 40 height 26
type input "20"
click at [892, 442] on input "First aid kit" at bounding box center [876, 443] width 89 height 22
type input "F"
click at [847, 484] on span "Done" at bounding box center [847, 477] width 46 height 26
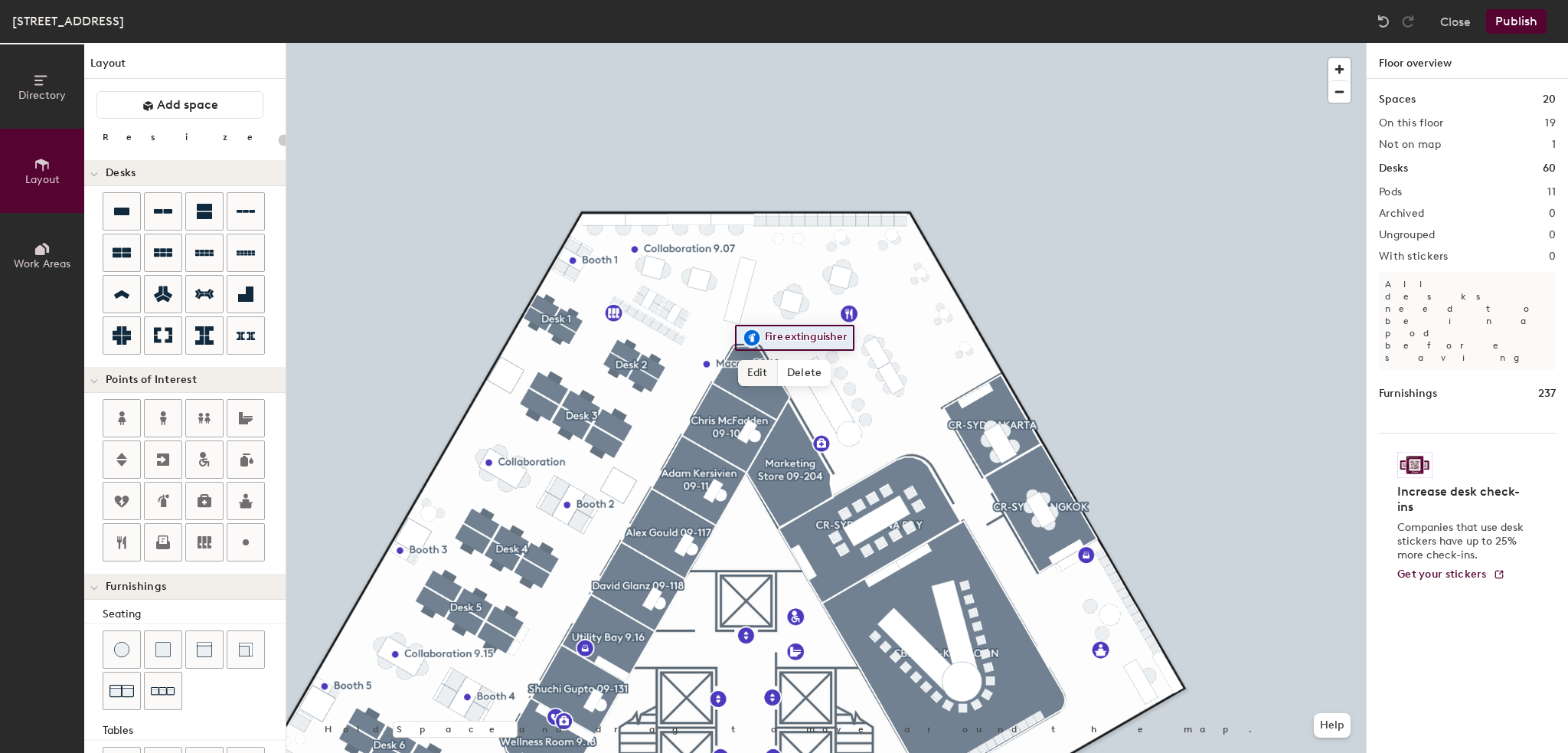
type input "20"
click at [761, 372] on span "Edit" at bounding box center [758, 373] width 40 height 26
click at [854, 338] on input "Fire extinguisher" at bounding box center [820, 338] width 118 height 22
click at [854, 340] on input "Fire extinguisher" at bounding box center [820, 338] width 118 height 22
click at [827, 336] on input "Fire extinguisher" at bounding box center [820, 338] width 118 height 22
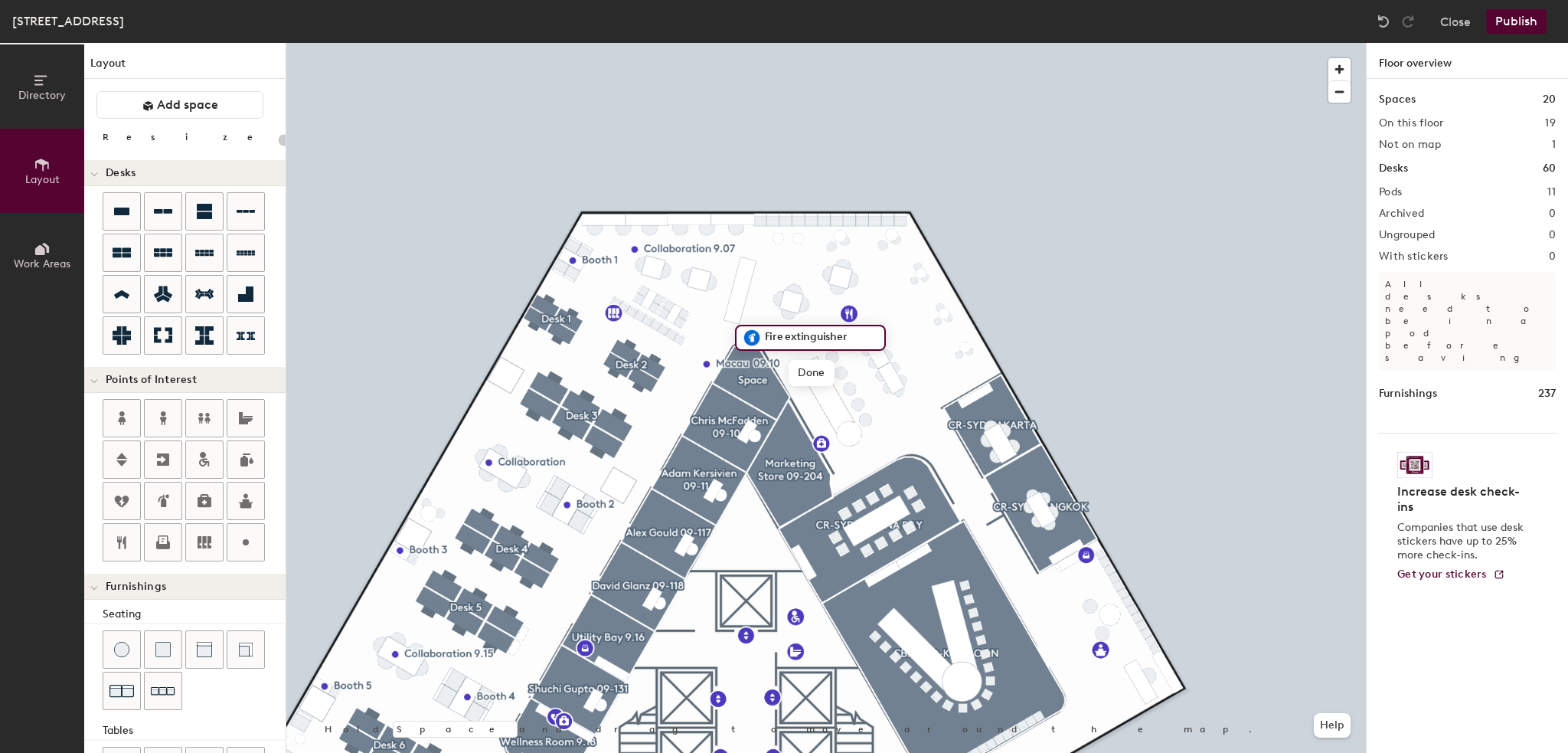
click at [857, 336] on input "Fire extinguisher" at bounding box center [820, 338] width 118 height 22
type input "F"
click at [772, 370] on span "Done" at bounding box center [777, 373] width 46 height 26
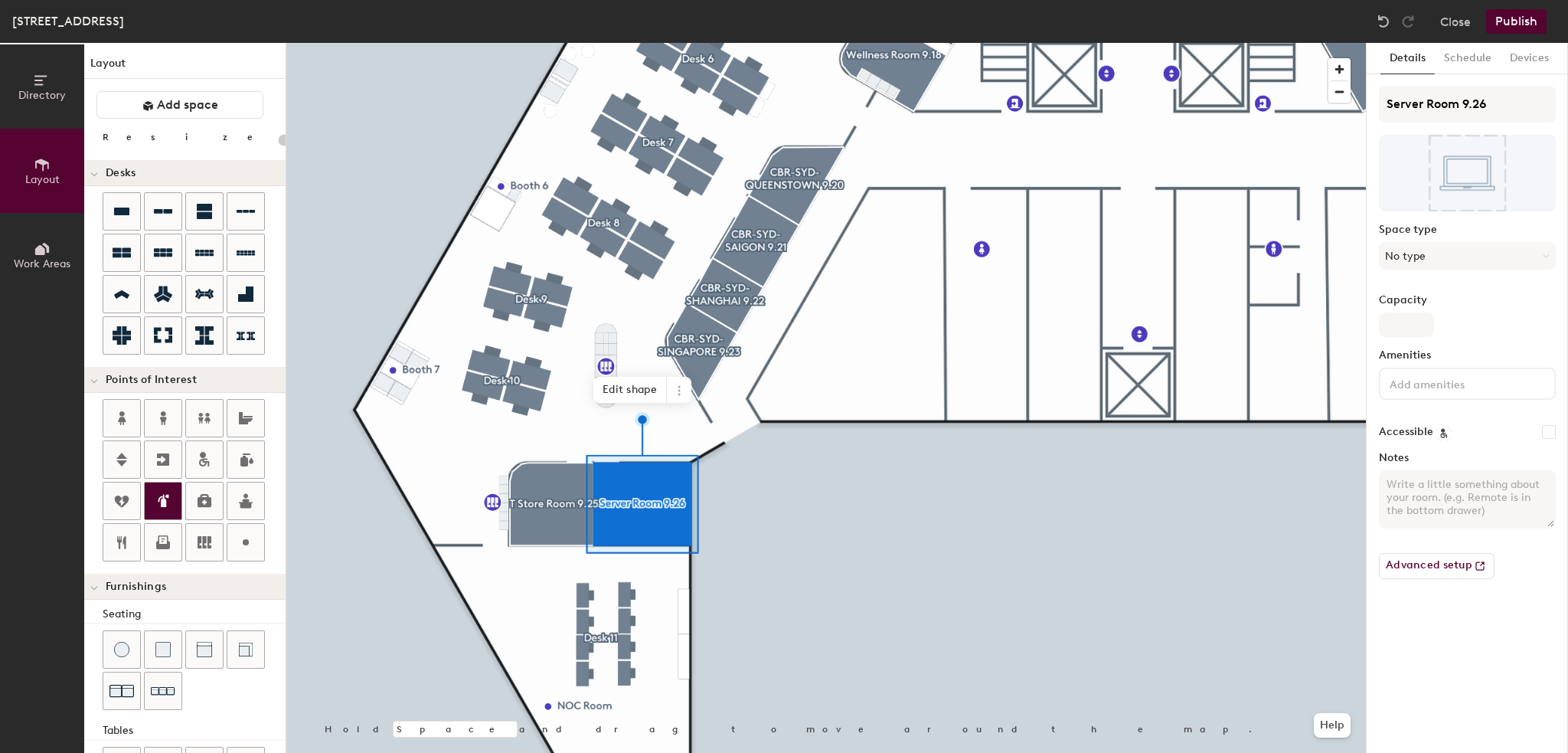
click at [165, 498] on icon at bounding box center [164, 501] width 7 height 13
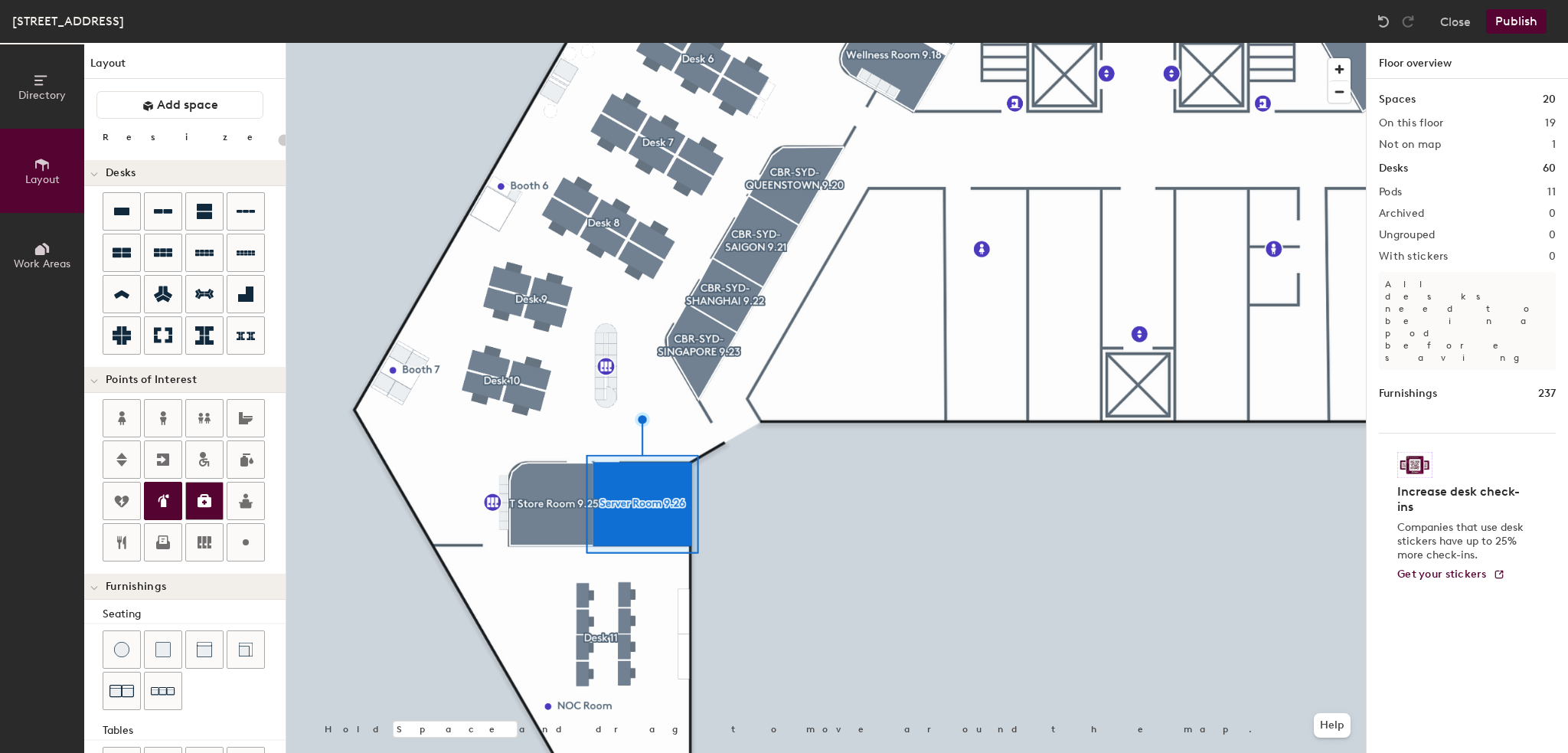
type input "20"
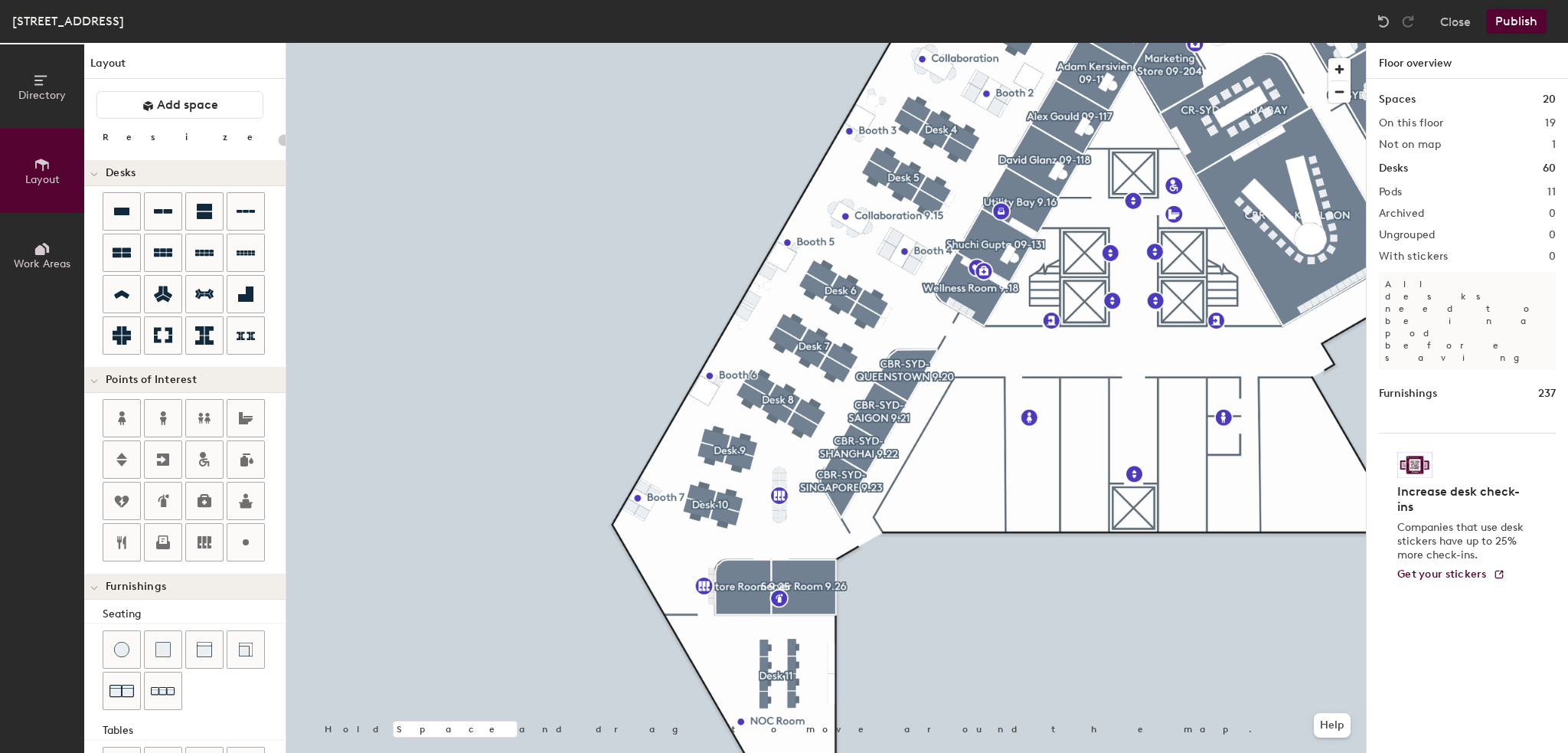
click at [1504, 27] on button "Publish" at bounding box center [1516, 22] width 60 height 25
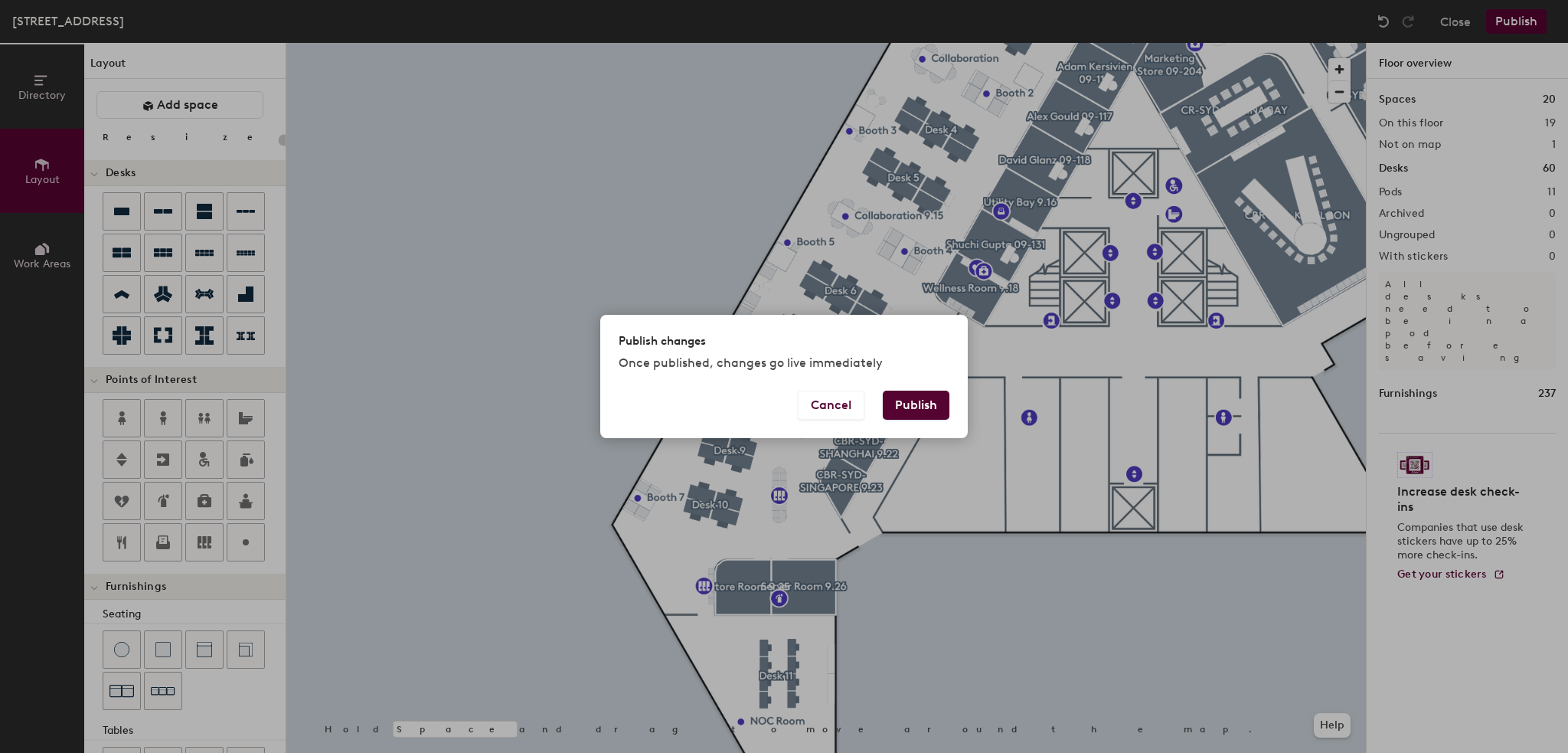
click at [892, 403] on button "Publish" at bounding box center [916, 405] width 66 height 29
type input "20"
